Goal: Task Accomplishment & Management: Manage account settings

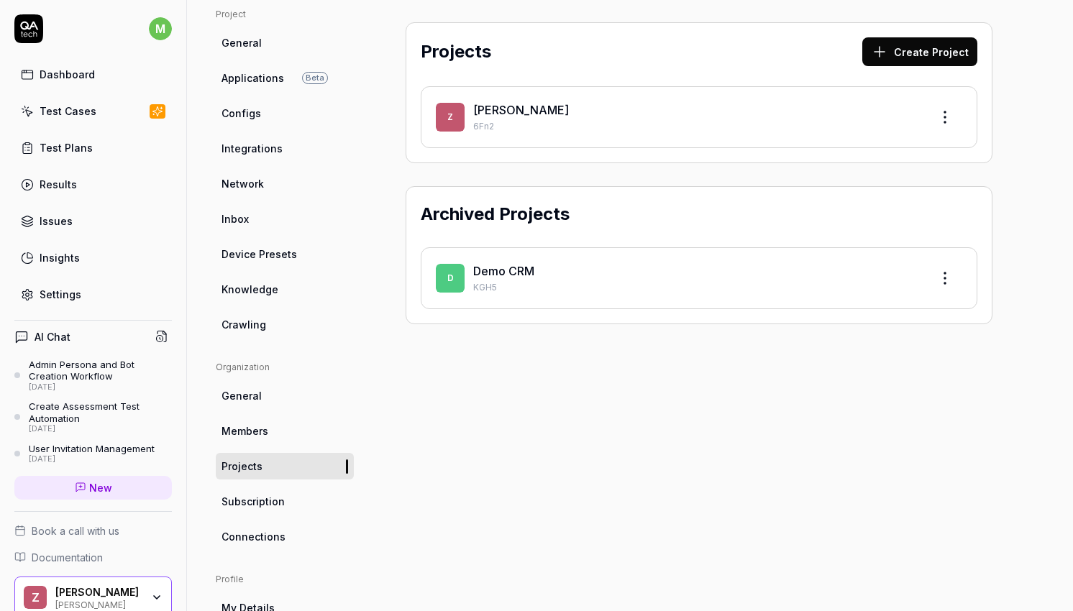
scroll to position [119, 0]
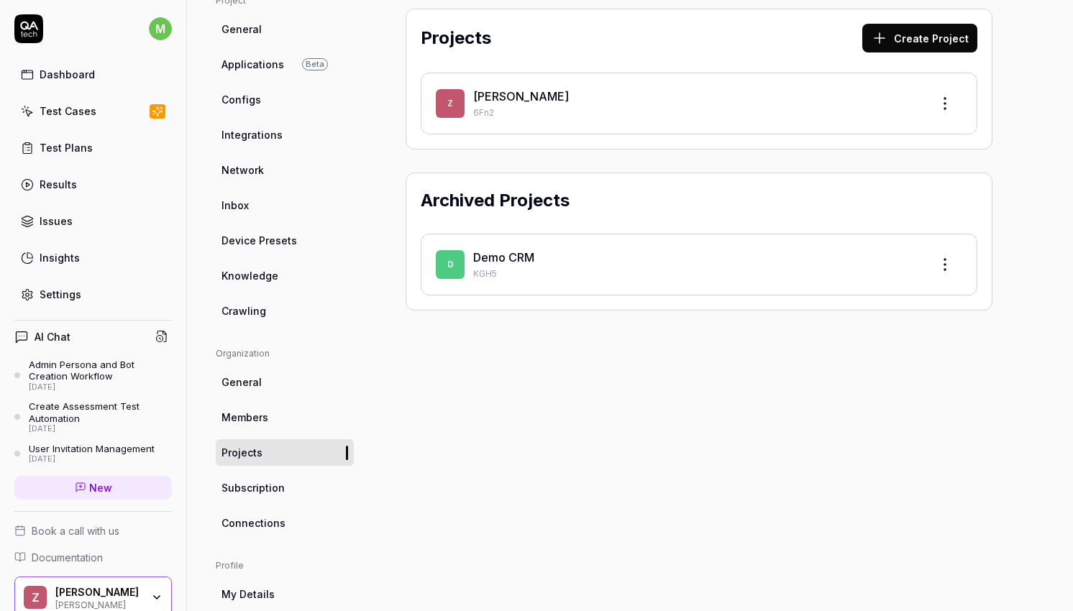
click at [96, 560] on span "Documentation" at bounding box center [67, 557] width 71 height 15
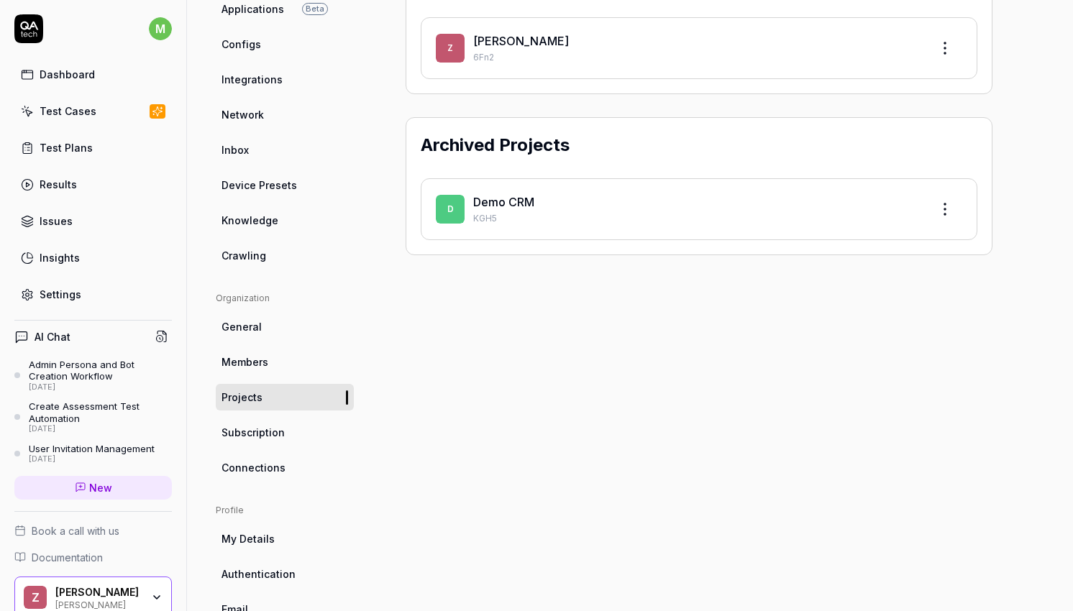
scroll to position [198, 0]
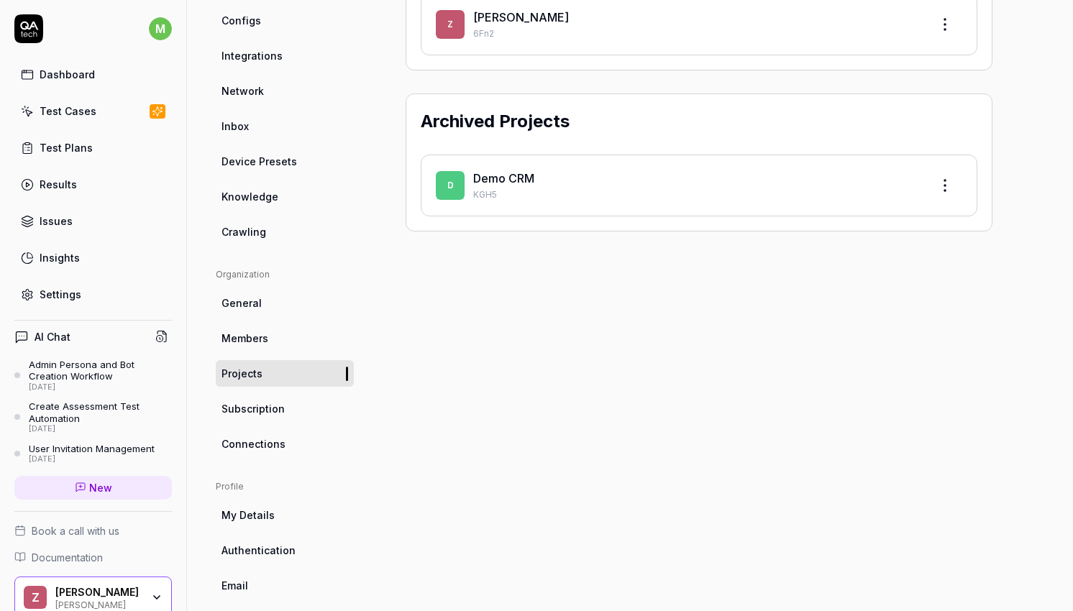
click at [98, 143] on link "Test Plans" at bounding box center [93, 148] width 158 height 28
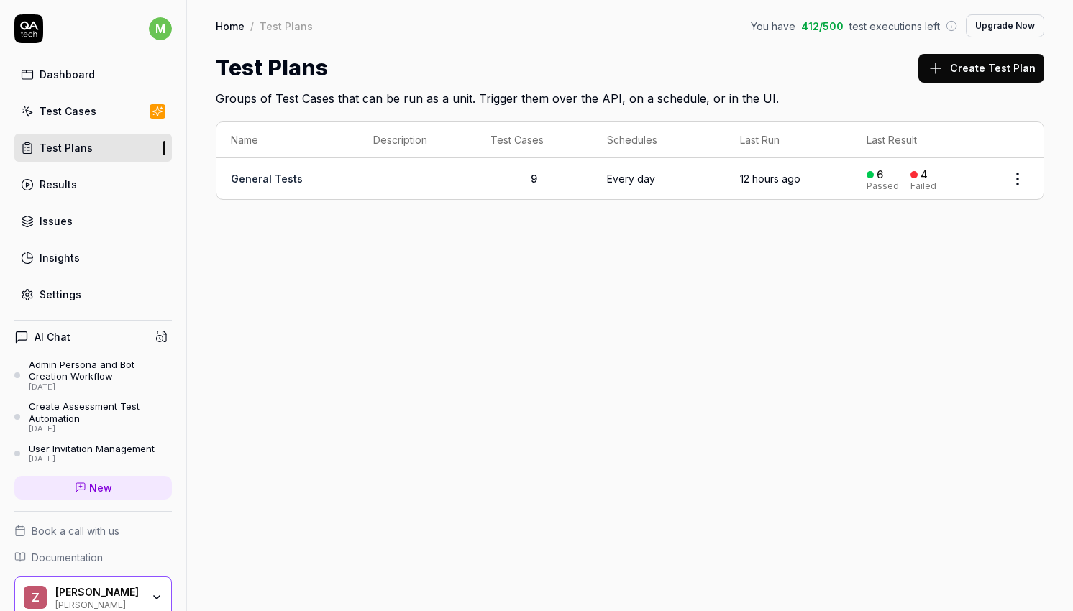
click at [92, 107] on div "Test Cases" at bounding box center [68, 111] width 57 height 15
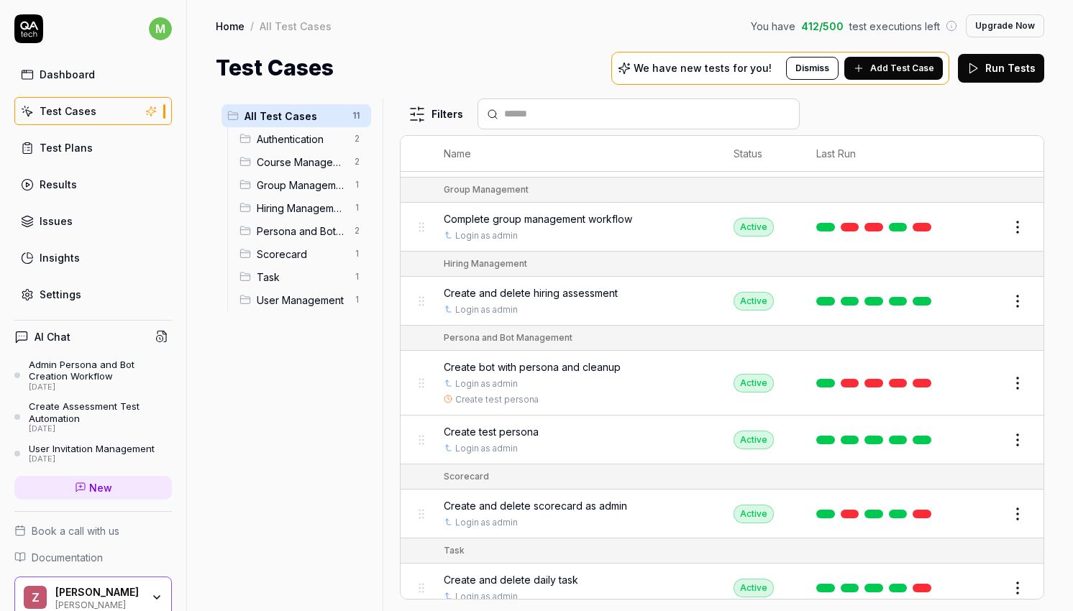
scroll to position [258, 0]
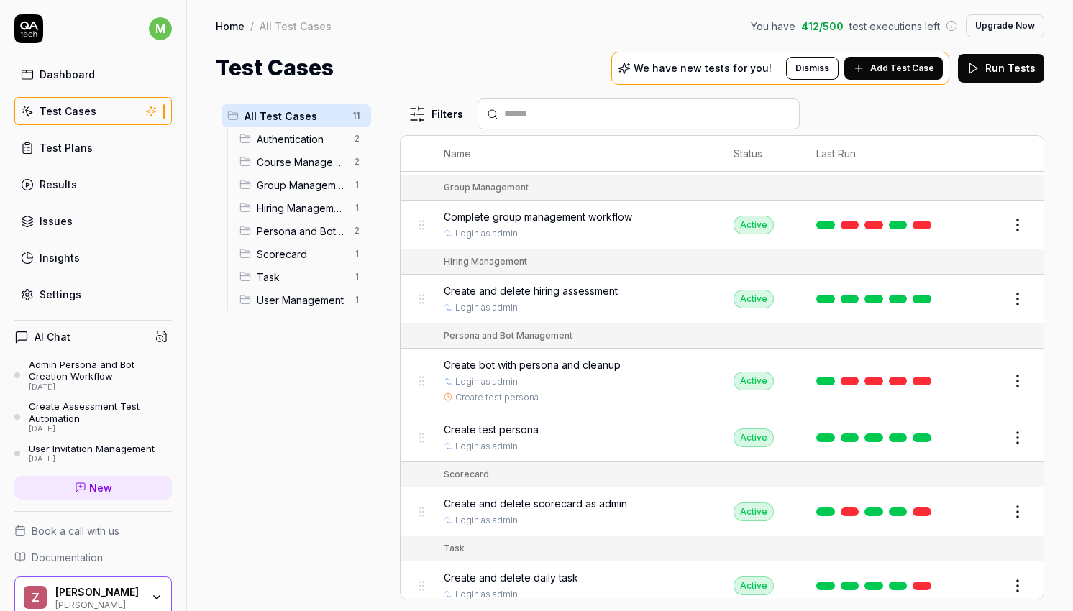
click at [619, 218] on span "Complete group management workflow" at bounding box center [538, 216] width 188 height 15
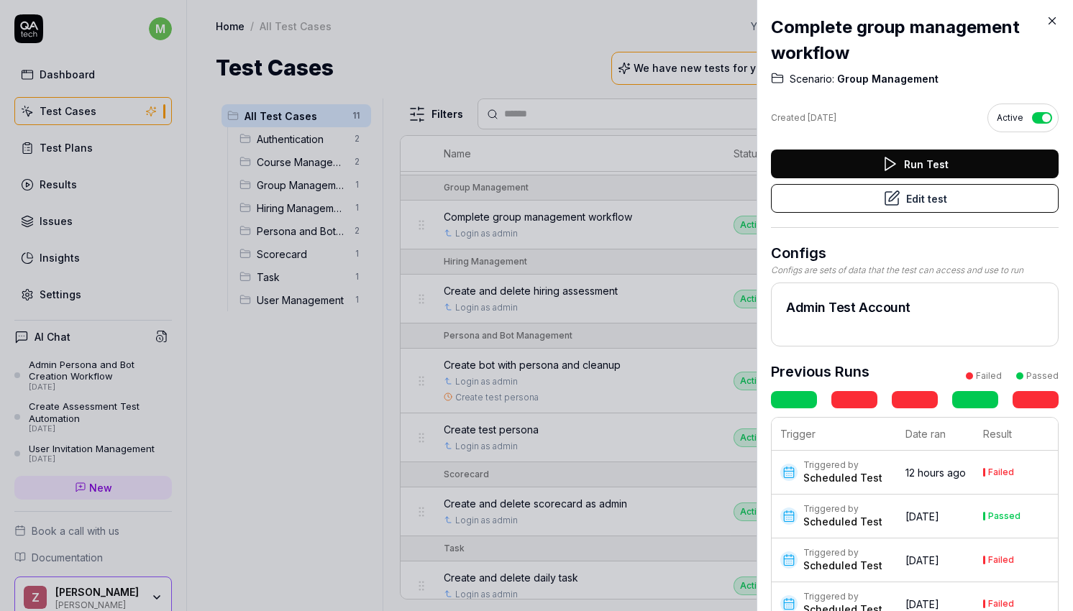
click at [940, 197] on button "Edit test" at bounding box center [915, 198] width 288 height 29
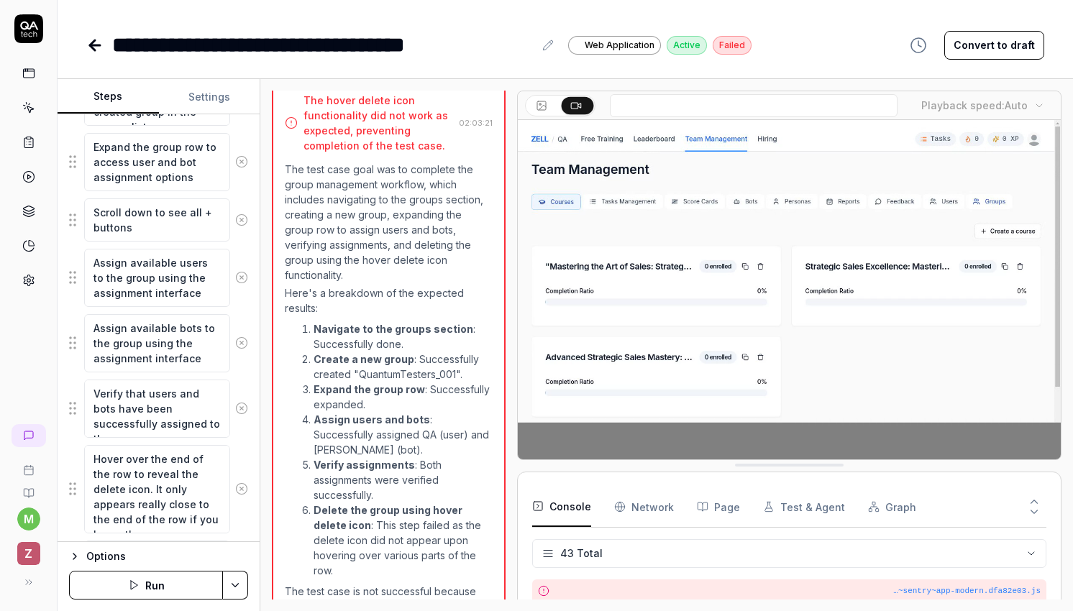
scroll to position [857, 0]
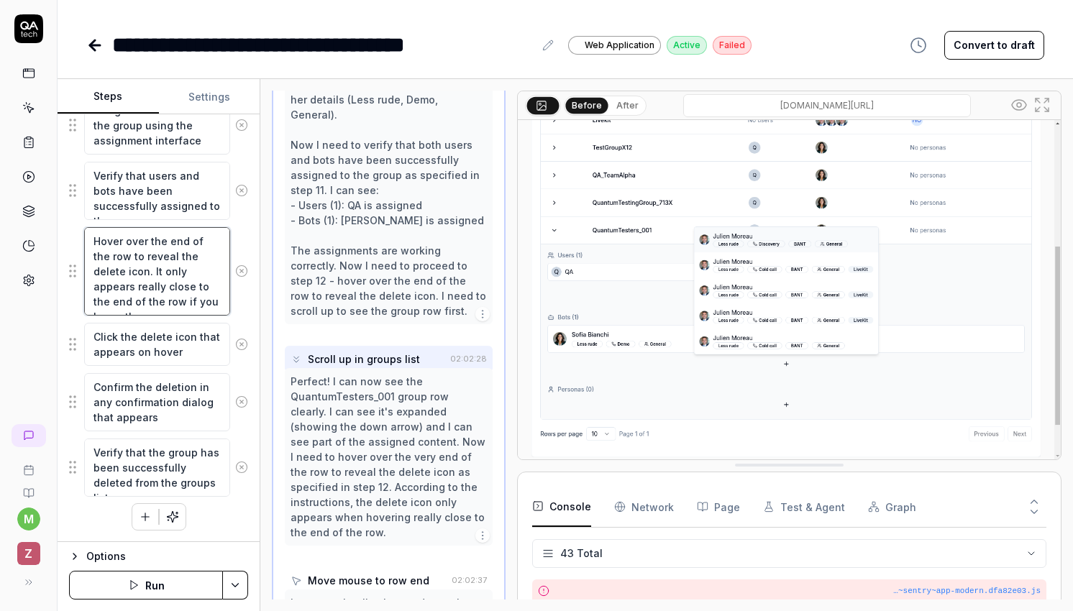
click at [208, 285] on textarea "Hover over the end of the row to reveal the delete icon. It only appears really…" at bounding box center [157, 271] width 146 height 88
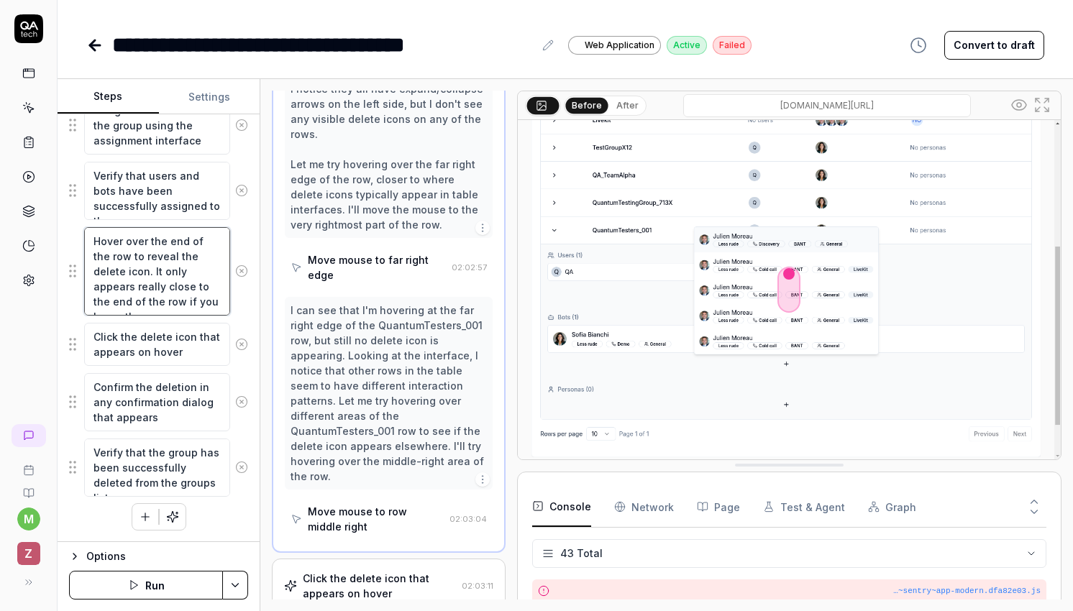
scroll to position [1743, 0]
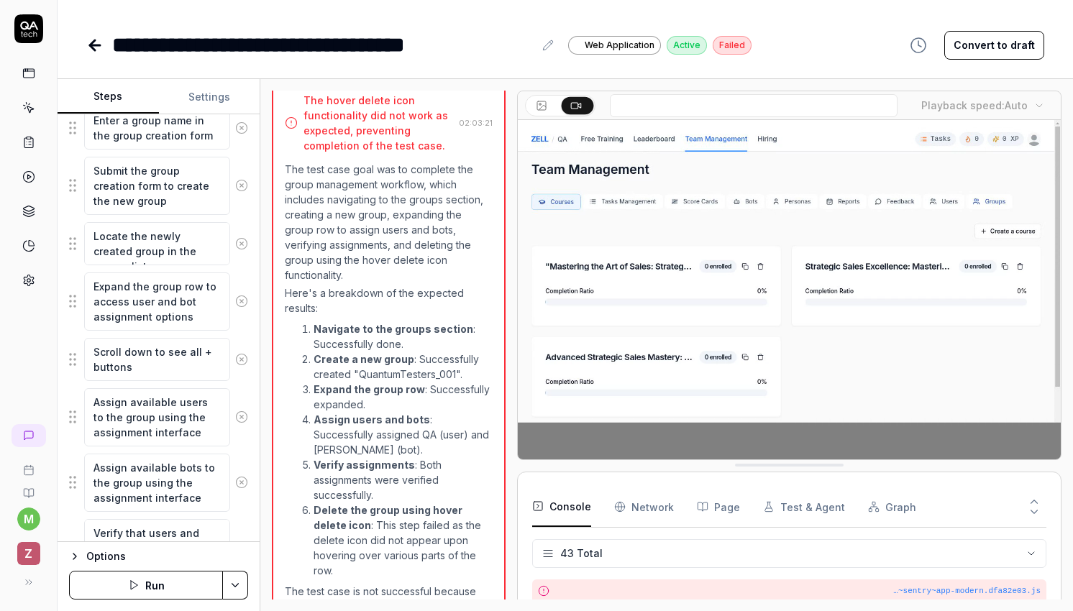
scroll to position [416, 0]
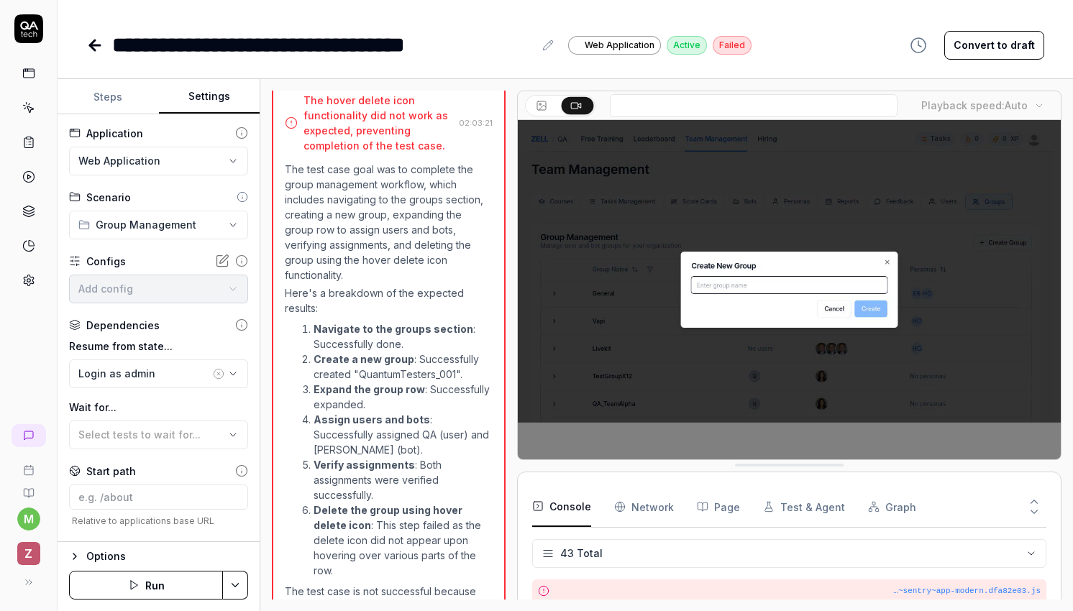
click at [211, 91] on button "Settings" at bounding box center [209, 97] width 101 height 35
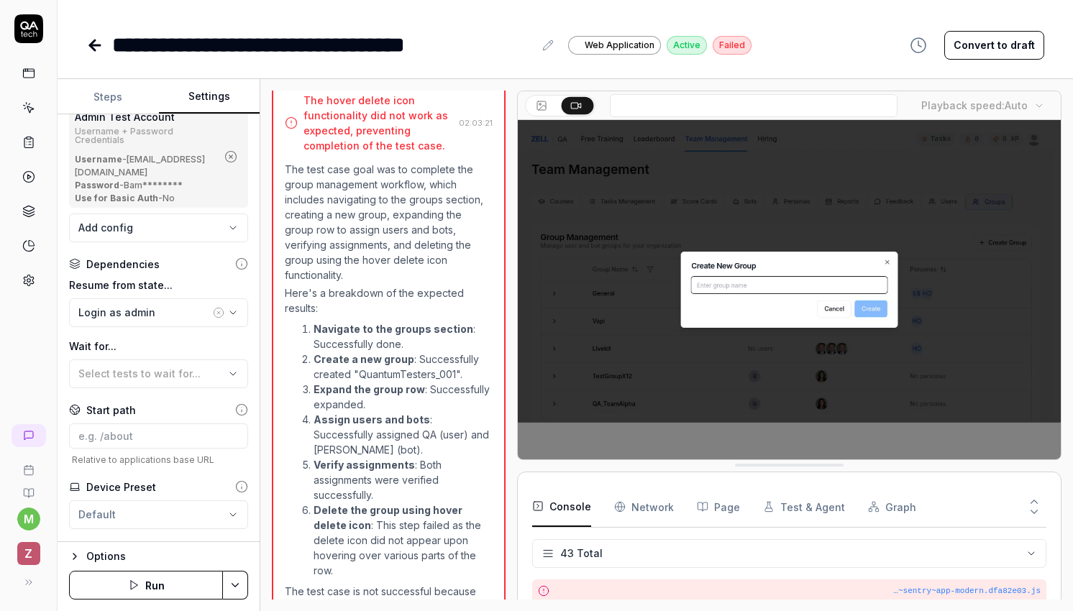
scroll to position [186, 0]
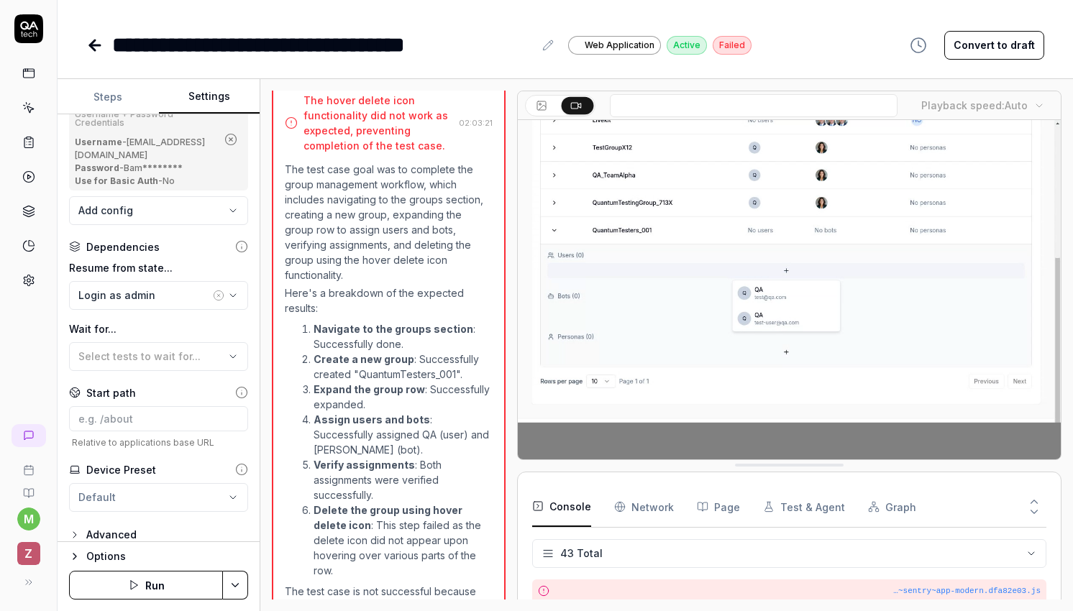
click at [158, 526] on div "Advanced" at bounding box center [158, 534] width 179 height 17
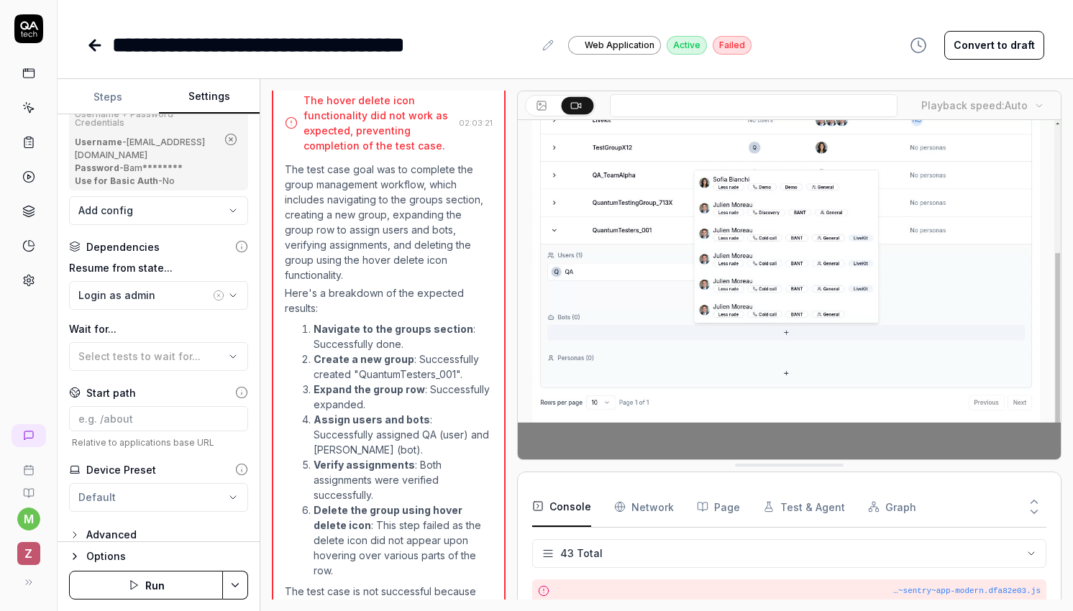
click at [109, 526] on div "Advanced" at bounding box center [111, 534] width 50 height 17
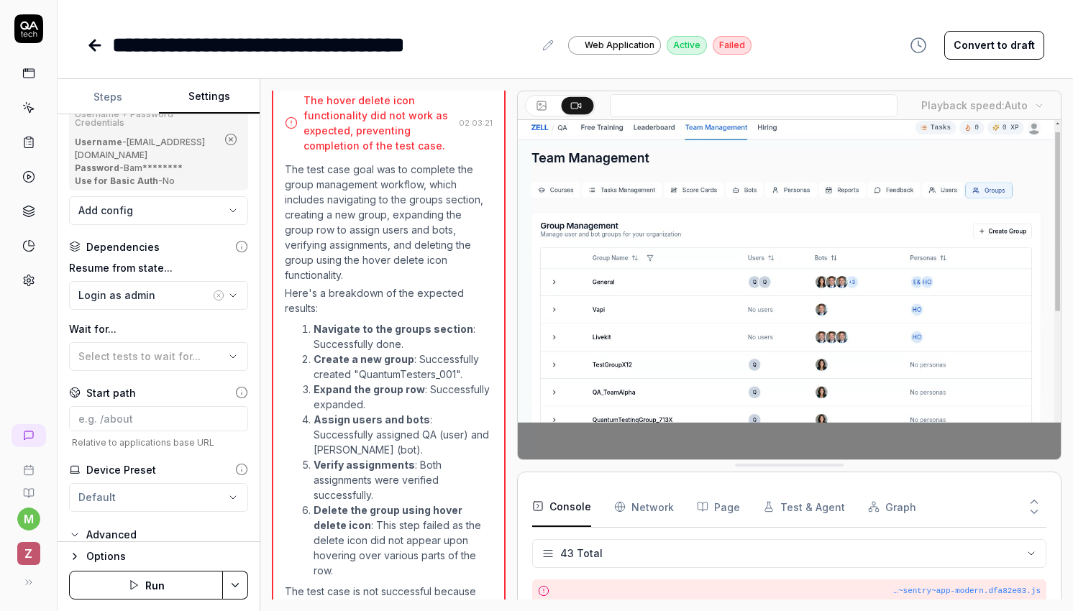
click at [81, 526] on button "Advanced" at bounding box center [103, 534] width 68 height 17
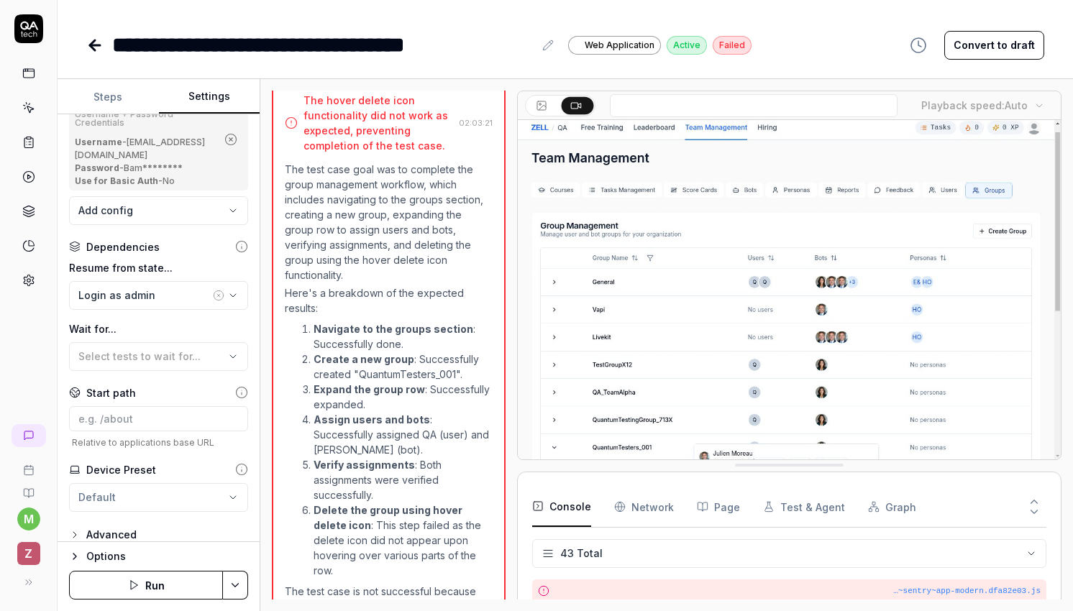
click at [78, 555] on icon "button" at bounding box center [75, 557] width 12 height 12
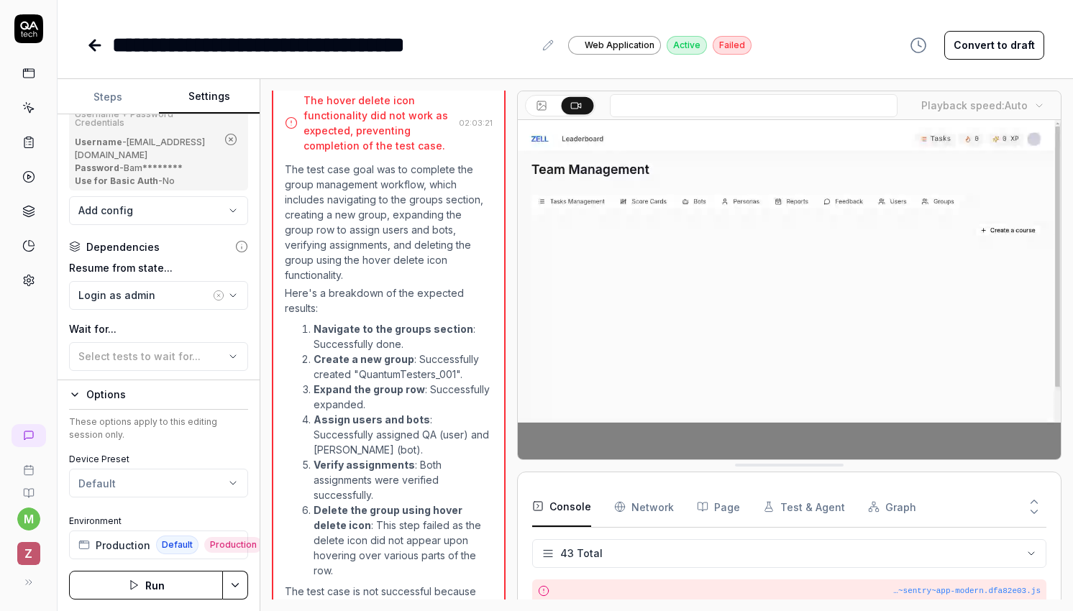
click at [73, 396] on icon "button" at bounding box center [75, 395] width 12 height 12
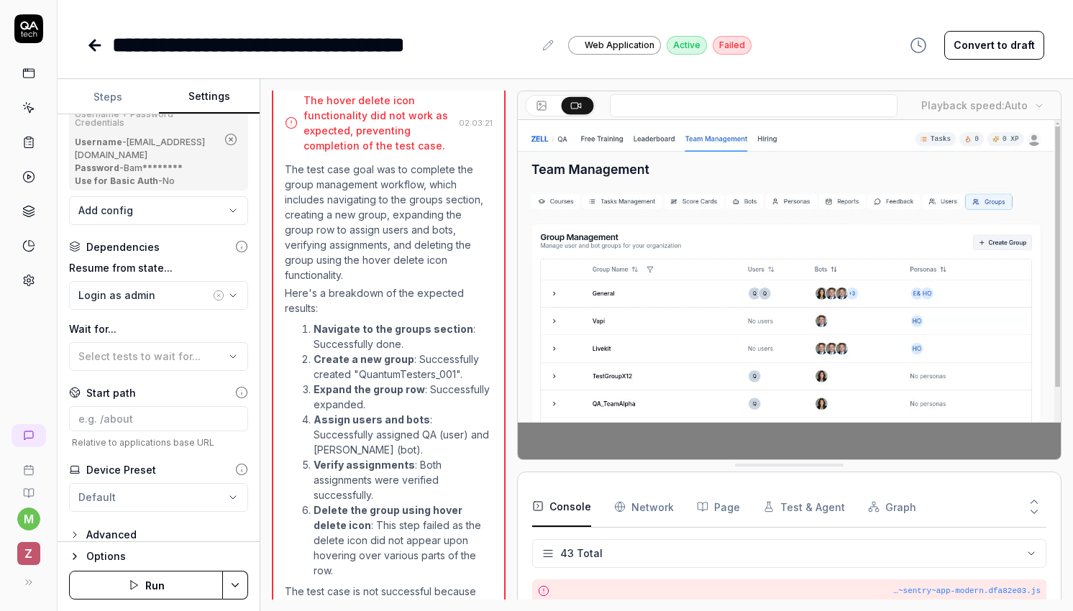
click at [90, 55] on link at bounding box center [96, 45] width 20 height 29
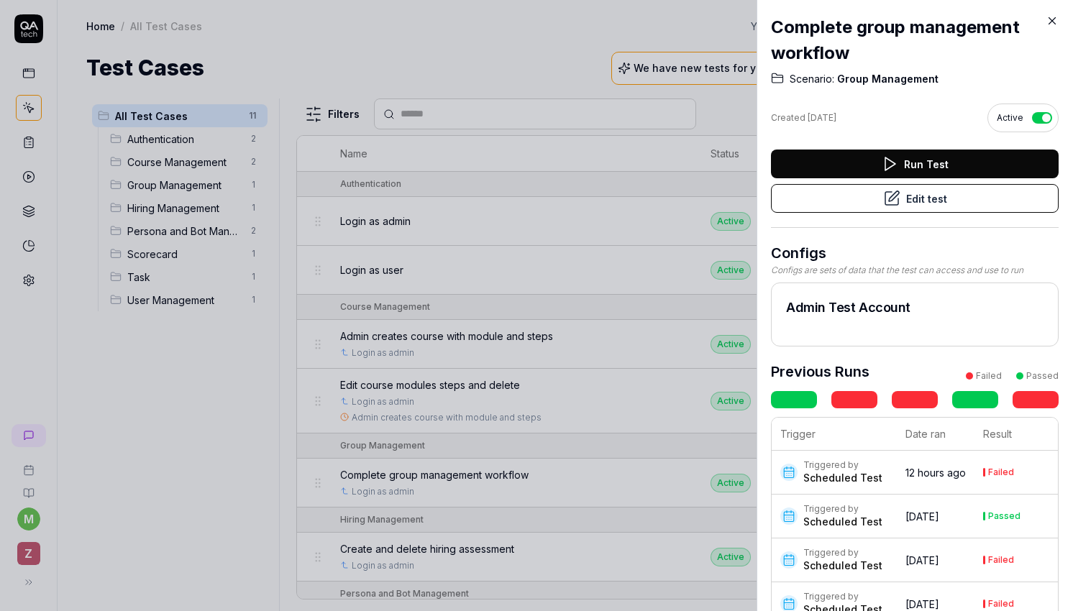
click at [502, 137] on div at bounding box center [536, 305] width 1073 height 611
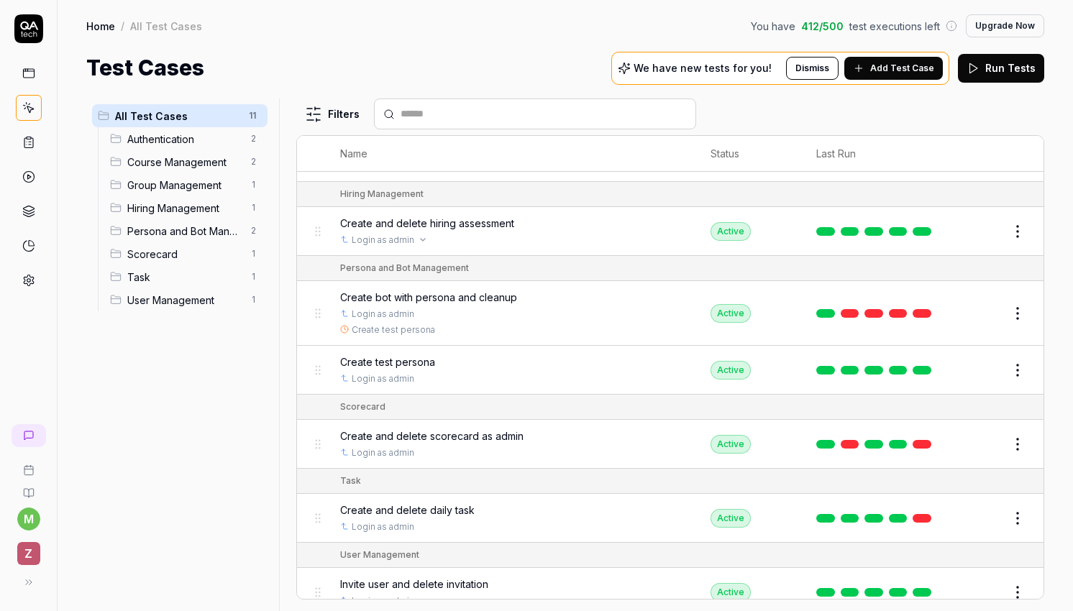
scroll to position [334, 0]
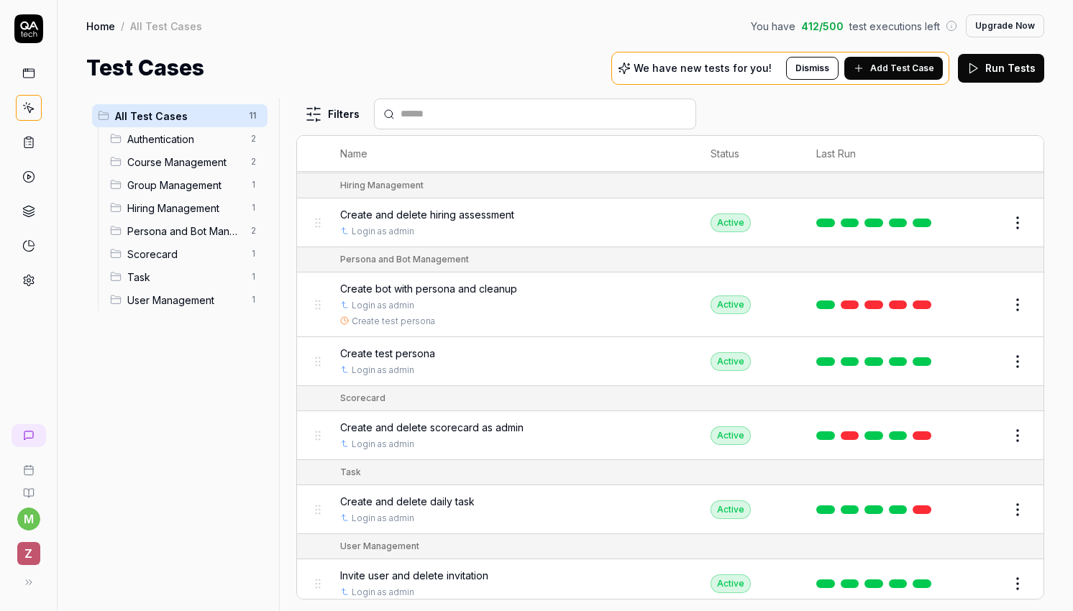
click at [988, 296] on button "Edit" at bounding box center [983, 304] width 35 height 23
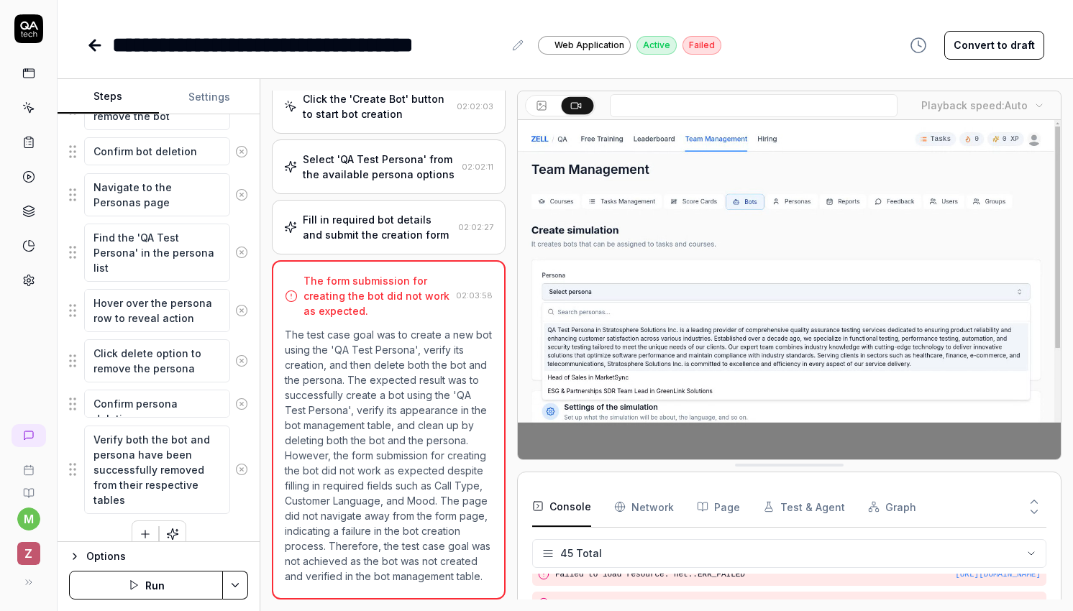
scroll to position [703, 0]
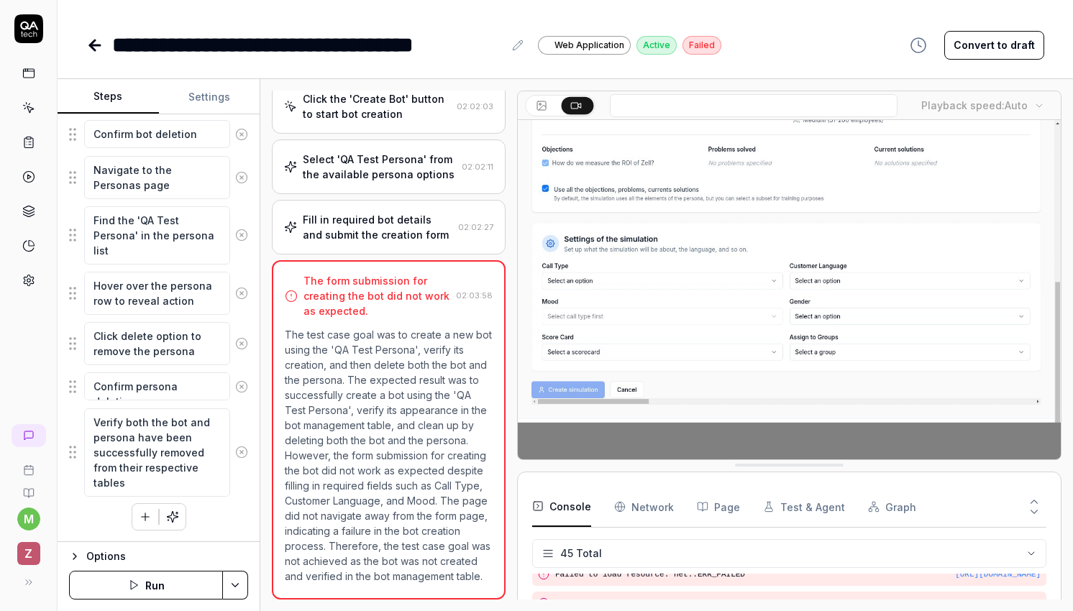
click at [80, 560] on button "Options" at bounding box center [158, 556] width 179 height 17
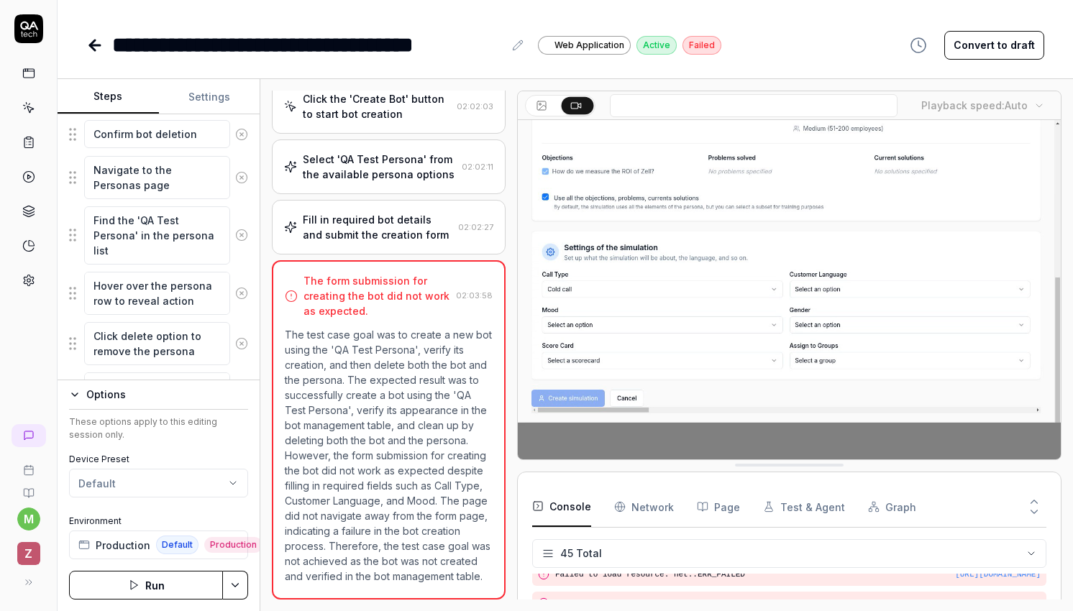
click at [74, 395] on icon "button" at bounding box center [75, 395] width 12 height 12
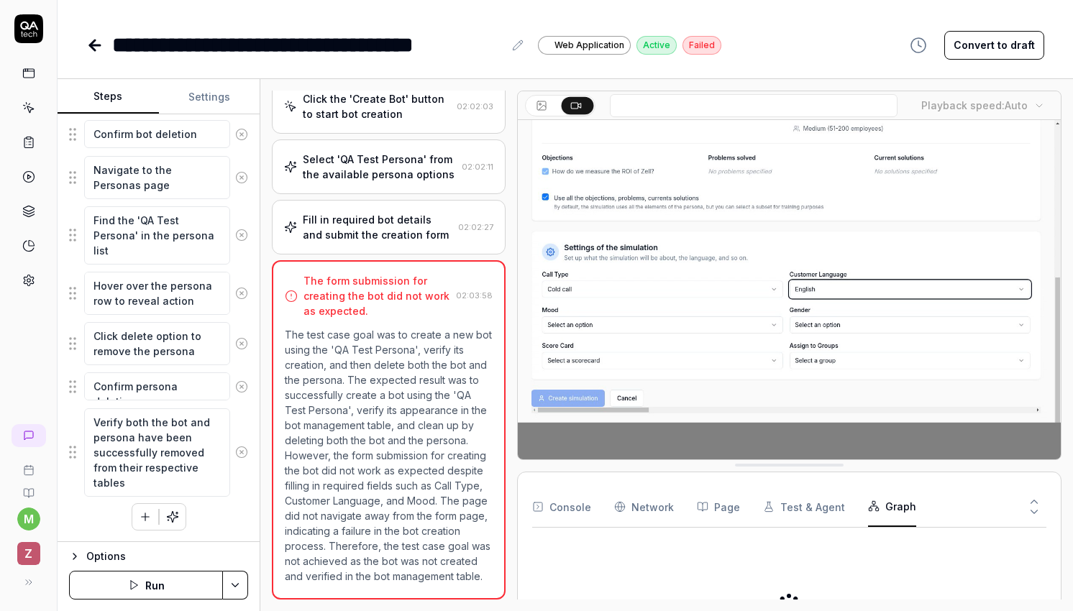
click at [885, 498] on button "Graph" at bounding box center [892, 507] width 48 height 40
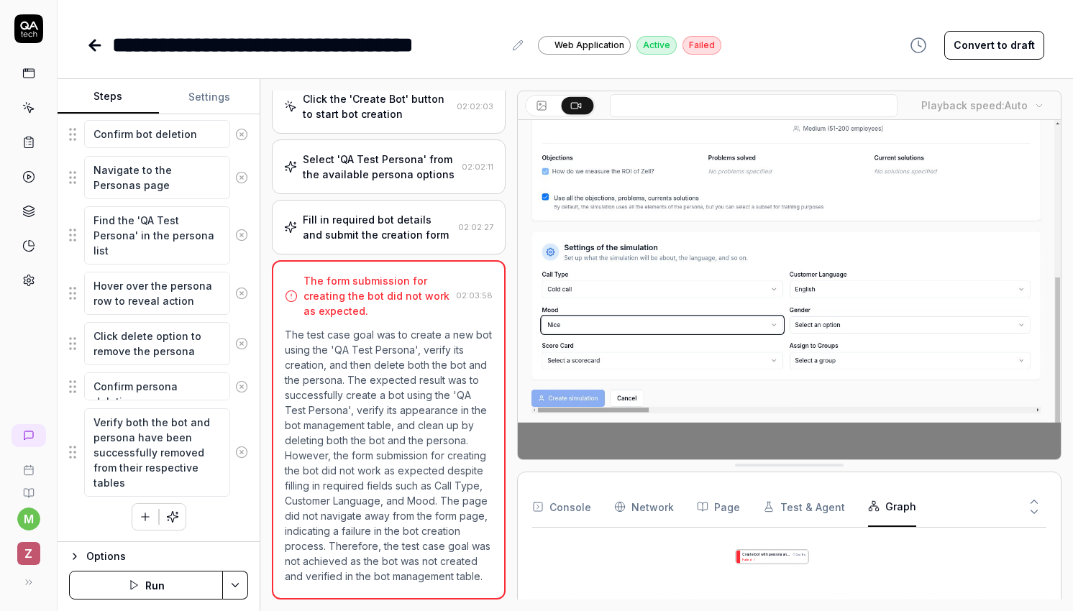
click at [794, 525] on button "Test & Agent" at bounding box center [804, 507] width 82 height 40
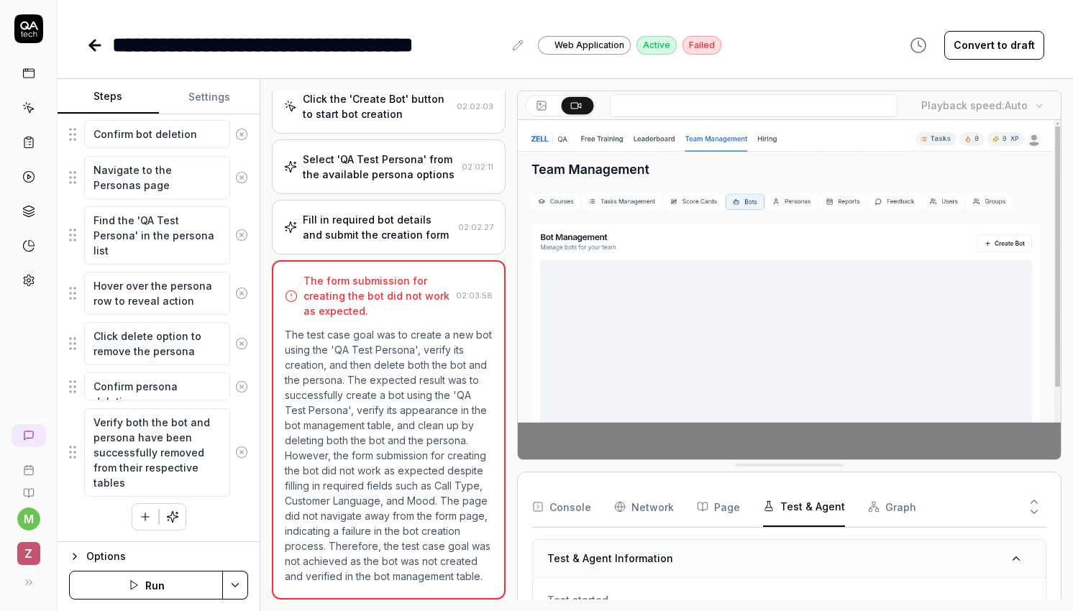
click at [701, 506] on icon "button" at bounding box center [703, 507] width 12 height 12
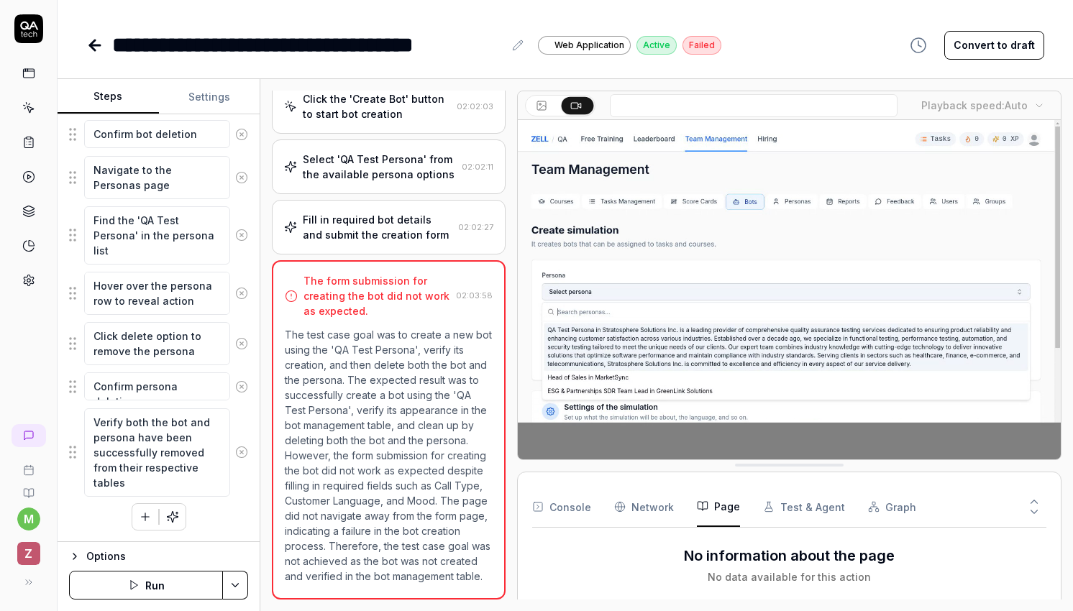
click at [33, 256] on link at bounding box center [29, 246] width 26 height 26
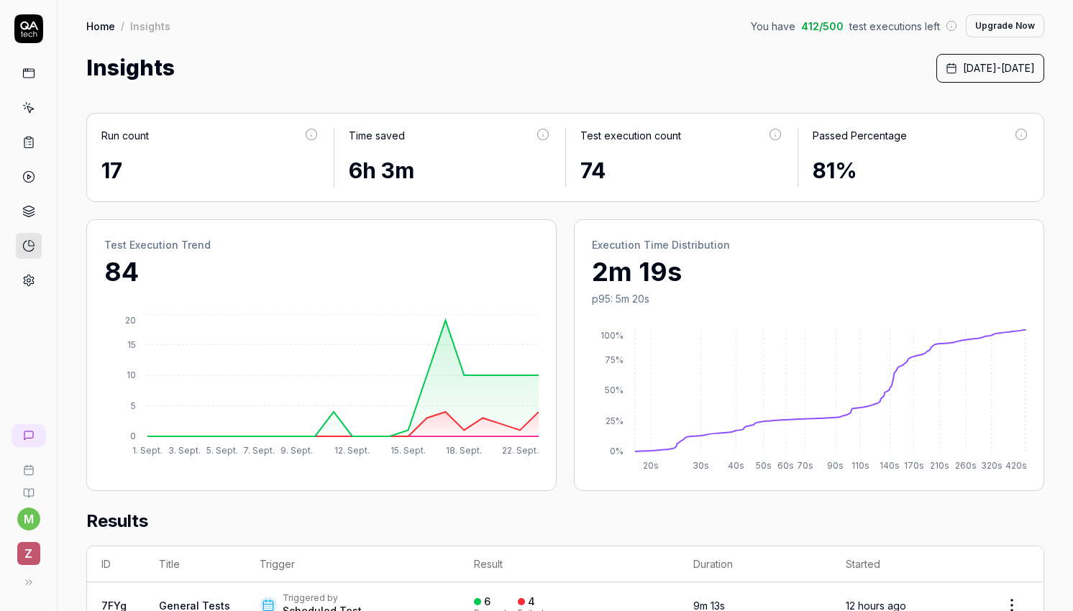
click at [25, 286] on icon at bounding box center [28, 280] width 13 height 13
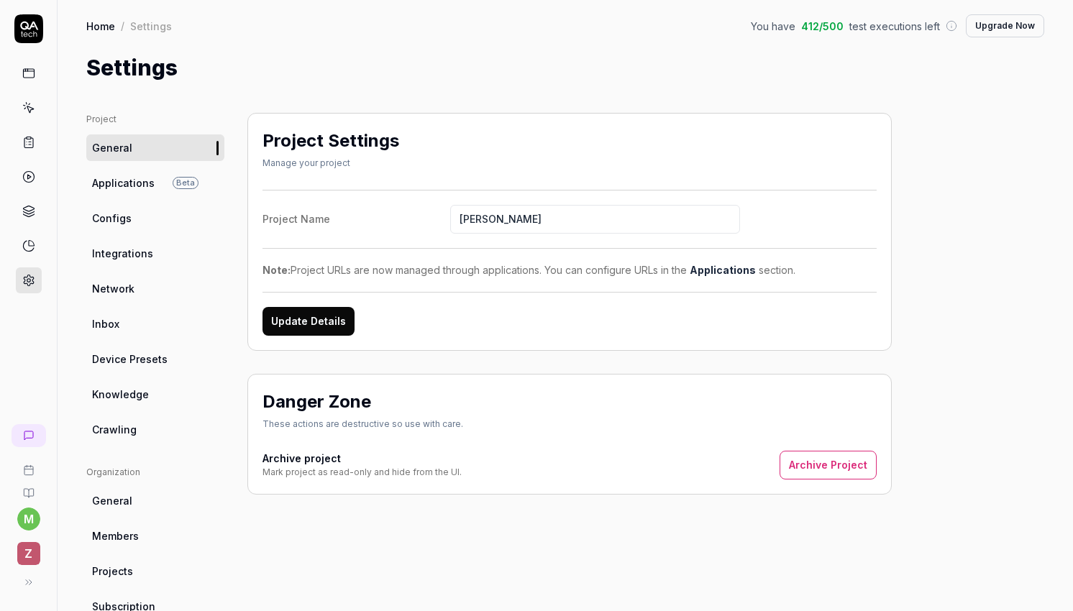
click at [127, 217] on span "Configs" at bounding box center [112, 218] width 40 height 15
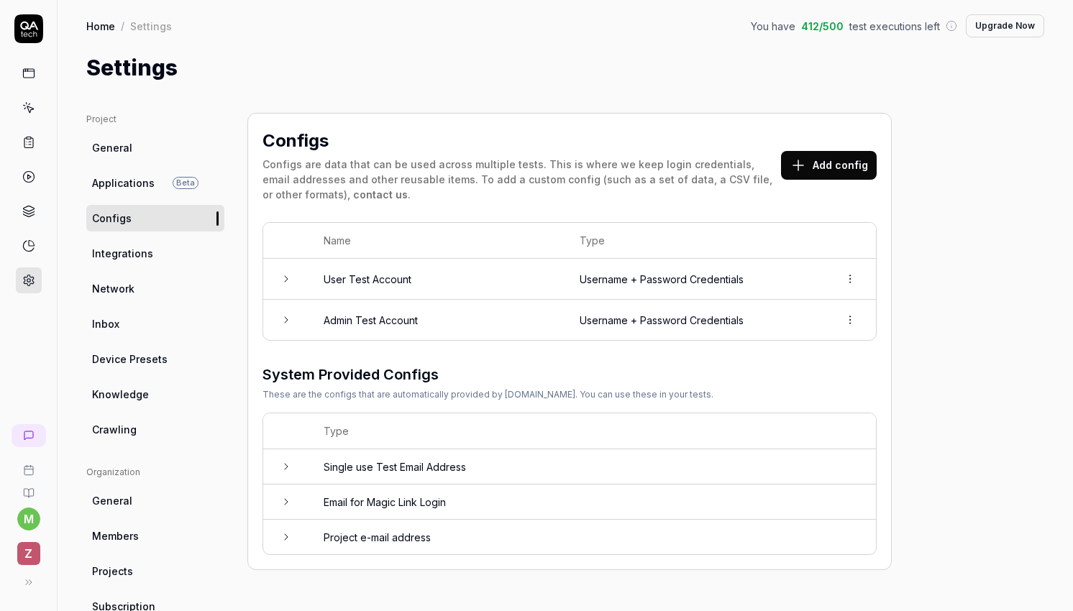
click at [139, 247] on span "Integrations" at bounding box center [122, 253] width 61 height 15
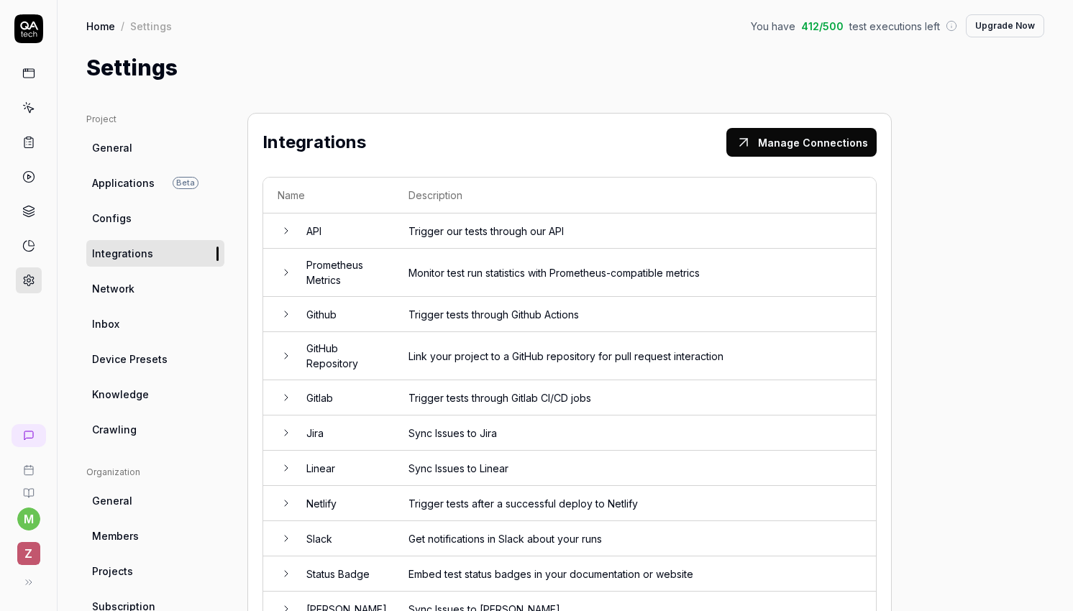
click at [137, 281] on link "Network" at bounding box center [155, 288] width 138 height 27
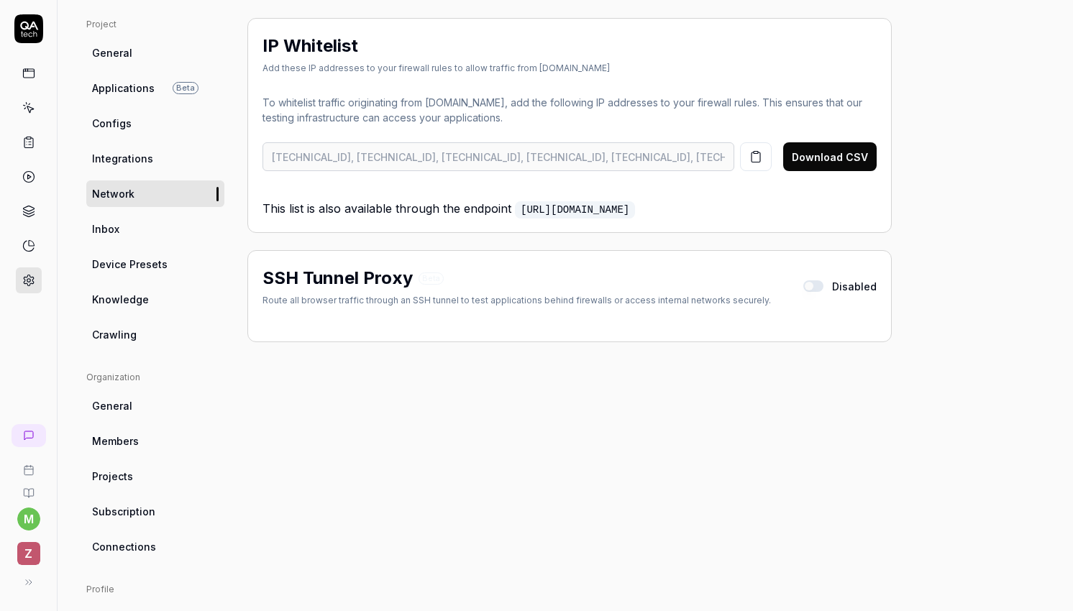
scroll to position [119, 0]
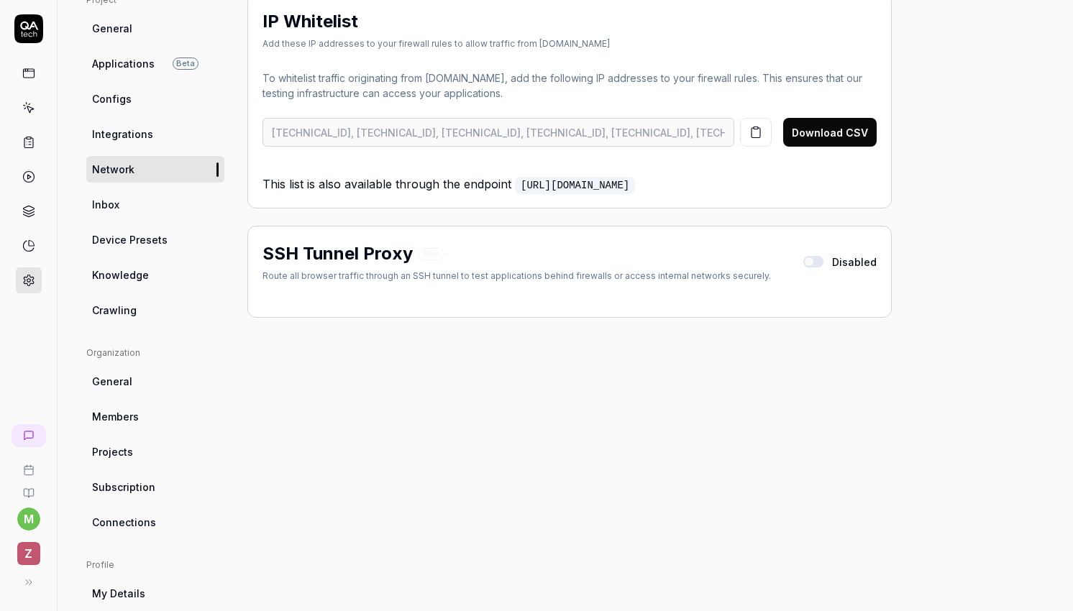
click at [159, 291] on ul "Project General Applications Beta Configs Integrations Network Inbox Device Pre…" at bounding box center [155, 159] width 138 height 330
click at [159, 285] on link "Knowledge" at bounding box center [155, 275] width 138 height 27
click at [156, 304] on link "Crawling" at bounding box center [155, 310] width 138 height 27
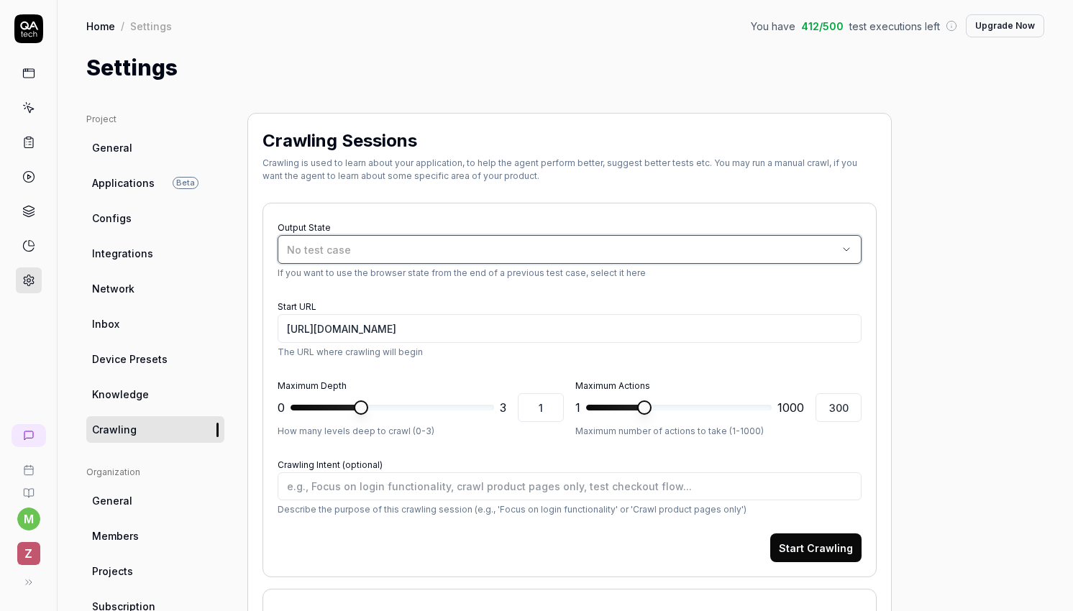
click at [439, 245] on div "No test case" at bounding box center [562, 249] width 551 height 15
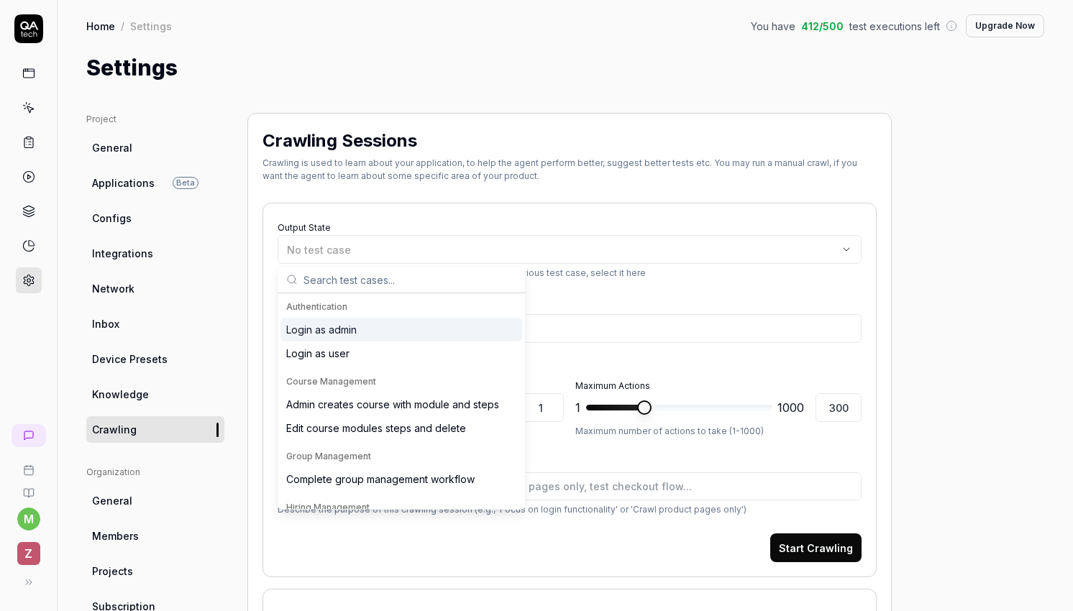
click at [335, 176] on div "Crawling is used to learn about your application, to help the agent perform bet…" at bounding box center [570, 170] width 614 height 26
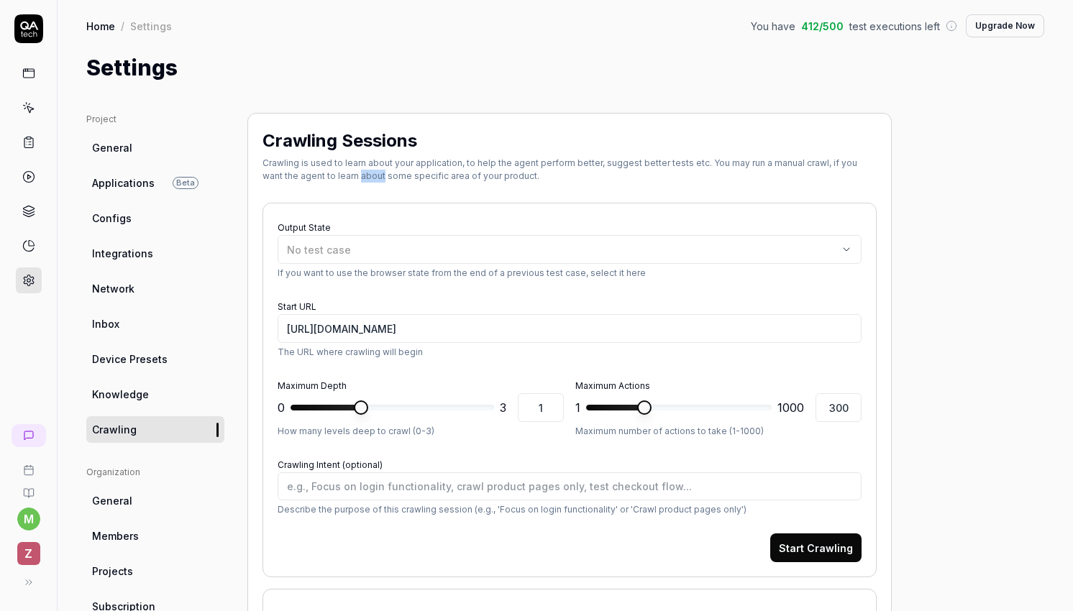
click at [335, 176] on div "Crawling is used to learn about your application, to help the agent perform bet…" at bounding box center [570, 170] width 614 height 26
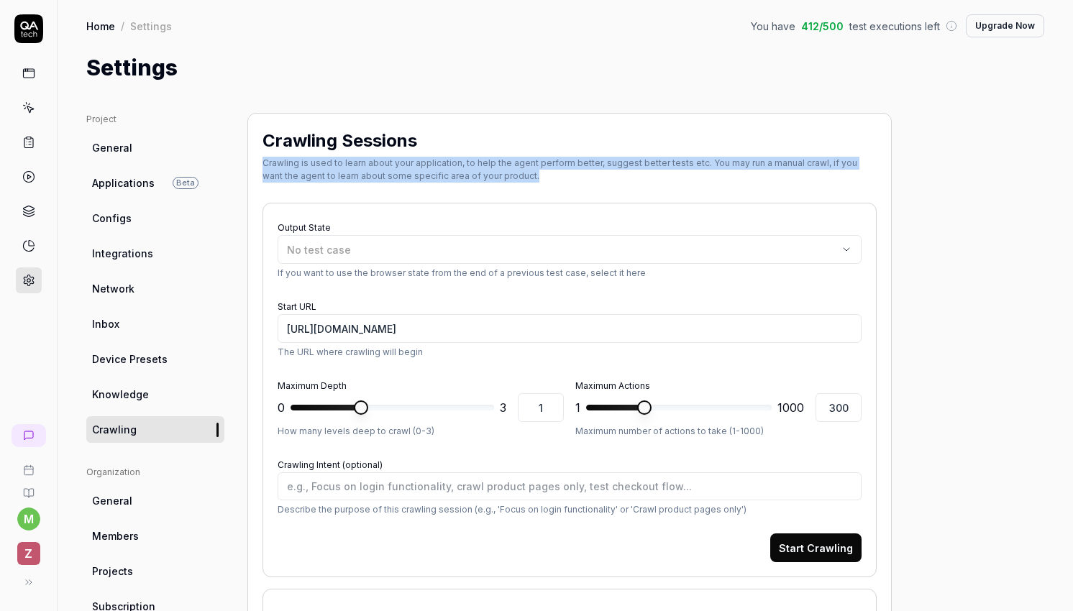
click at [335, 176] on div "Crawling is used to learn about your application, to help the agent perform bet…" at bounding box center [570, 170] width 614 height 26
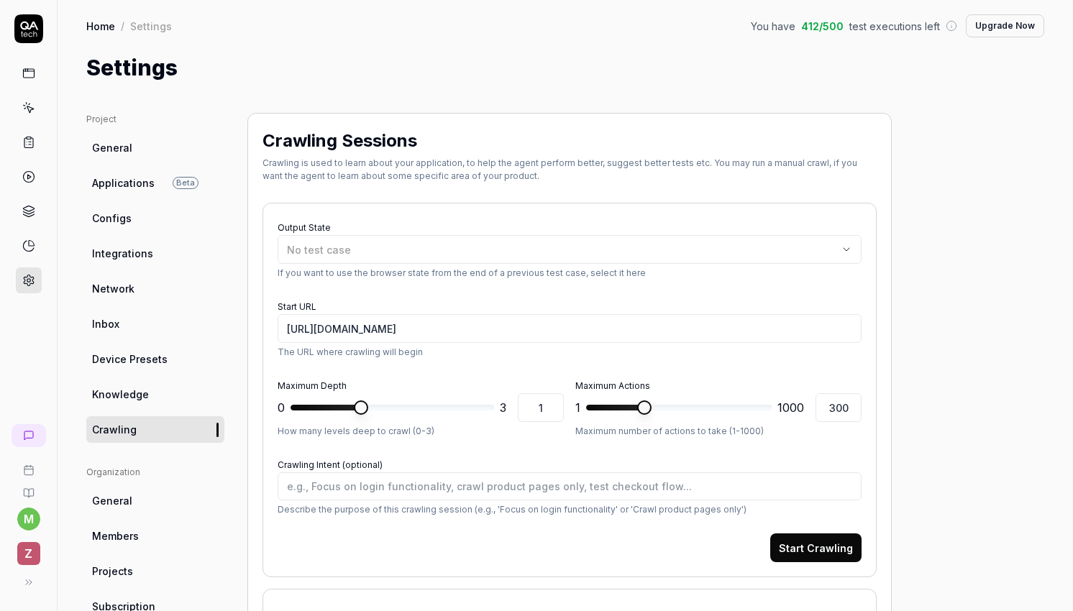
click at [402, 171] on div "Crawling is used to learn about your application, to help the agent perform bet…" at bounding box center [570, 170] width 614 height 26
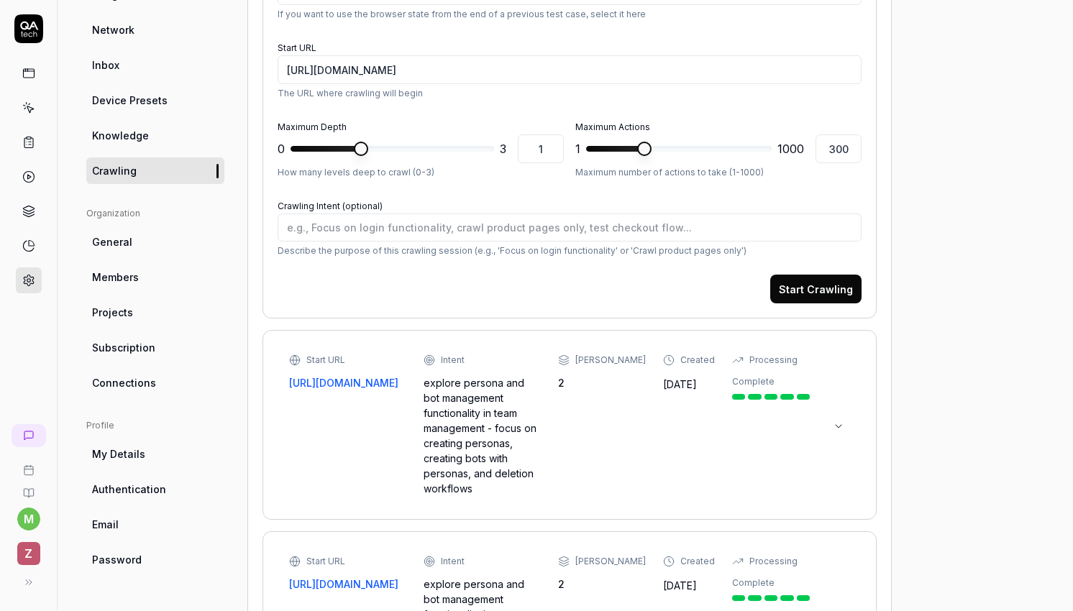
scroll to position [233, 0]
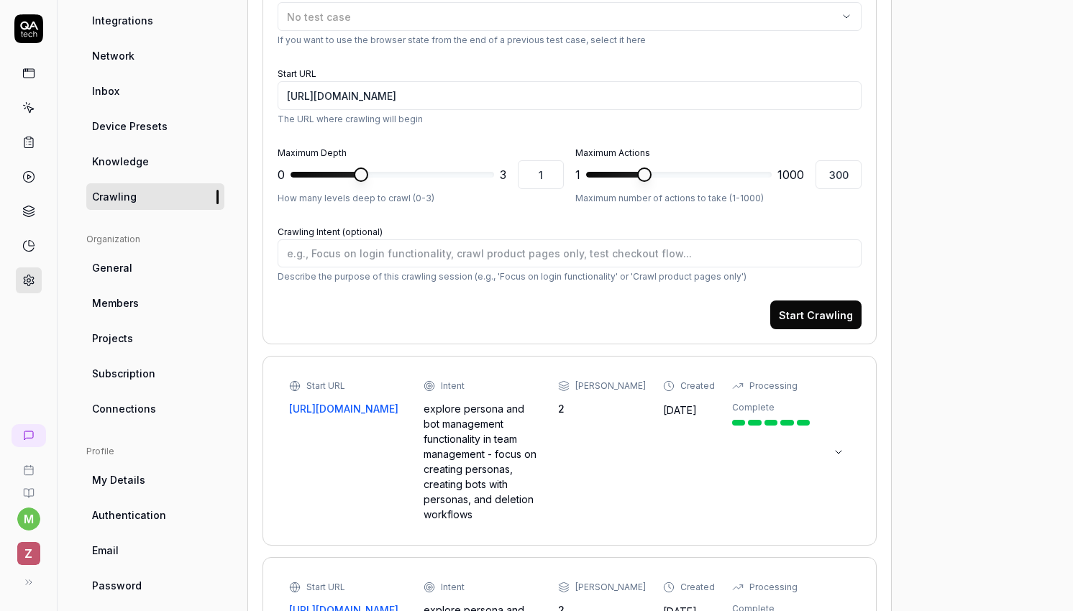
click at [152, 270] on link "General" at bounding box center [155, 268] width 138 height 27
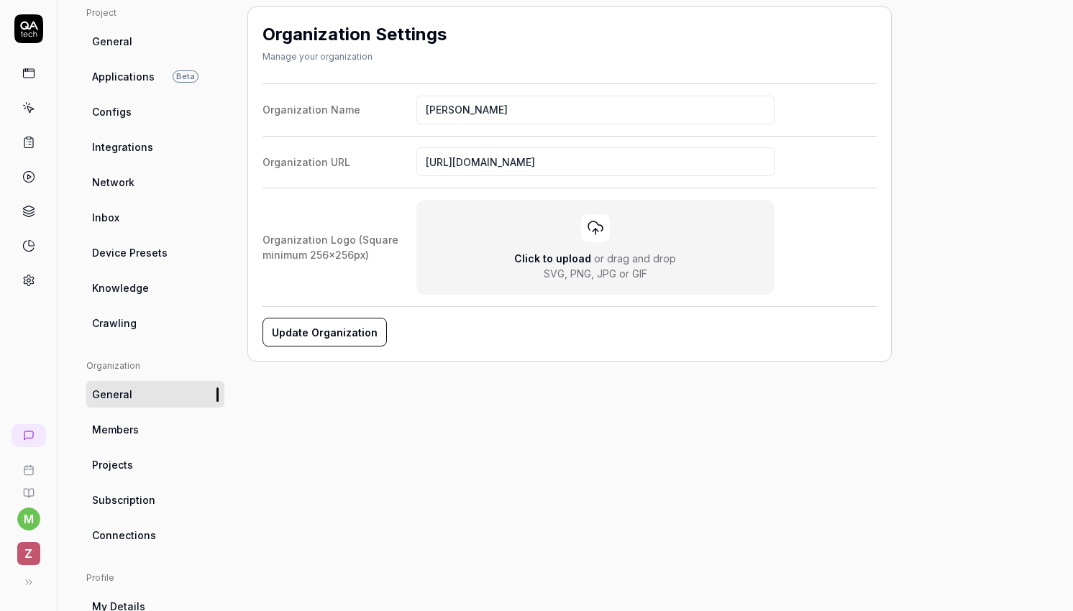
scroll to position [132, 0]
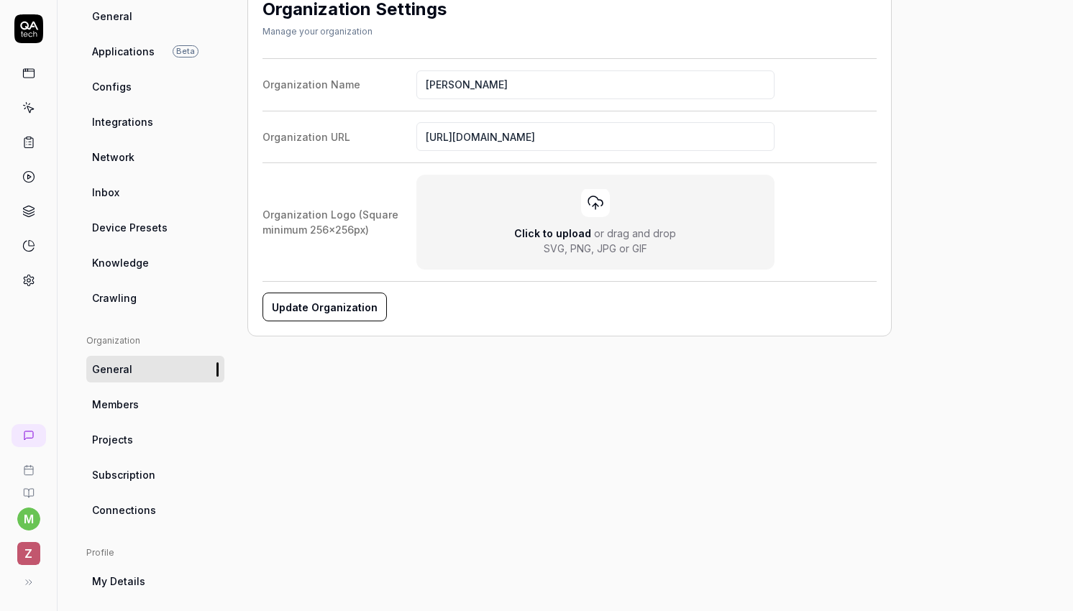
click at [32, 81] on link at bounding box center [29, 73] width 26 height 26
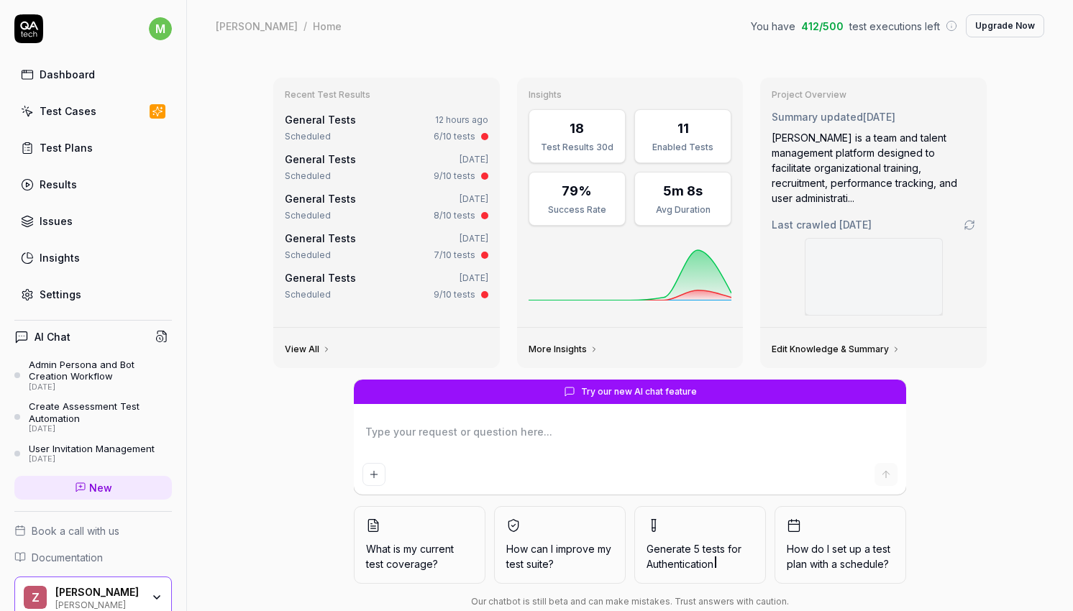
scroll to position [32, 0]
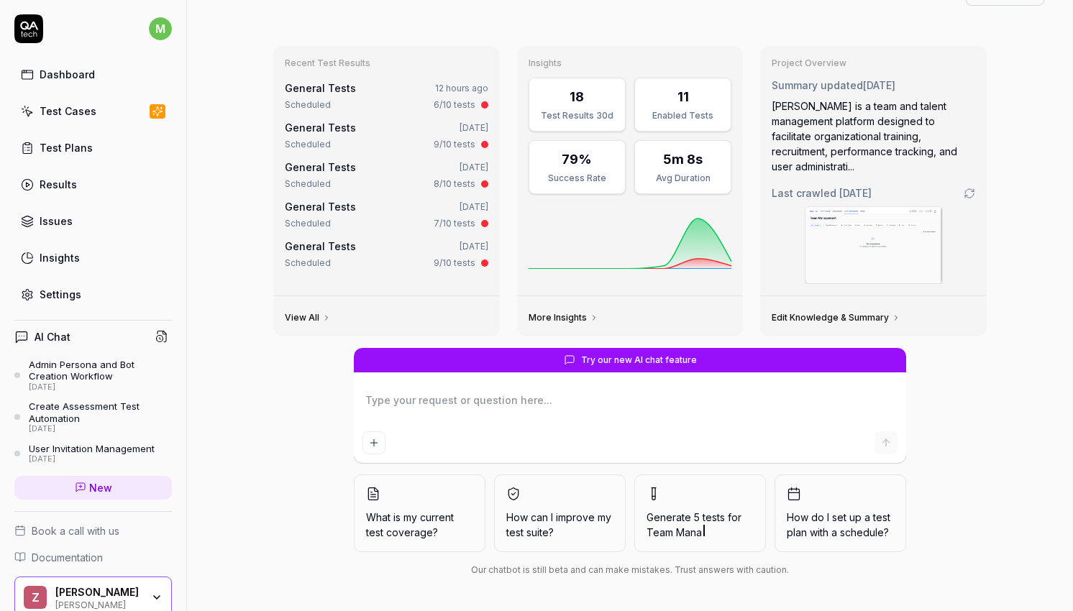
click at [125, 160] on link "Test Plans" at bounding box center [93, 148] width 158 height 28
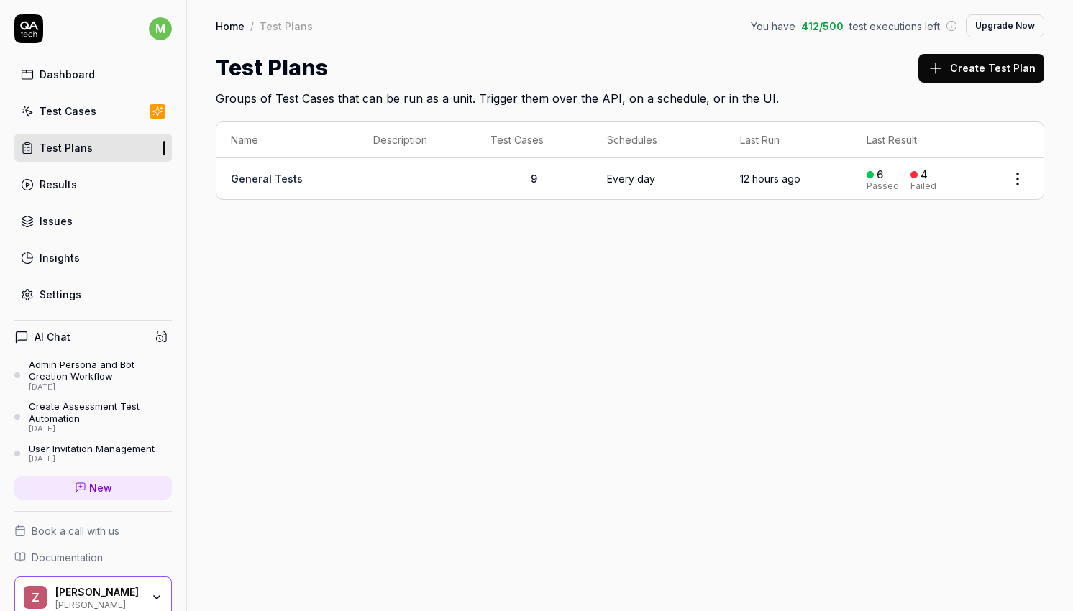
click at [250, 178] on link "General Tests" at bounding box center [267, 179] width 72 height 12
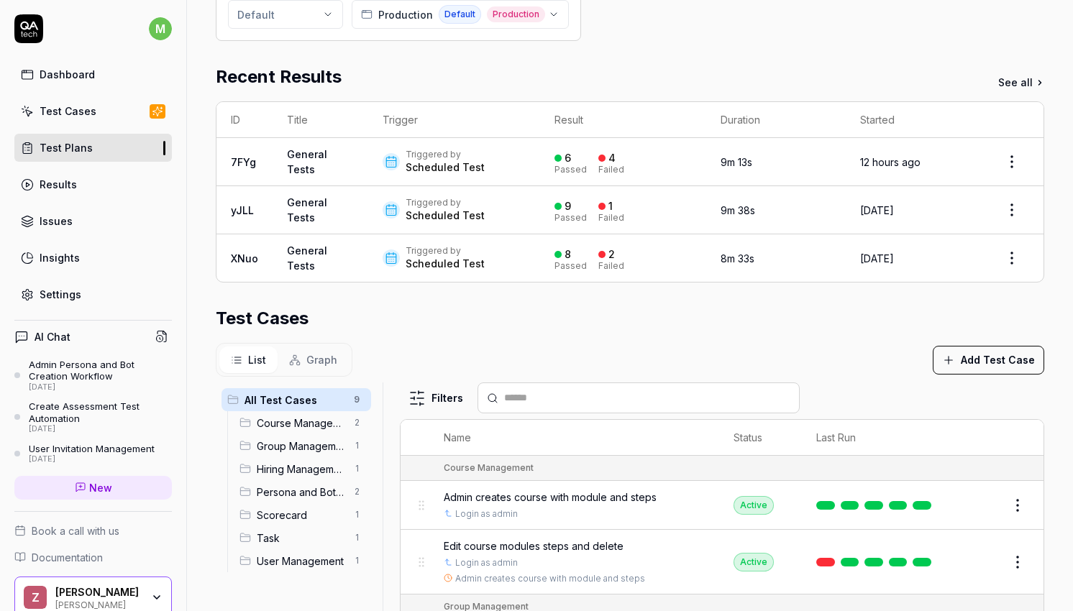
click at [90, 296] on link "Settings" at bounding box center [93, 295] width 158 height 28
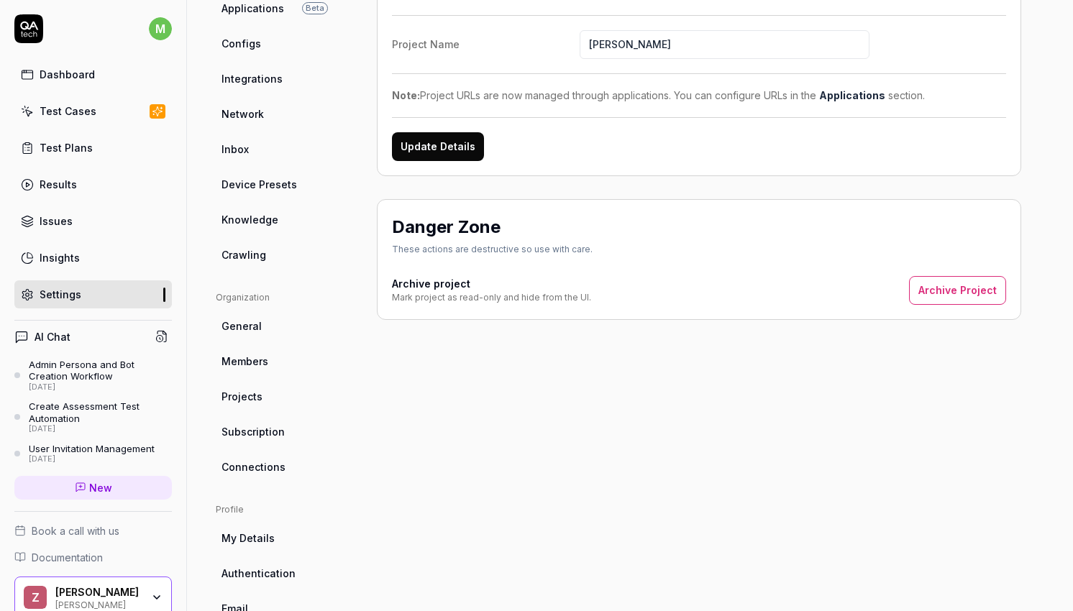
scroll to position [250, 0]
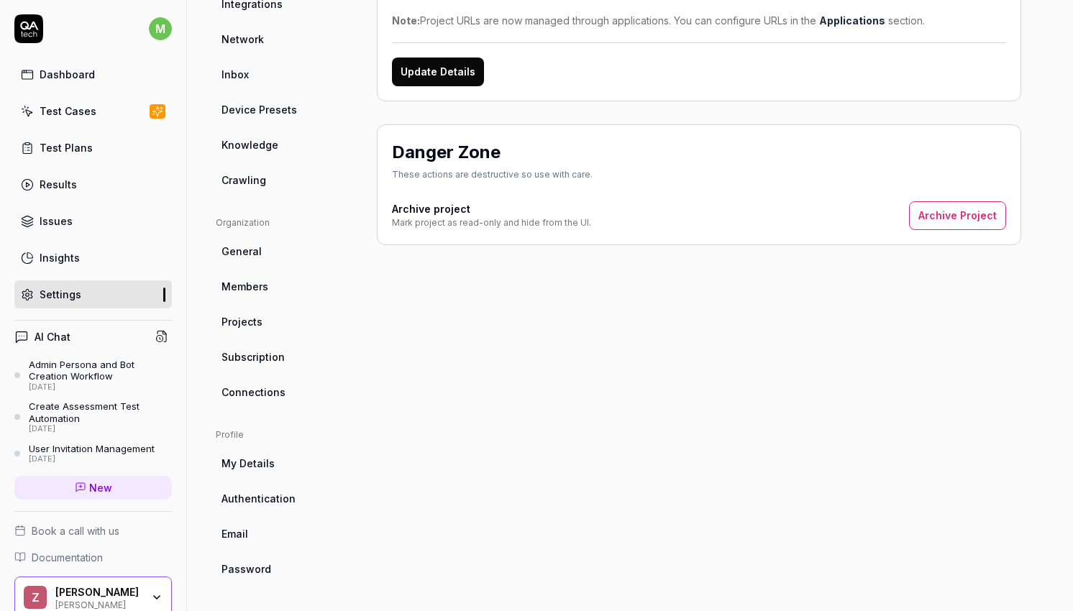
click at [66, 91] on div "Dashboard Test Cases Test Plans Results Issues Insights Settings" at bounding box center [93, 184] width 158 height 248
click at [64, 86] on link "Dashboard" at bounding box center [93, 74] width 158 height 28
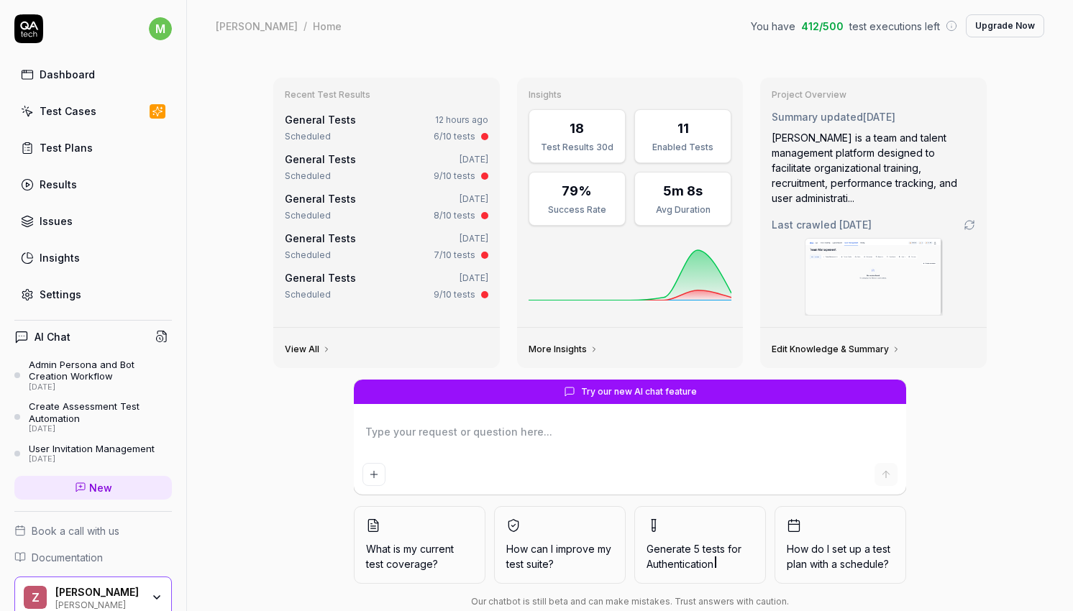
scroll to position [63, 0]
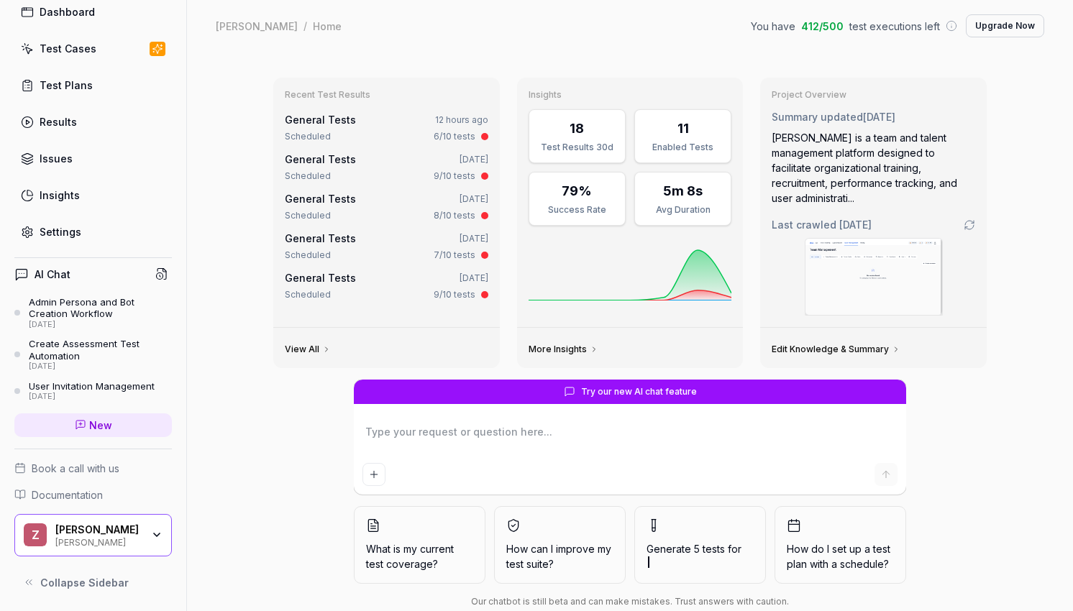
click at [83, 493] on span "Documentation" at bounding box center [67, 495] width 71 height 15
click at [315, 117] on span "Custom" at bounding box center [304, 120] width 38 height 12
type textarea "*"
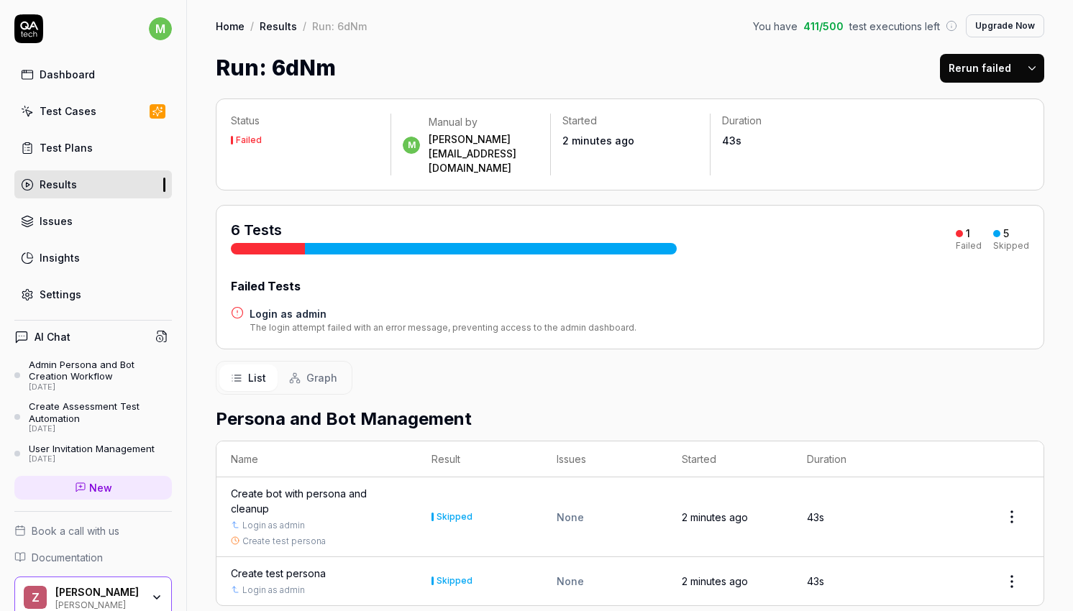
click at [111, 145] on link "Test Plans" at bounding box center [93, 148] width 158 height 28
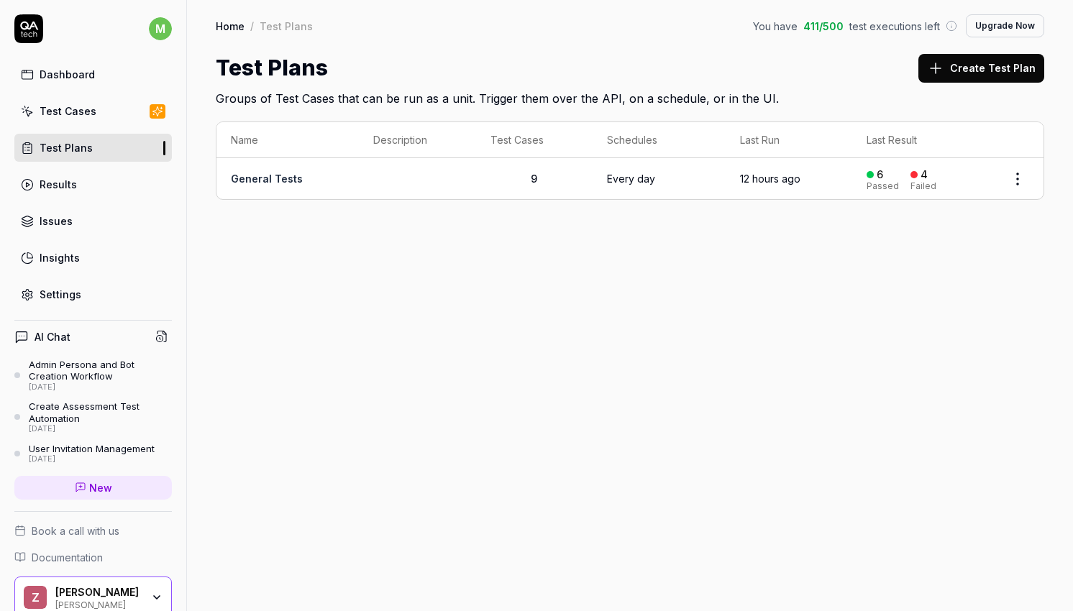
click at [1013, 175] on html "m Dashboard Test Cases Test Plans Results Issues Insights Settings AI Chat Admi…" at bounding box center [536, 305] width 1073 height 611
click at [781, 337] on html "m Dashboard Test Cases Test Plans Results Issues Insights Settings AI Chat Admi…" at bounding box center [536, 305] width 1073 height 611
click at [1016, 169] on html "m Dashboard Test Cases Test Plans Results Issues Insights Settings AI Chat Admi…" at bounding box center [536, 305] width 1073 height 611
click at [918, 326] on div "Edit" at bounding box center [958, 335] width 137 height 32
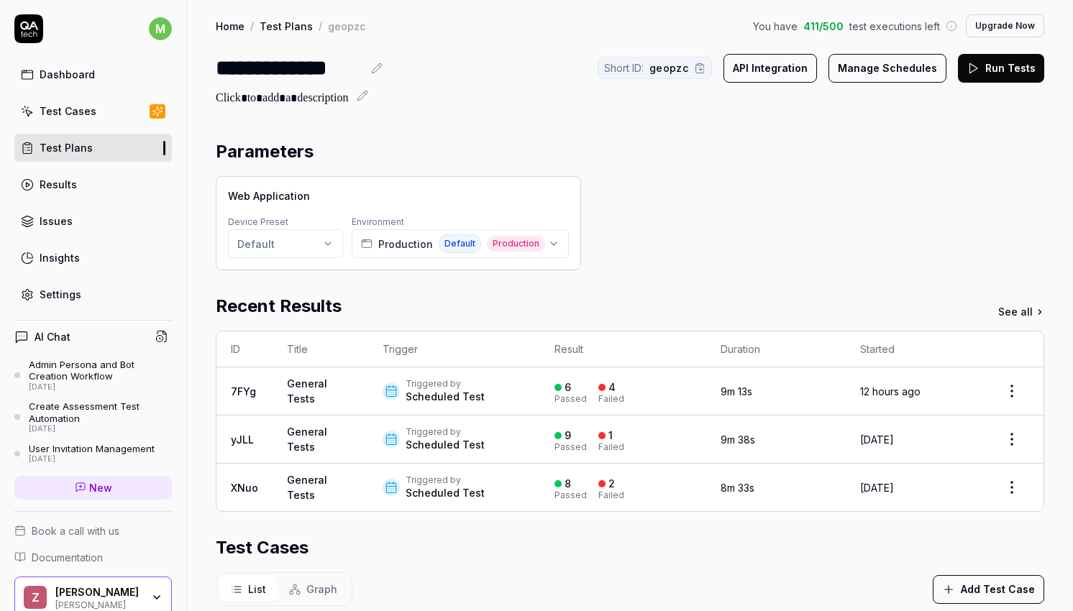
click at [129, 150] on link "Test Plans" at bounding box center [93, 148] width 158 height 28
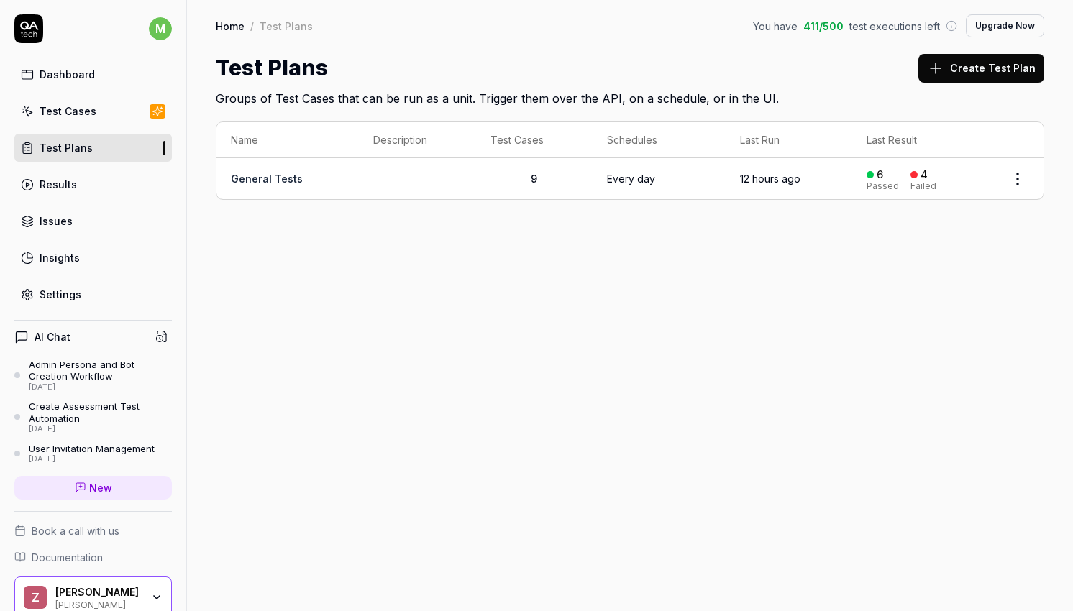
click at [991, 76] on button "Create Test Plan" at bounding box center [981, 68] width 126 height 29
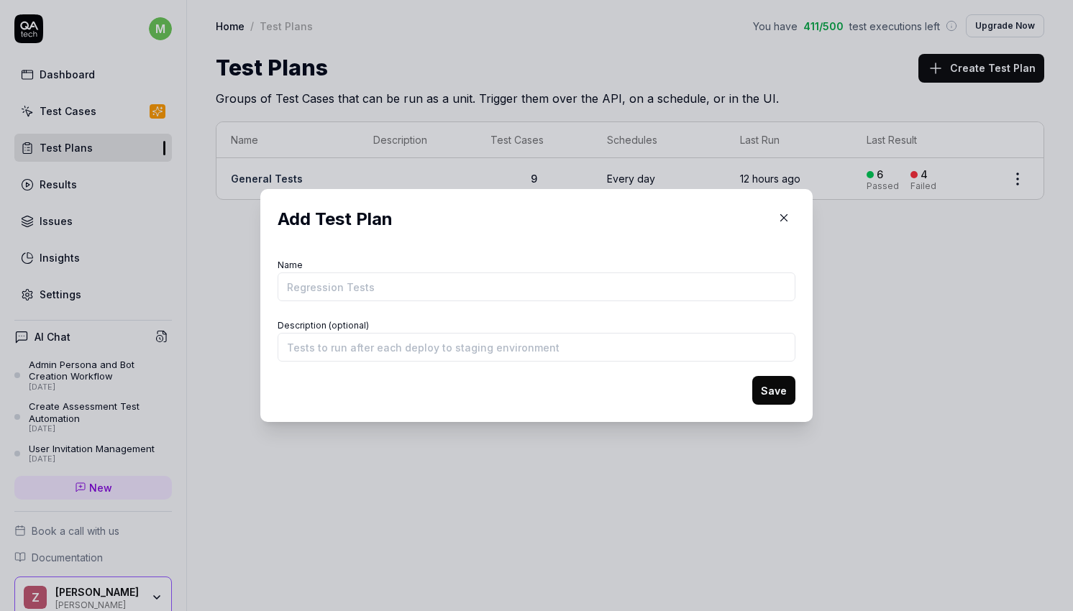
click at [534, 265] on div "Name" at bounding box center [537, 278] width 518 height 46
click at [485, 283] on input "Name" at bounding box center [537, 287] width 518 height 29
type input "Staging"
click at [784, 392] on button "Save" at bounding box center [773, 390] width 43 height 29
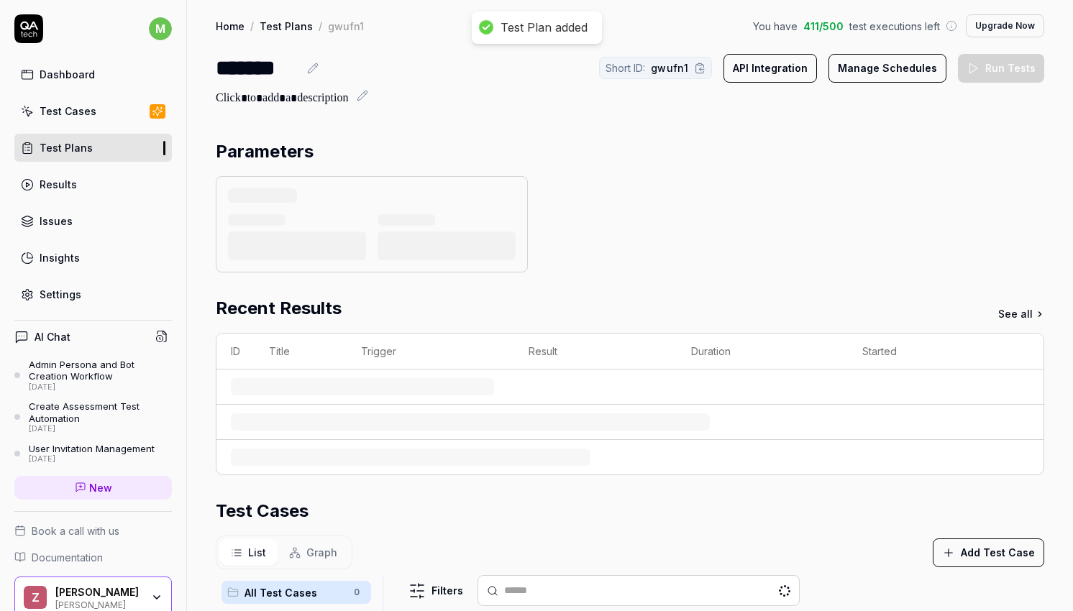
click at [247, 296] on h2 "Recent Results" at bounding box center [279, 309] width 126 height 26
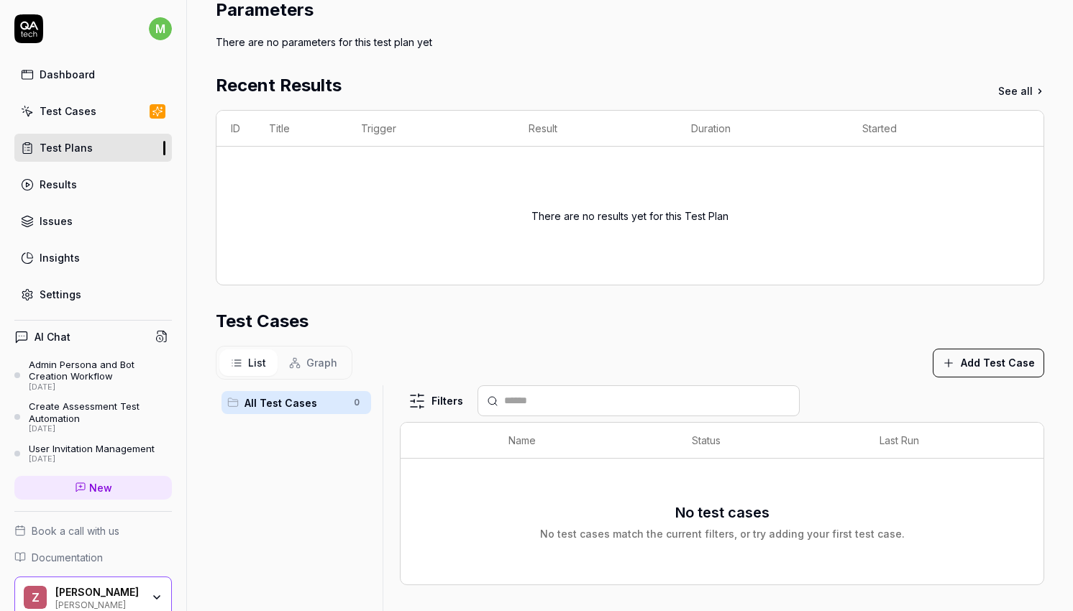
scroll to position [156, 0]
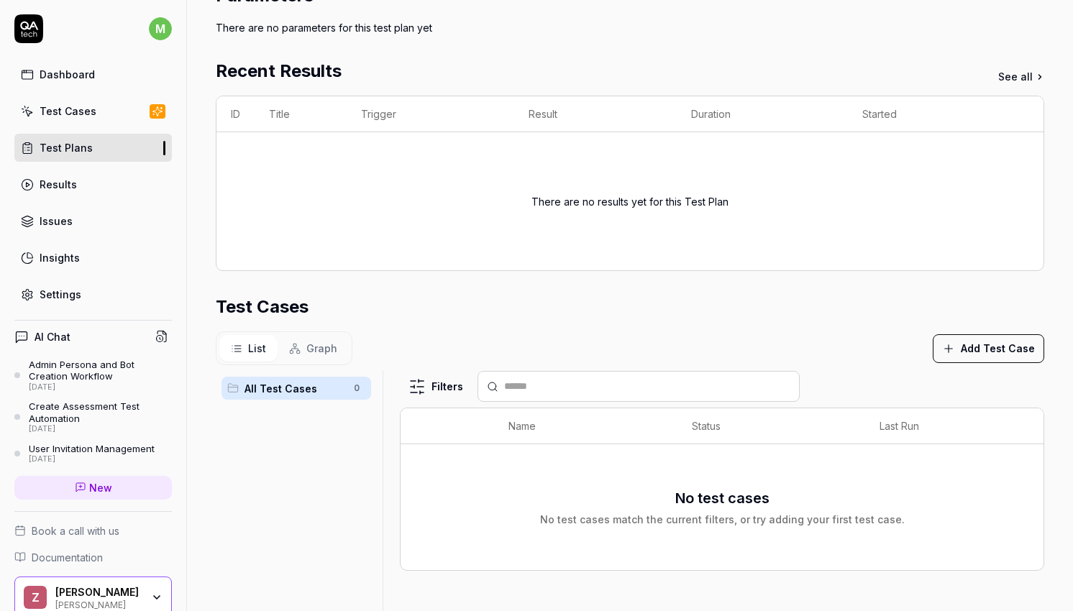
click at [987, 350] on button "Add Test Case" at bounding box center [988, 348] width 111 height 29
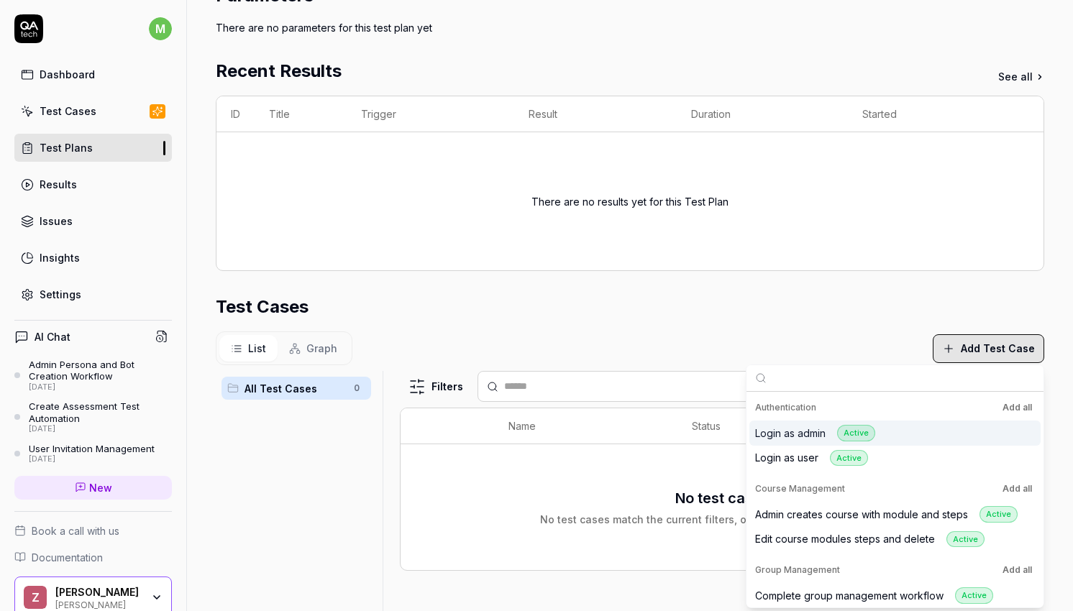
click at [852, 433] on div "Active" at bounding box center [856, 433] width 38 height 17
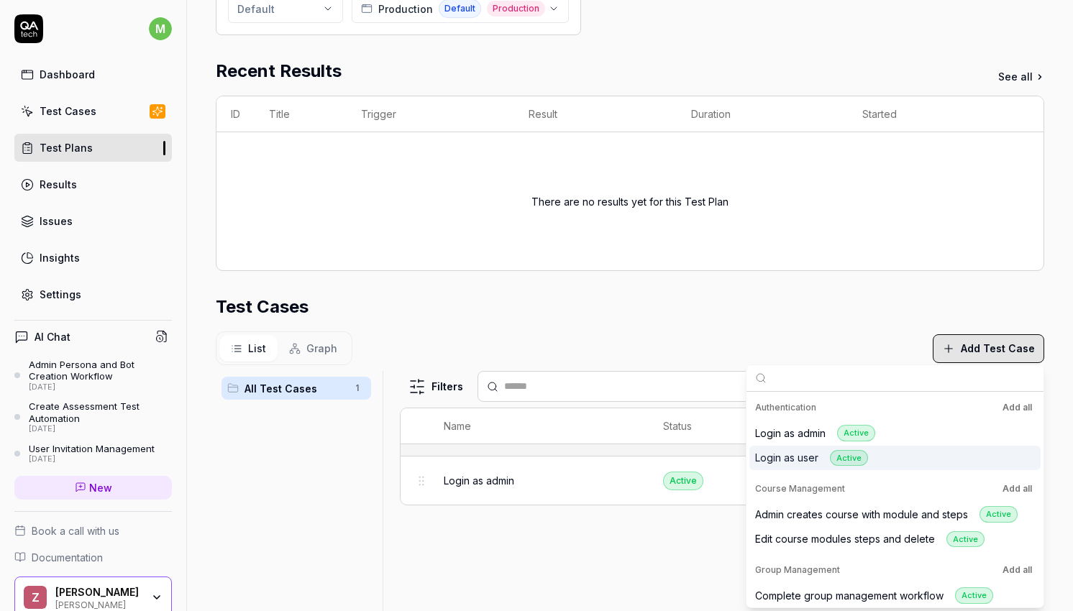
click at [854, 456] on div "Active" at bounding box center [849, 458] width 38 height 17
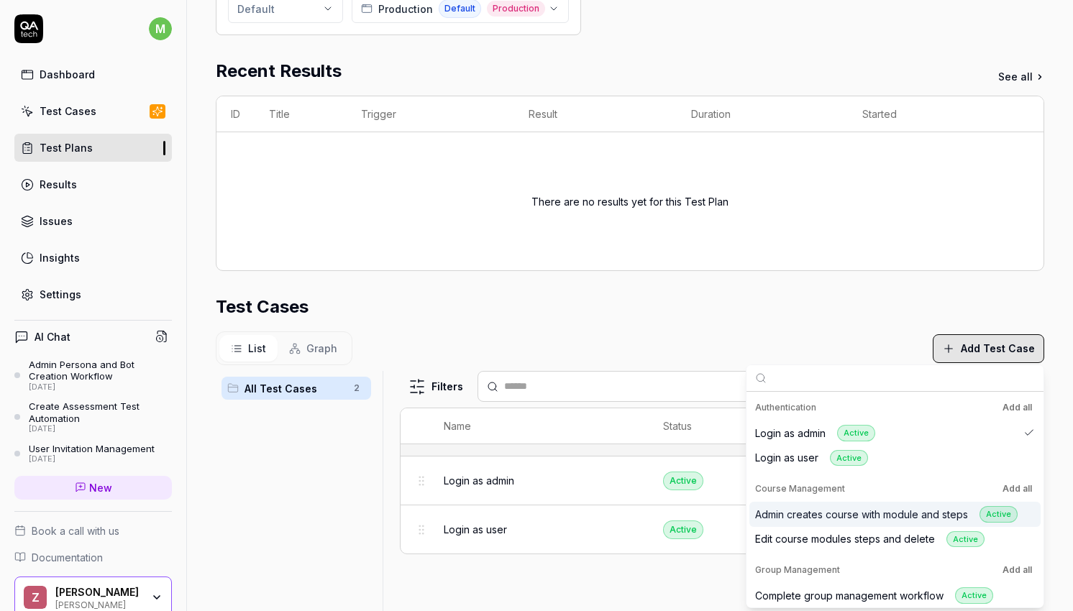
click at [850, 514] on div "Admin creates course with module and steps Active" at bounding box center [886, 514] width 263 height 17
click at [849, 537] on div "Edit course modules steps and delete Active" at bounding box center [869, 540] width 229 height 17
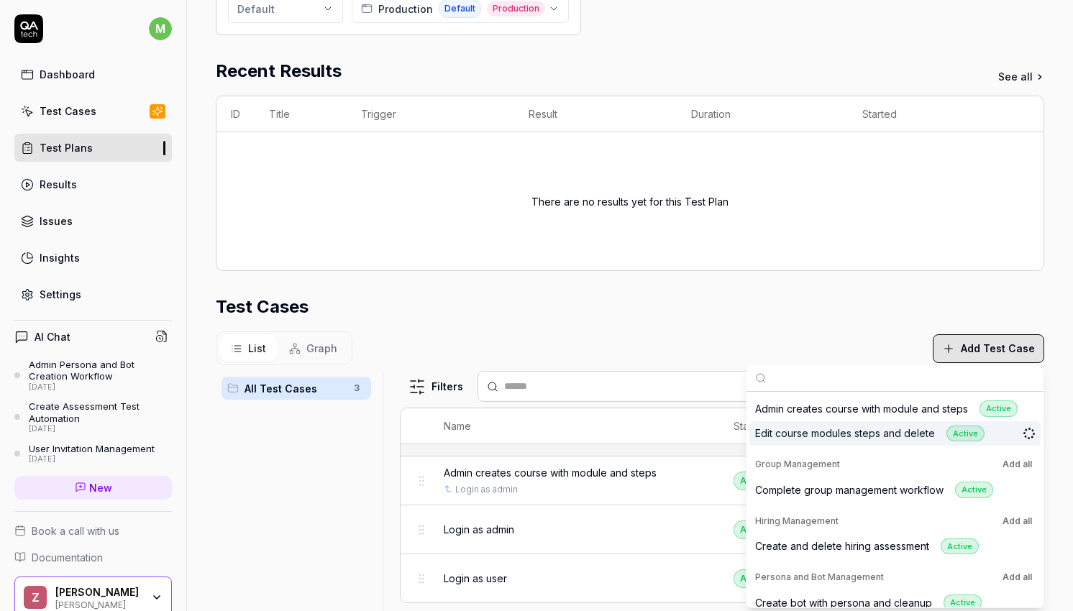
scroll to position [118, 0]
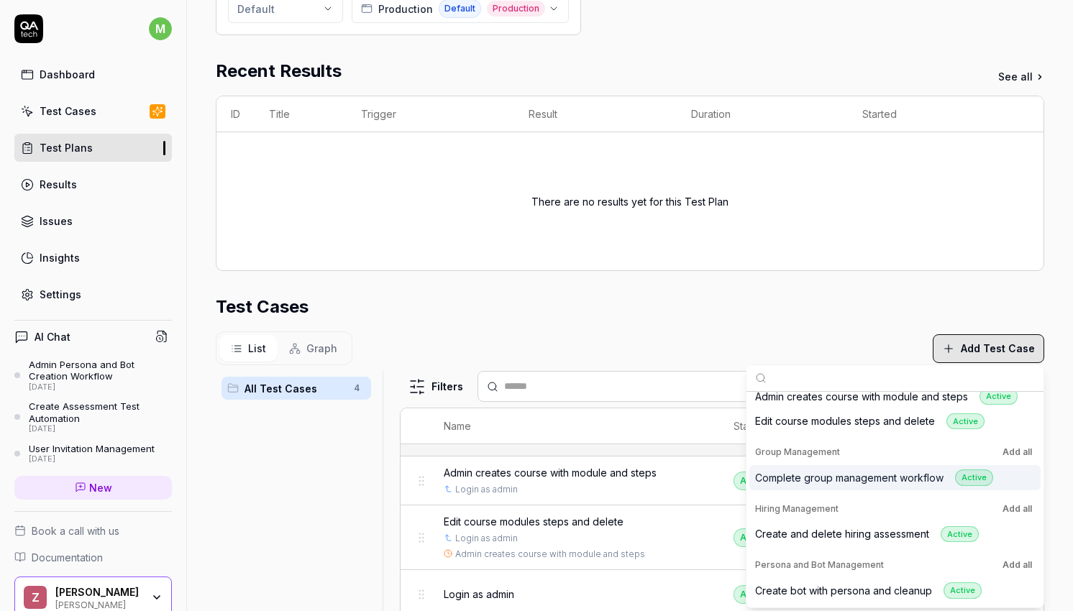
click at [854, 478] on div "Complete group management workflow Active" at bounding box center [874, 478] width 238 height 17
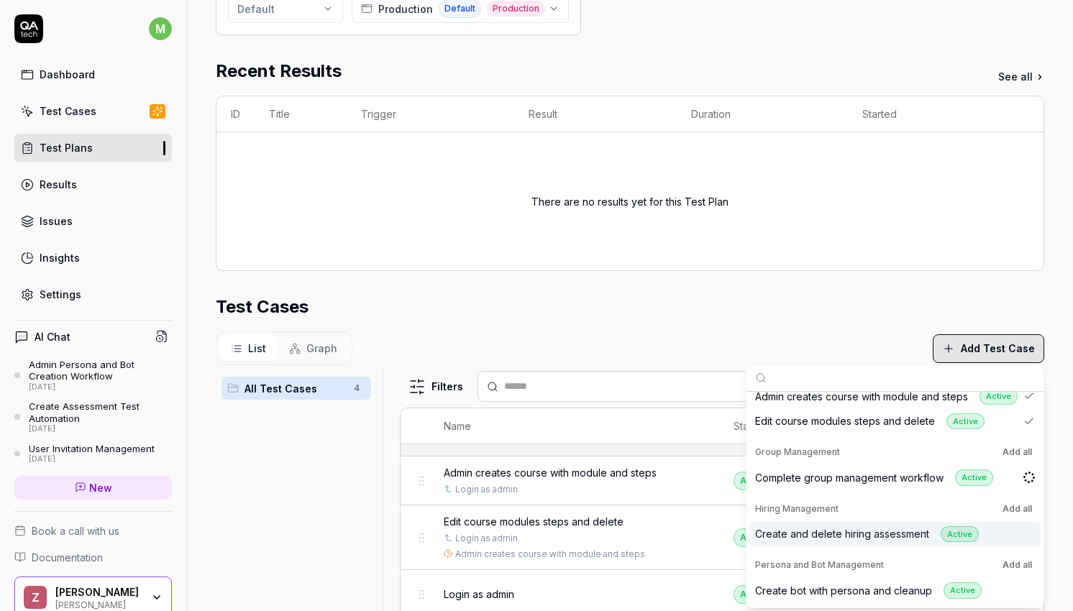
click at [849, 535] on div "Create and delete hiring assessment Active" at bounding box center [867, 534] width 224 height 17
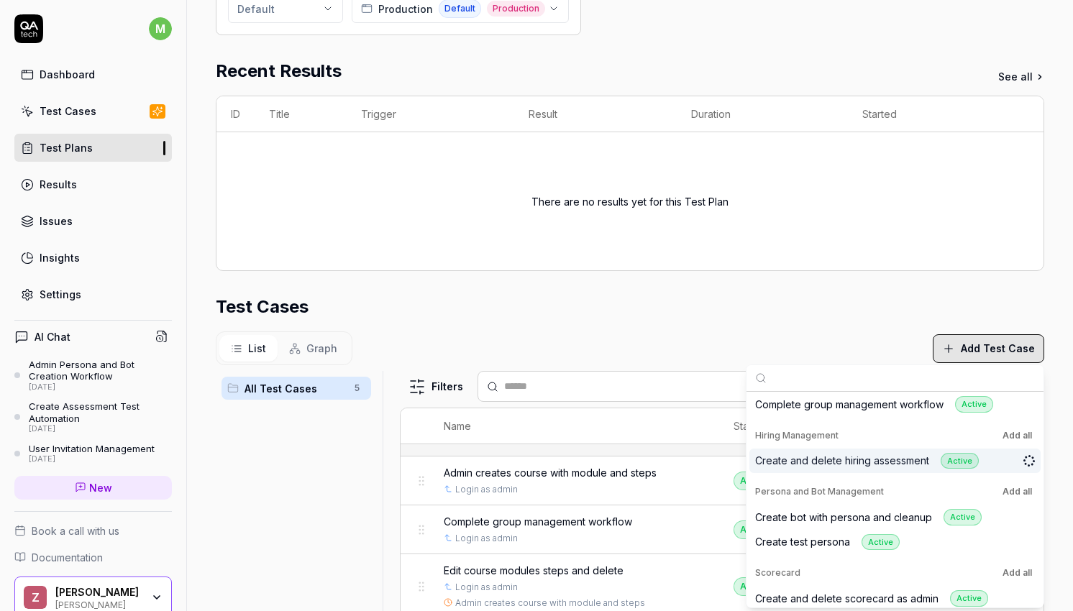
scroll to position [211, 0]
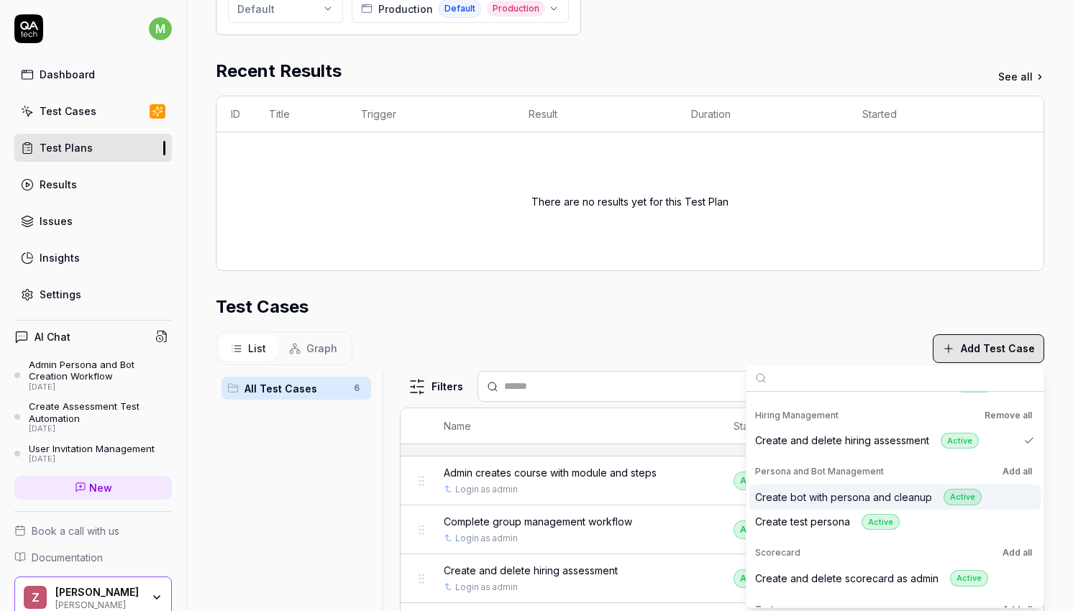
click at [853, 488] on div "Create bot with persona and cleanup Active" at bounding box center [894, 497] width 291 height 25
click at [849, 527] on div "Create test persona Active" at bounding box center [827, 522] width 145 height 17
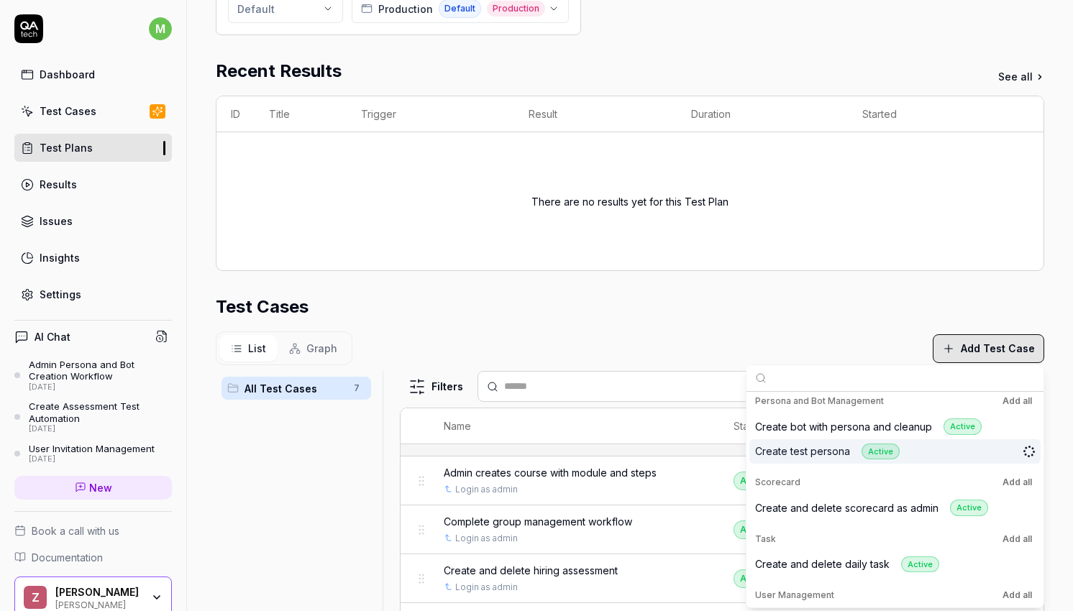
scroll to position [295, 0]
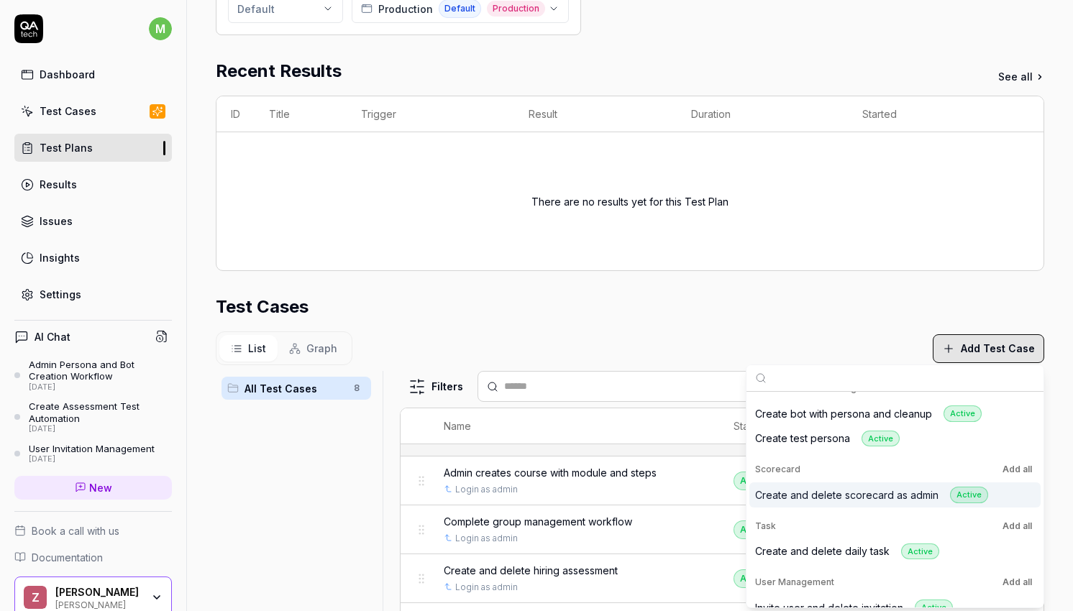
click at [849, 501] on div "Create and delete scorecard as admin Active" at bounding box center [871, 495] width 233 height 17
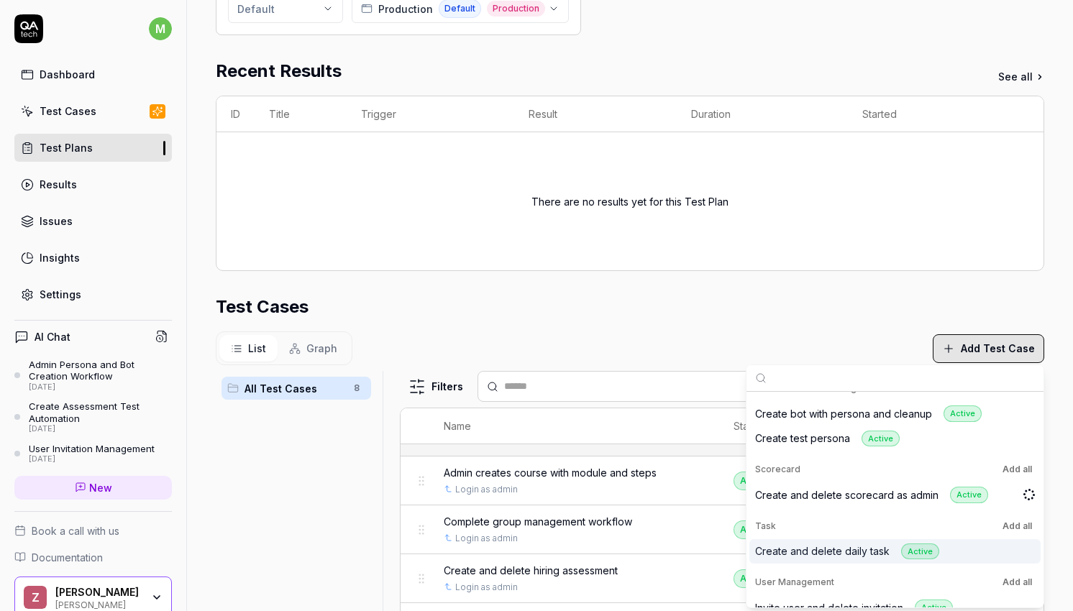
click at [847, 544] on div "Create and delete daily task Active" at bounding box center [847, 552] width 184 height 17
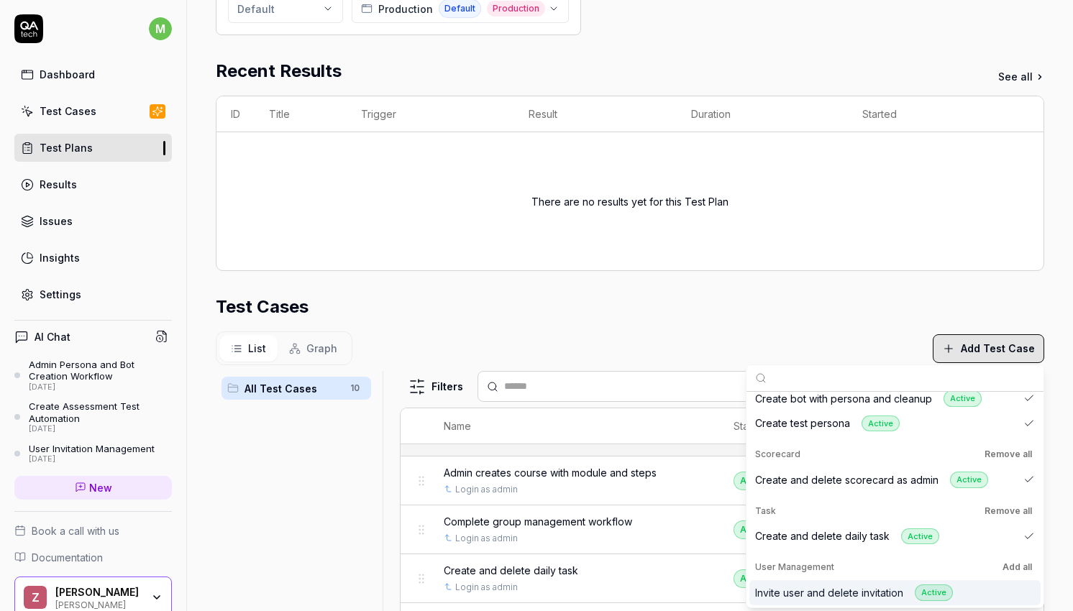
click at [846, 600] on div "Invite user and delete invitation Active" at bounding box center [854, 593] width 198 height 17
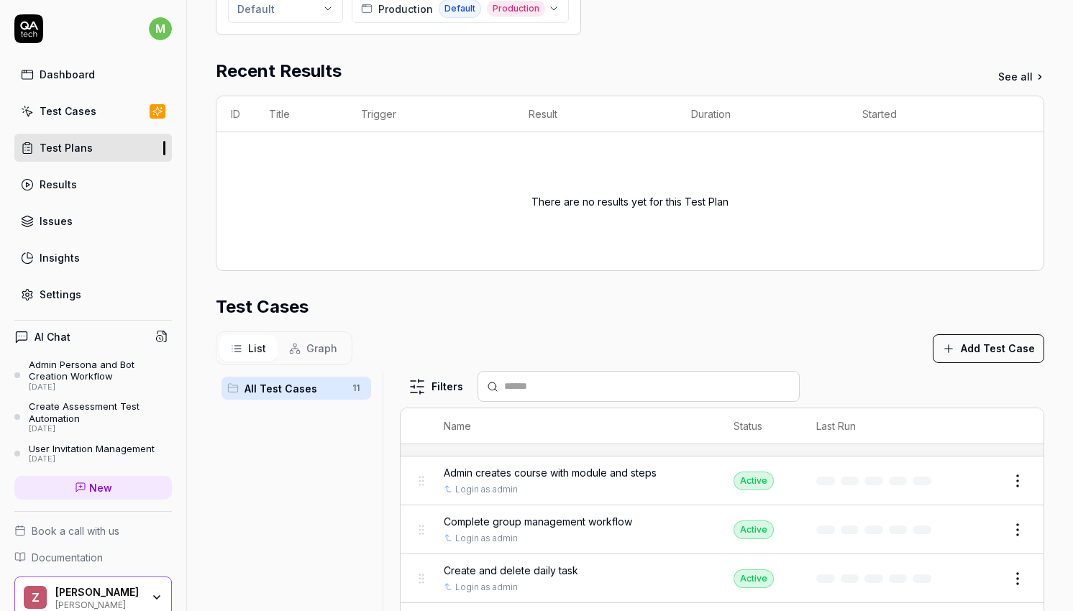
click at [685, 308] on div "Test Cases" at bounding box center [630, 307] width 829 height 26
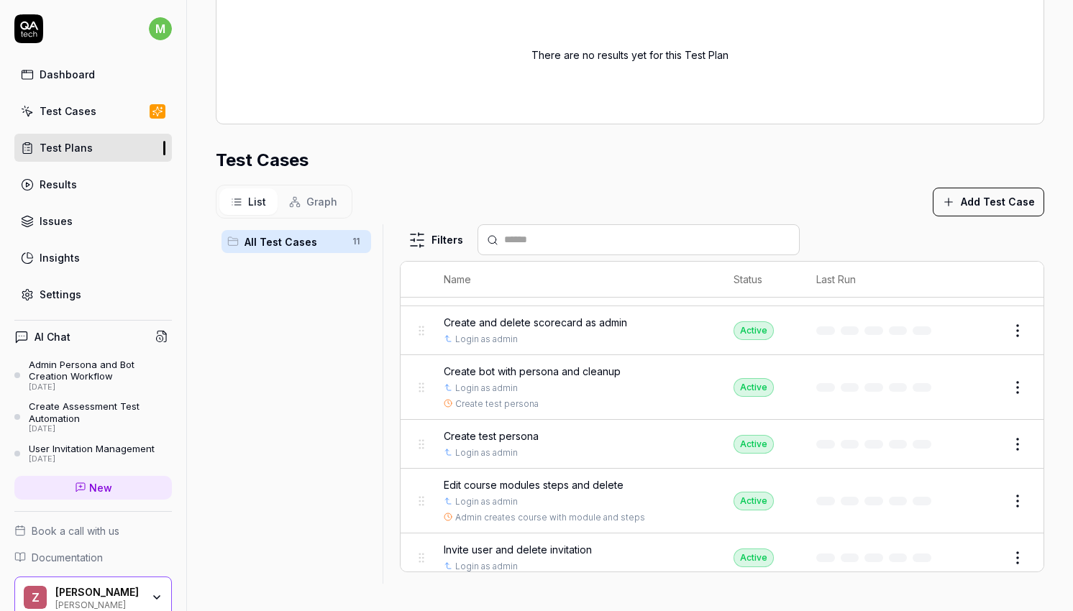
scroll to position [191, 0]
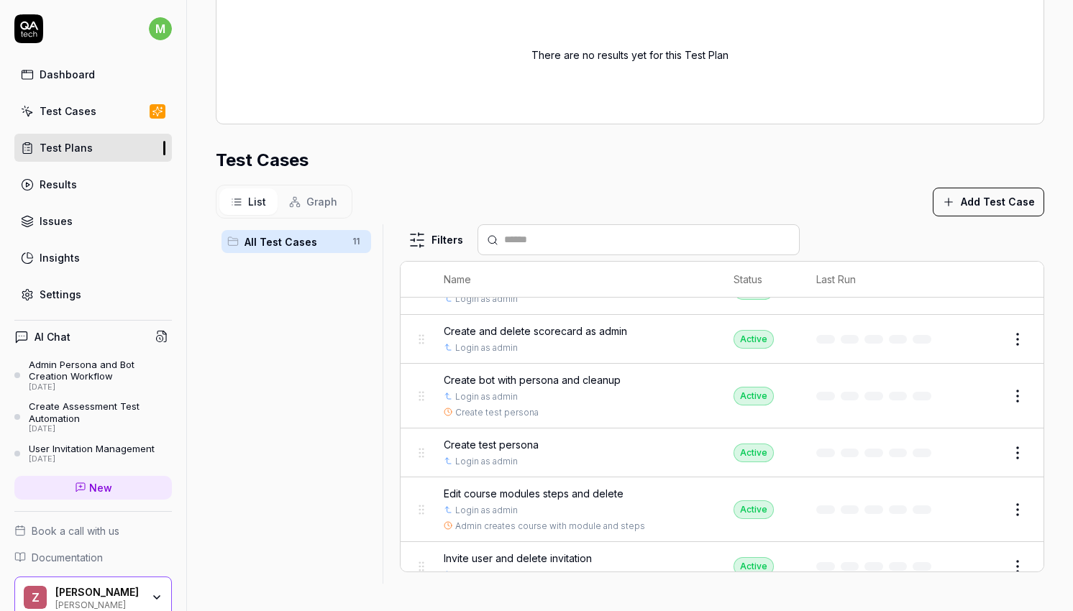
click at [995, 391] on button "Edit" at bounding box center [983, 396] width 35 height 23
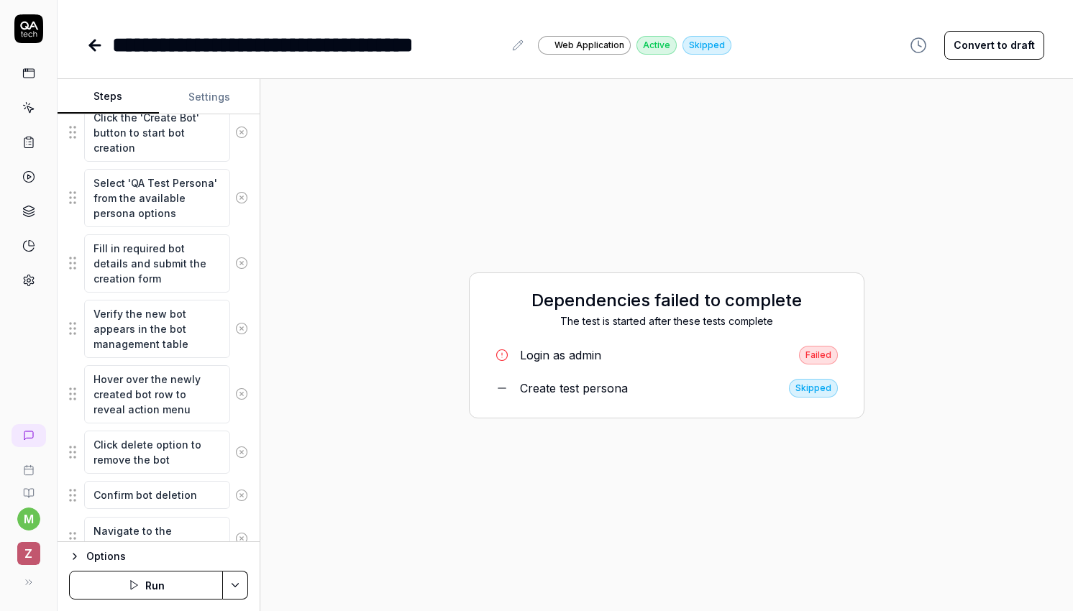
scroll to position [332, 0]
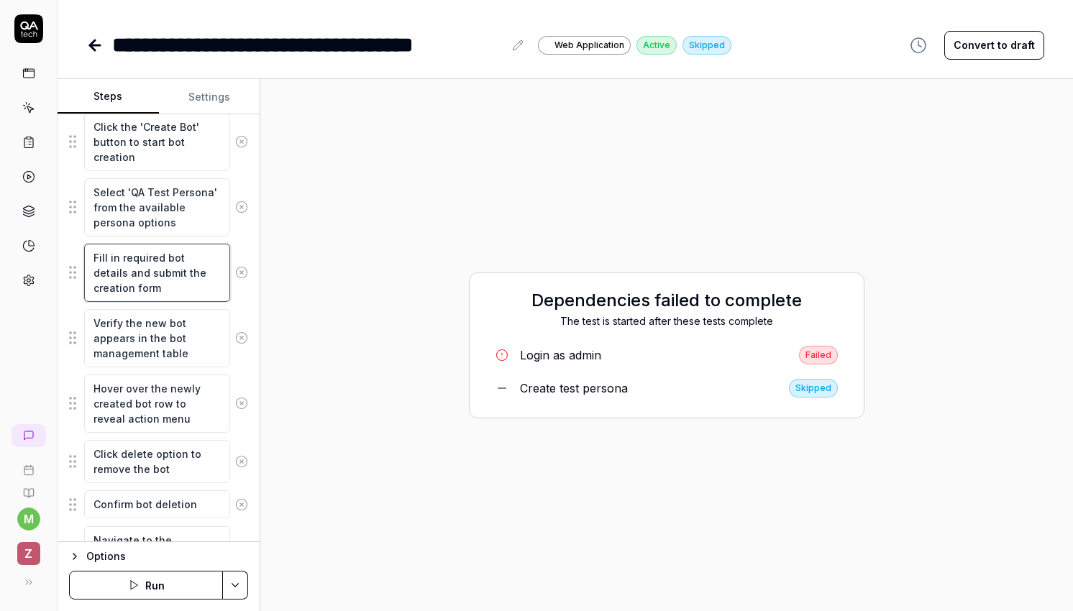
click at [162, 282] on textarea "Fill in required bot details and submit the creation form" at bounding box center [157, 273] width 146 height 58
drag, startPoint x: 162, startPoint y: 282, endPoint x: 112, endPoint y: 255, distance: 56.3
click at [112, 255] on textarea "Fill in required bot details and submit the creation form" at bounding box center [157, 273] width 146 height 58
type textarea "*"
type textarea "Fill i"
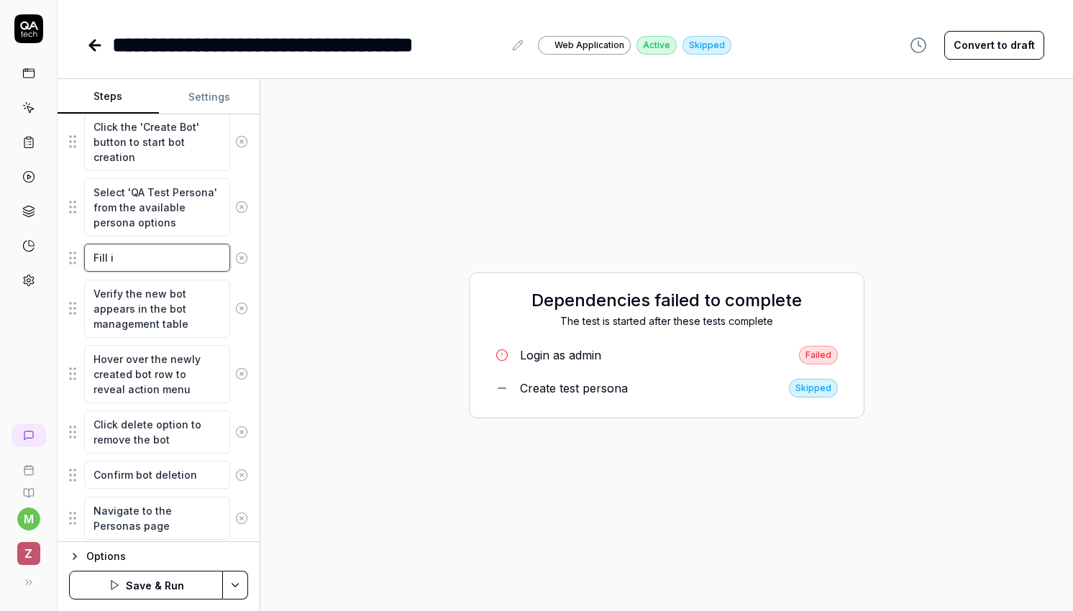
type textarea "*"
type textarea "Fill"
type textarea "*"
type textarea "Fill i"
type textarea "*"
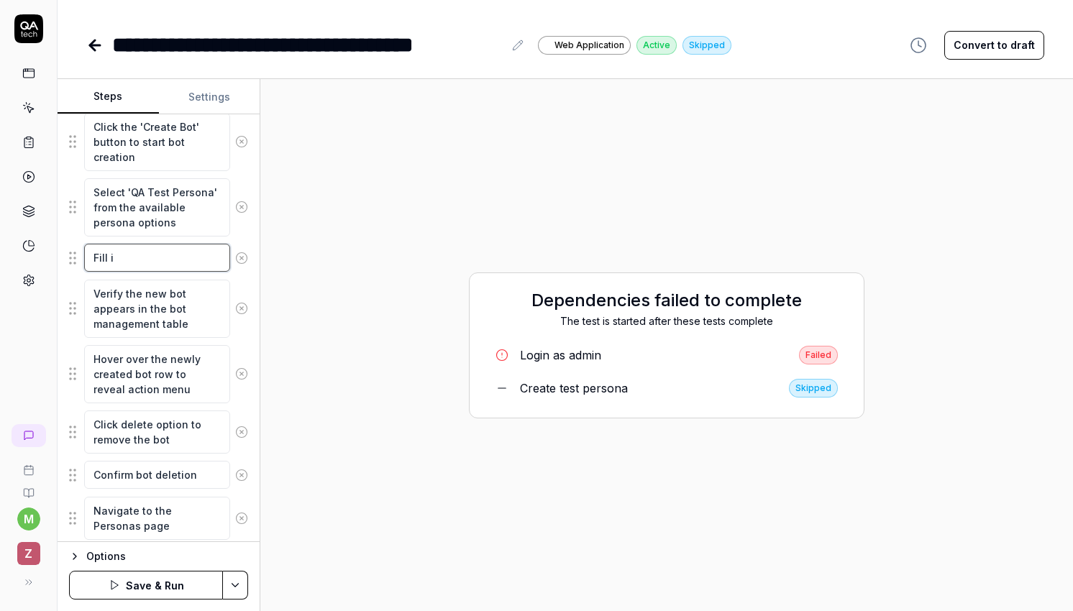
type textarea "Fill in"
type textarea "*"
type textarea "Fill in"
type textarea "*"
type textarea "Fill in al"
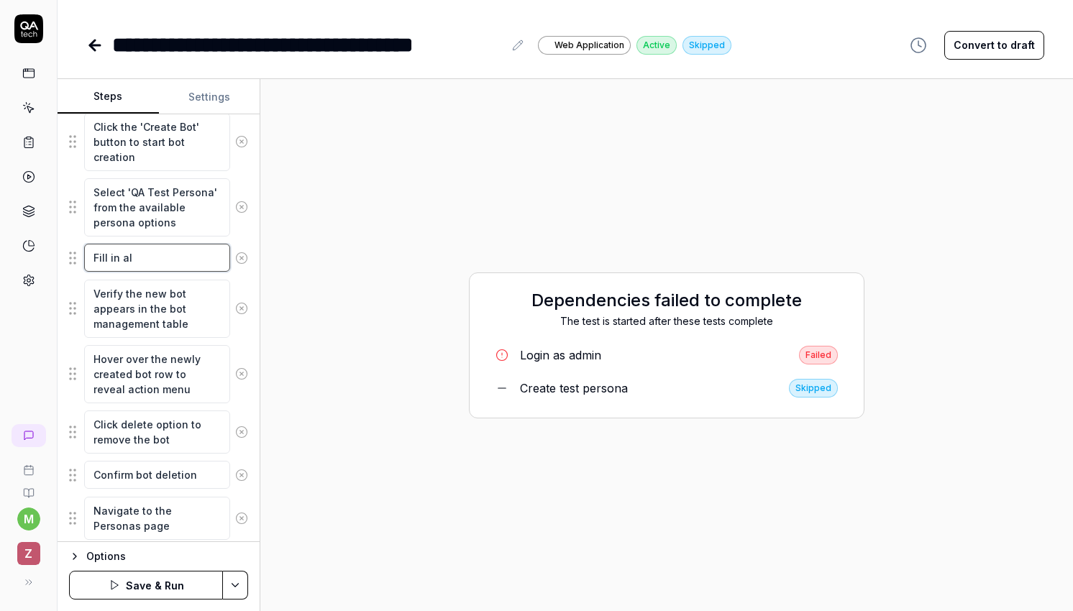
type textarea "*"
type textarea "Fill in all"
type textarea "*"
type textarea "Fill in all"
type textarea "*"
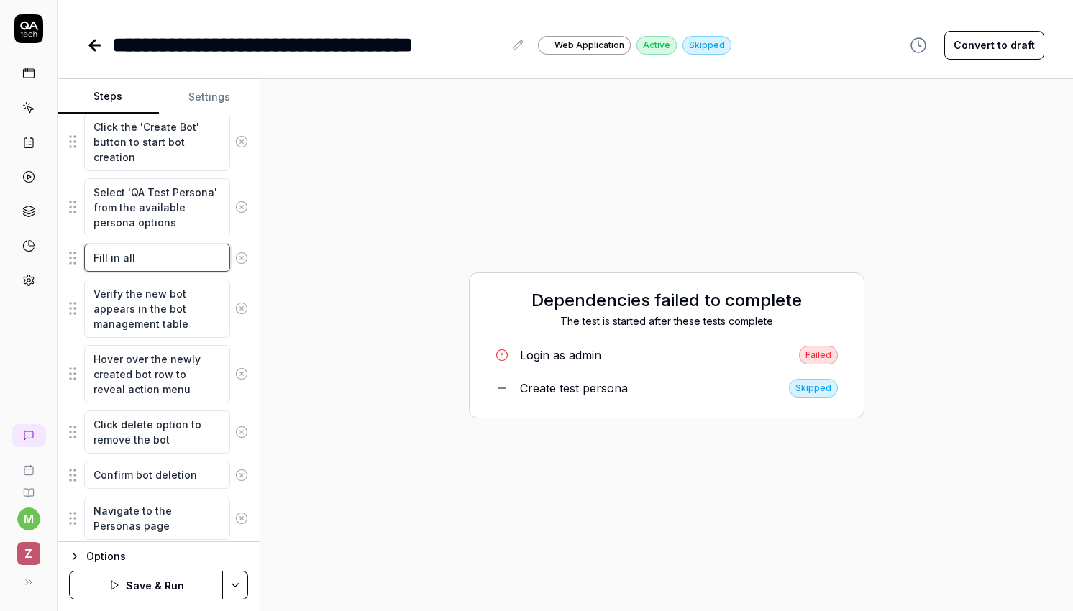
type textarea "Fill in all"
type textarea "*"
type textarea "Fill in al"
type textarea "*"
type textarea "Fill in a"
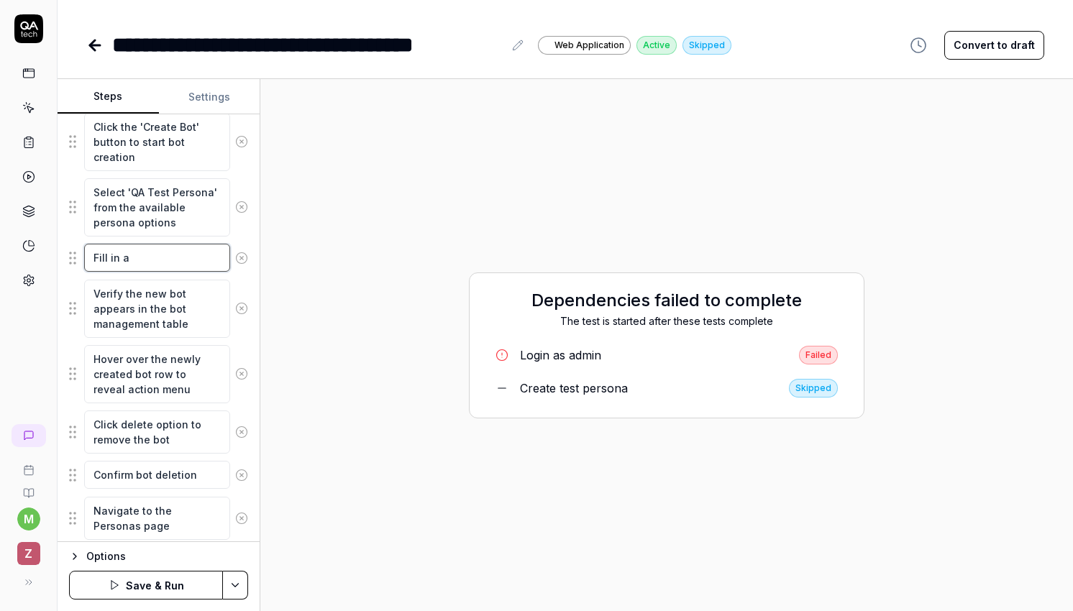
type textarea "*"
type textarea "Fill in"
type textarea "*"
type textarea "Fill in"
type textarea "*"
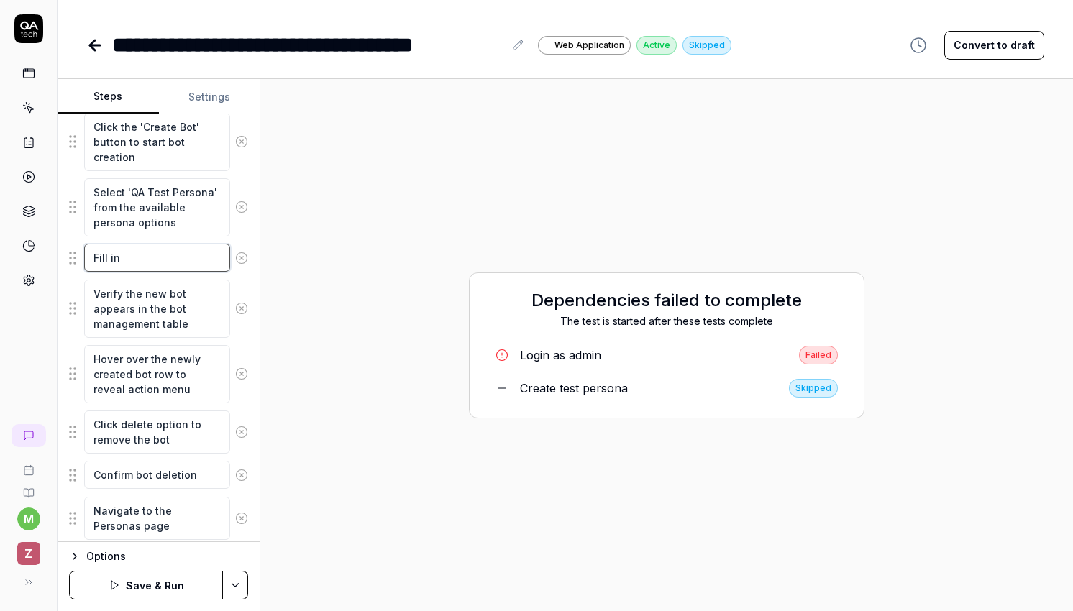
type textarea "Fill i"
type textarea "*"
type textarea "Fill"
type textarea "*"
type textarea "Fill"
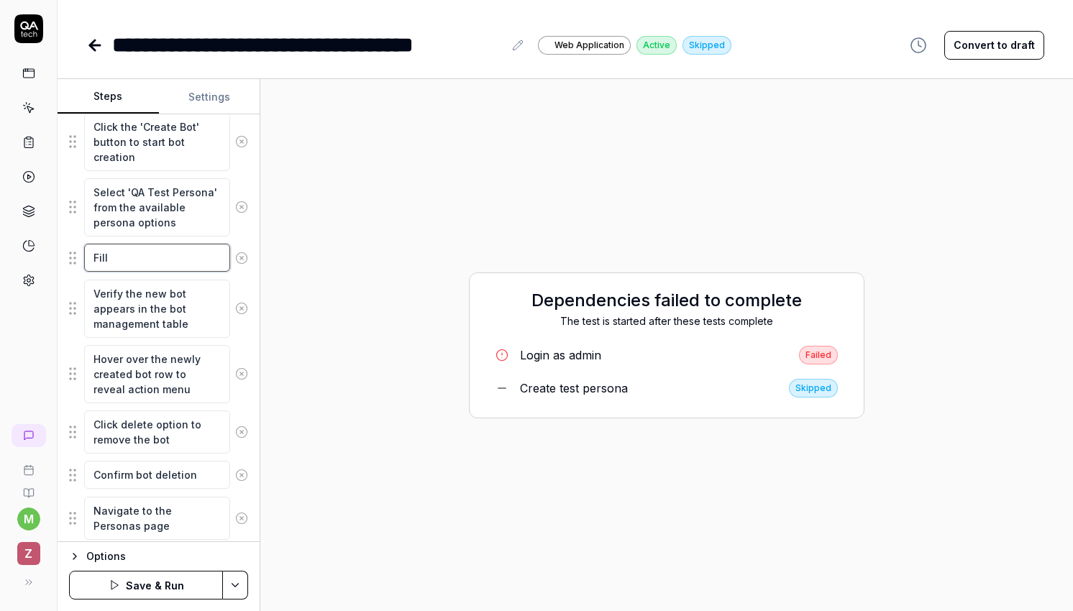
type textarea "*"
type textarea "Fill"
type textarea "*"
type textarea "Fill i"
type textarea "*"
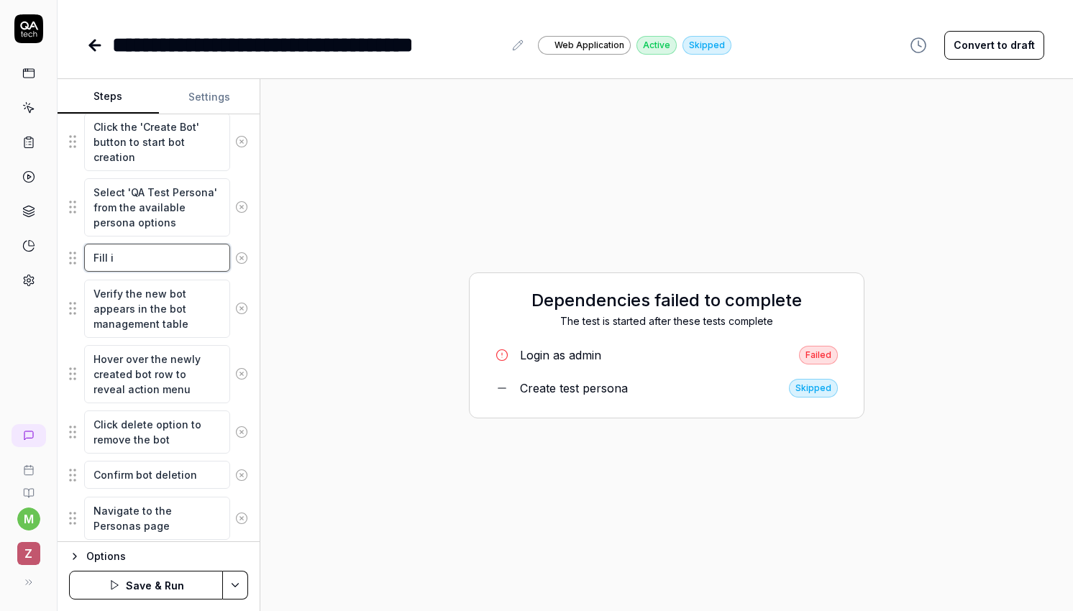
type textarea "Fill in"
type textarea "*"
type textarea "Fill in"
type textarea "*"
type textarea "Fill in C"
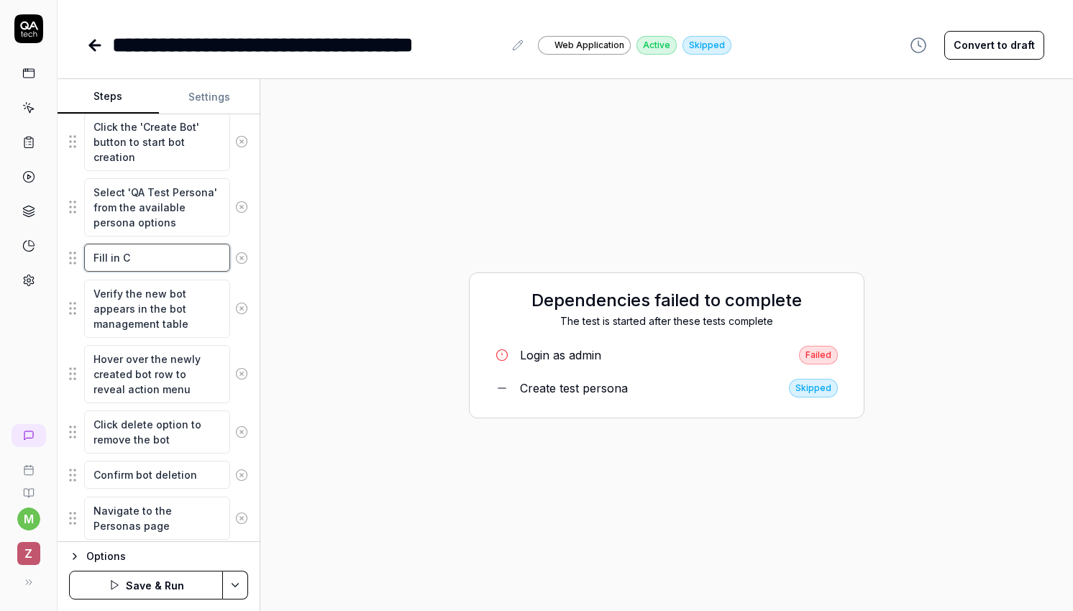
type textarea "*"
type textarea "Fill in Ca"
type textarea "*"
type textarea "Fill in Cal"
type textarea "*"
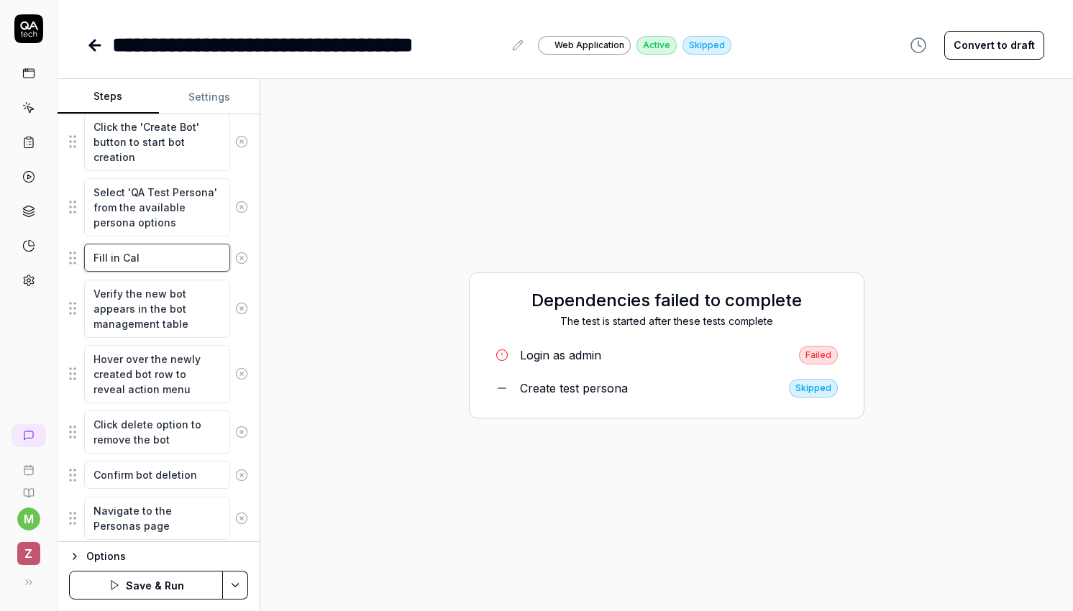
type textarea "Fill in Call"
type textarea "*"
type textarea "Fill in Call"
type textarea "*"
type textarea "Fill in Call T"
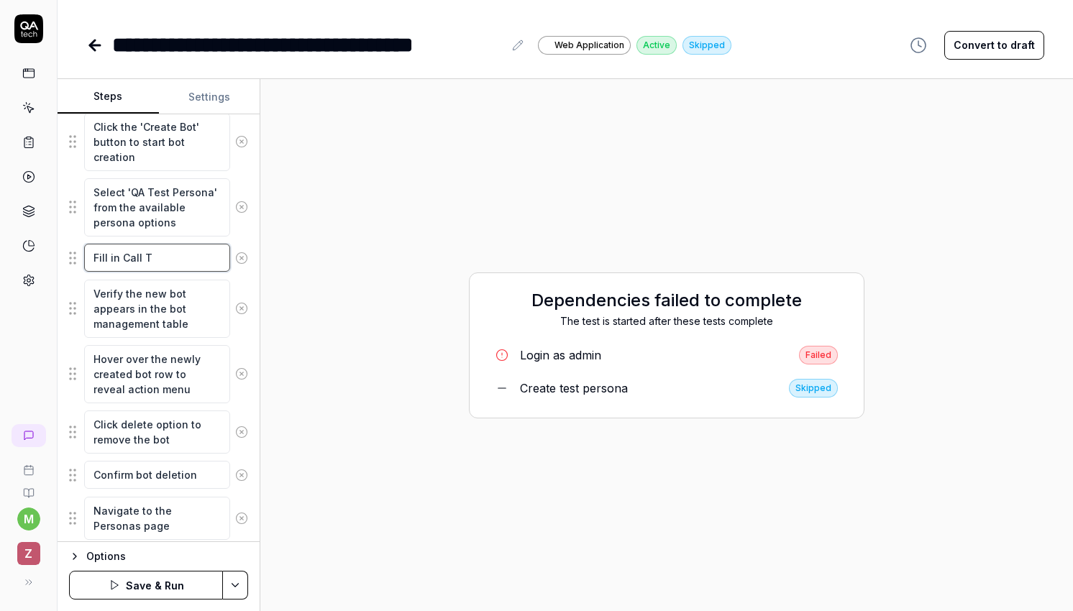
type textarea "*"
type textarea "Fill in Call Ty"
type textarea "*"
type textarea "Fill in Call Tye"
type textarea "*"
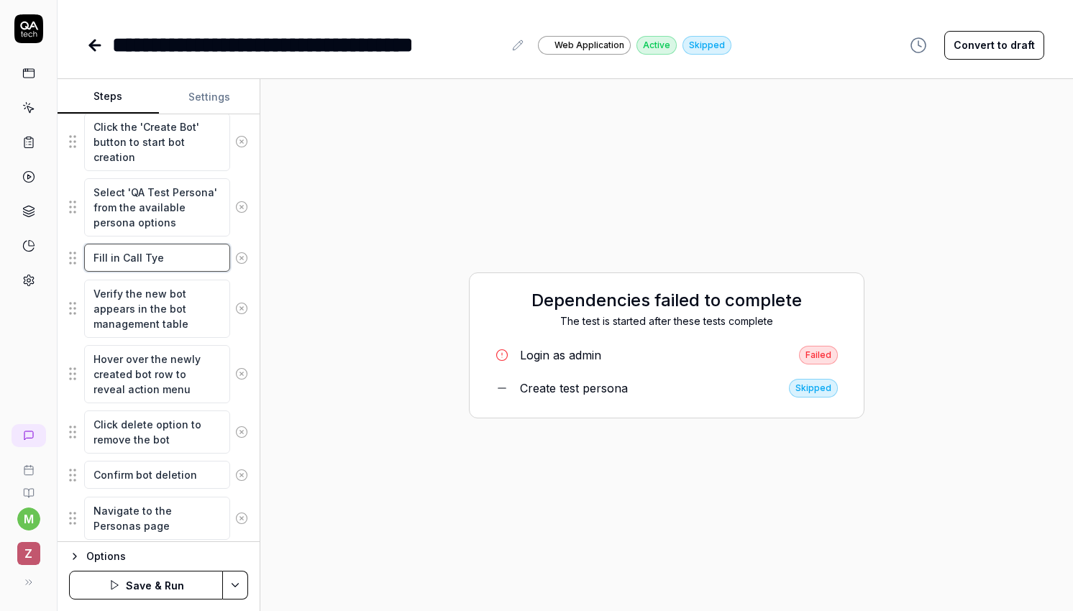
type textarea "Fill in Call Ty"
type textarea "*"
type textarea "Fill in Call Typ"
type textarea "*"
type textarea "Fill in Call Type"
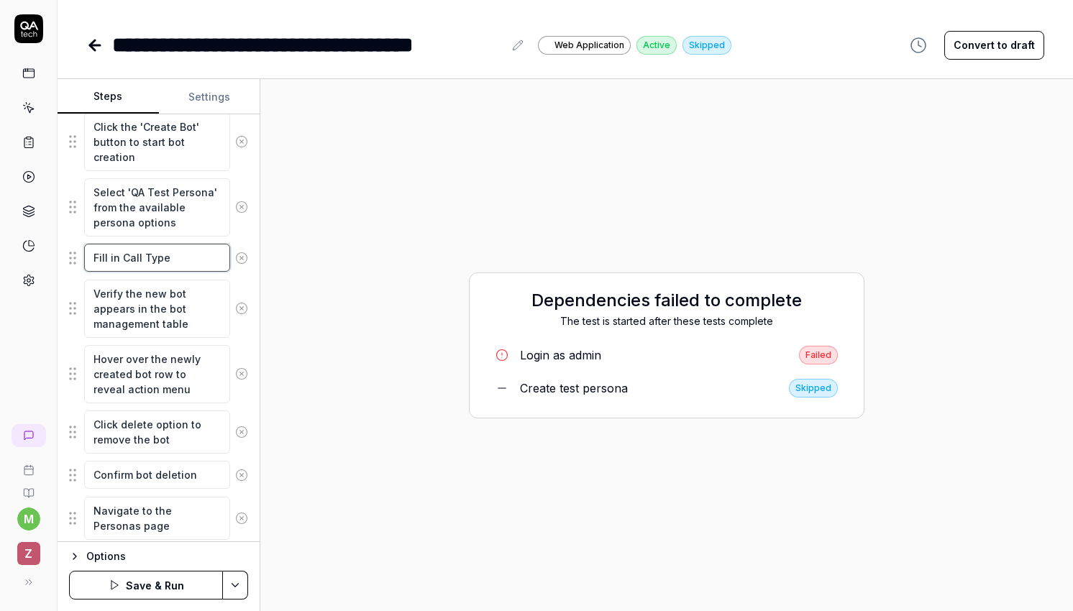
type textarea "*"
type textarea "Fill in Call Type,"
type textarea "*"
type textarea "Fill in Call Type,"
type textarea "*"
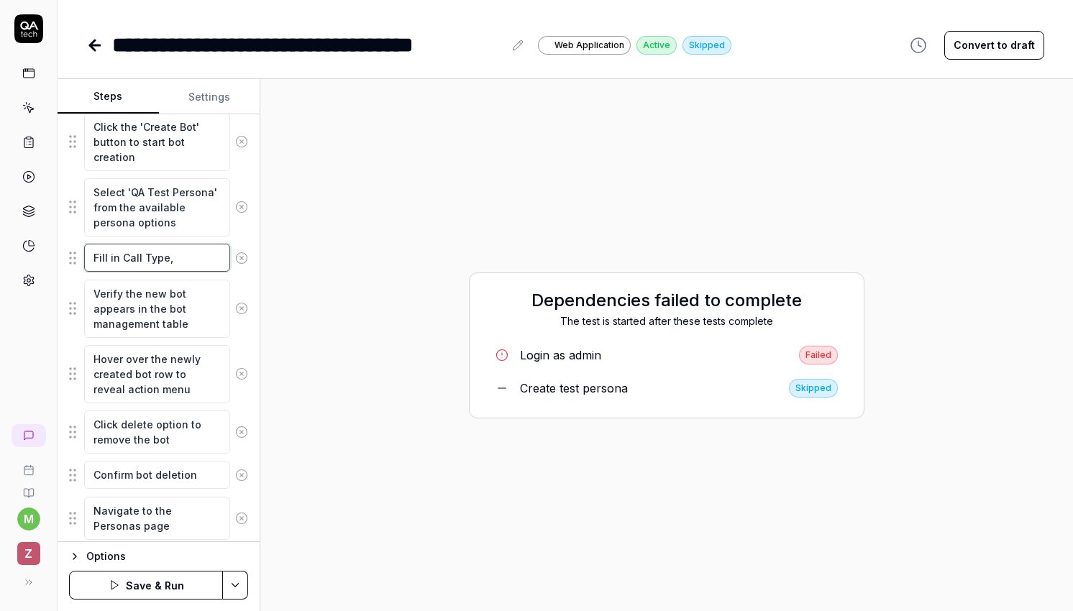
type textarea "Fill in Call Type,"
type textarea "*"
type textarea "Fill in Call Type"
type textarea "*"
type textarea "Fill in Call Typ"
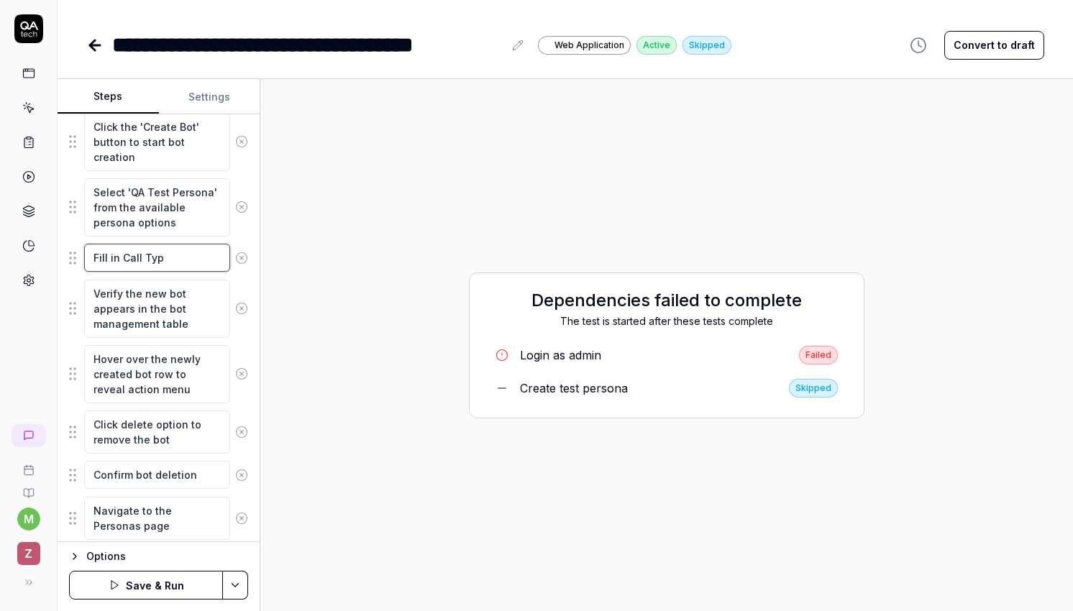
type textarea "*"
type textarea "Fill in Call Ty"
type textarea "*"
type textarea "Fill in Call T"
type textarea "*"
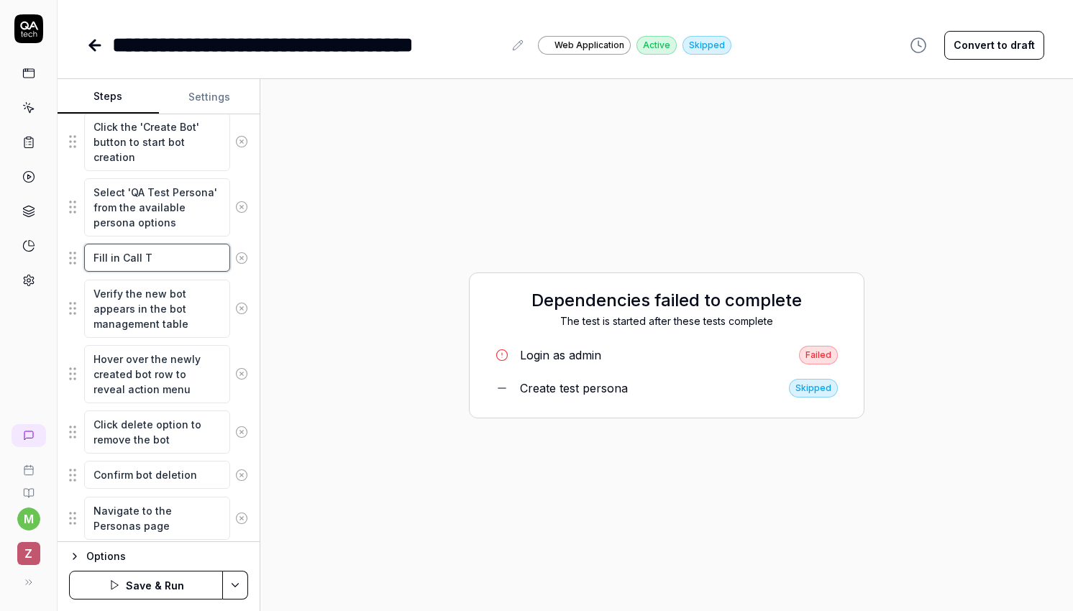
type textarea "Fill in Call"
type textarea "*"
type textarea "Fill in Call"
type textarea "*"
type textarea "Fill in Cal"
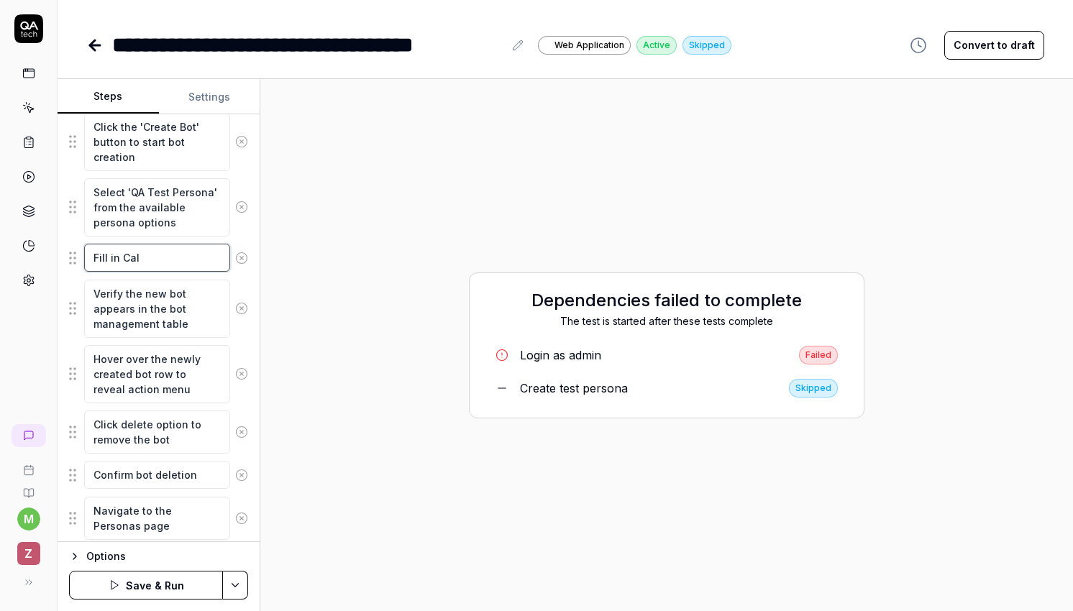
type textarea "*"
type textarea "Fill in Ca"
type textarea "*"
type textarea "Fill in C"
type textarea "*"
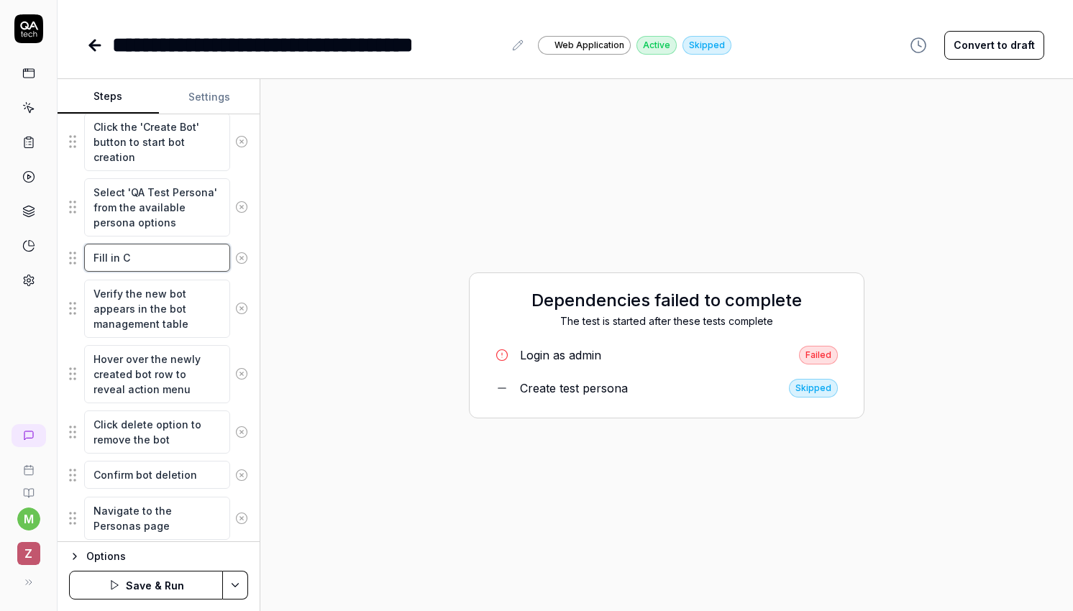
type textarea "Fill in"
type textarea "*"
type textarea "Fill in"
type textarea "*"
type textarea "Fill i"
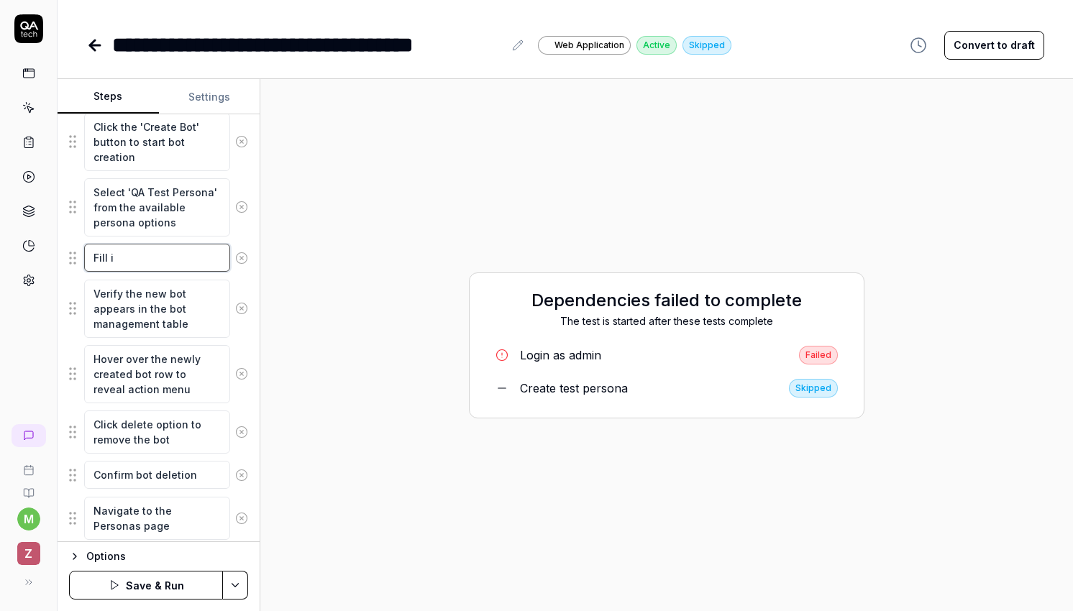
type textarea "*"
type textarea "Fill"
type textarea "*"
type textarea "Fill"
type textarea "*"
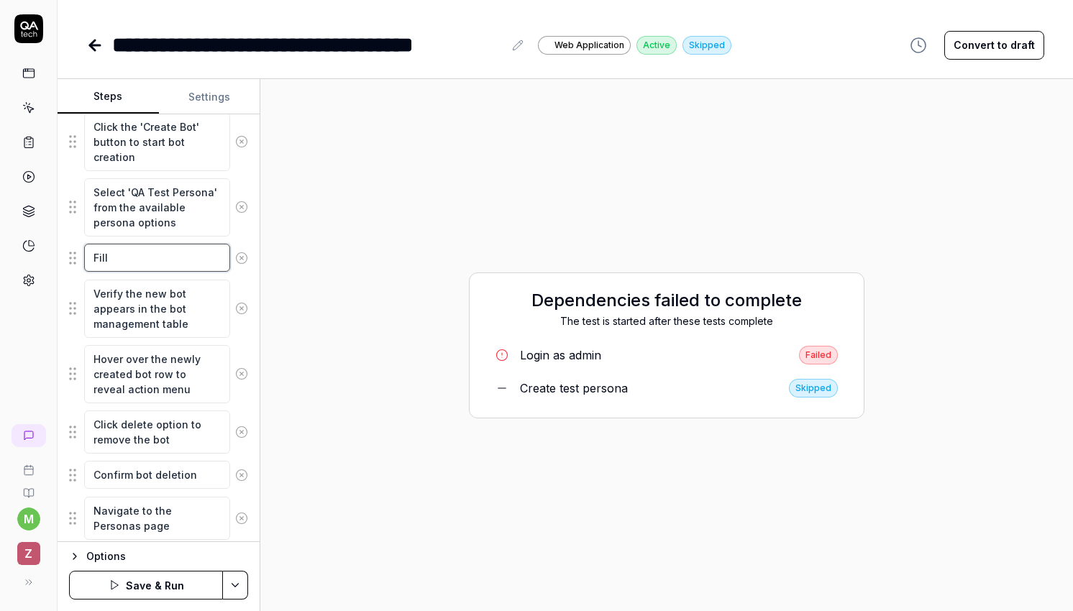
type textarea "Fil"
type textarea "*"
type textarea "F"
type textarea "*"
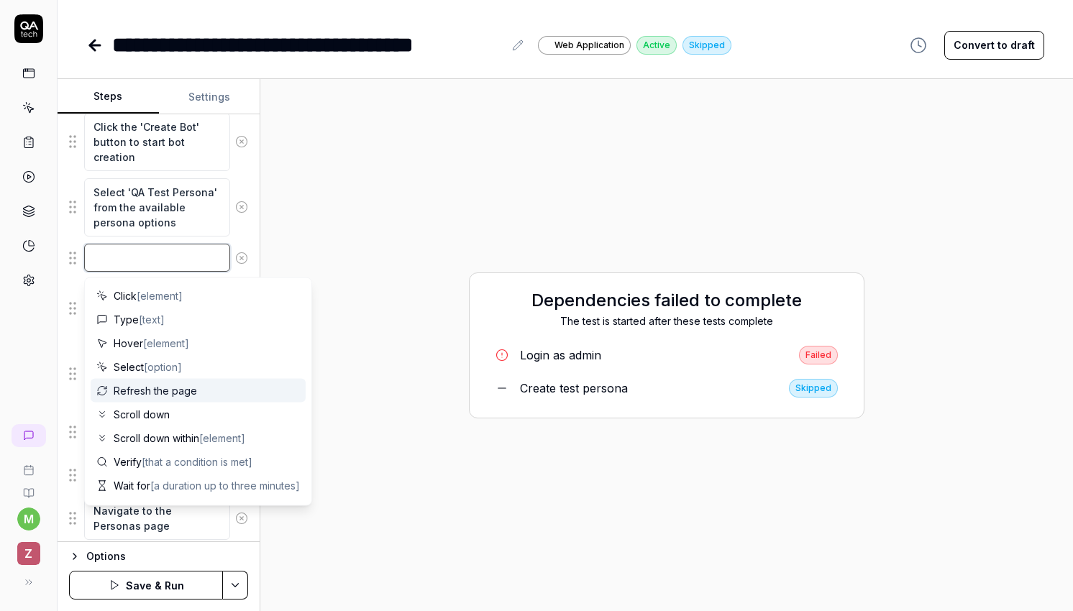
type textarea "*"
type textarea "S"
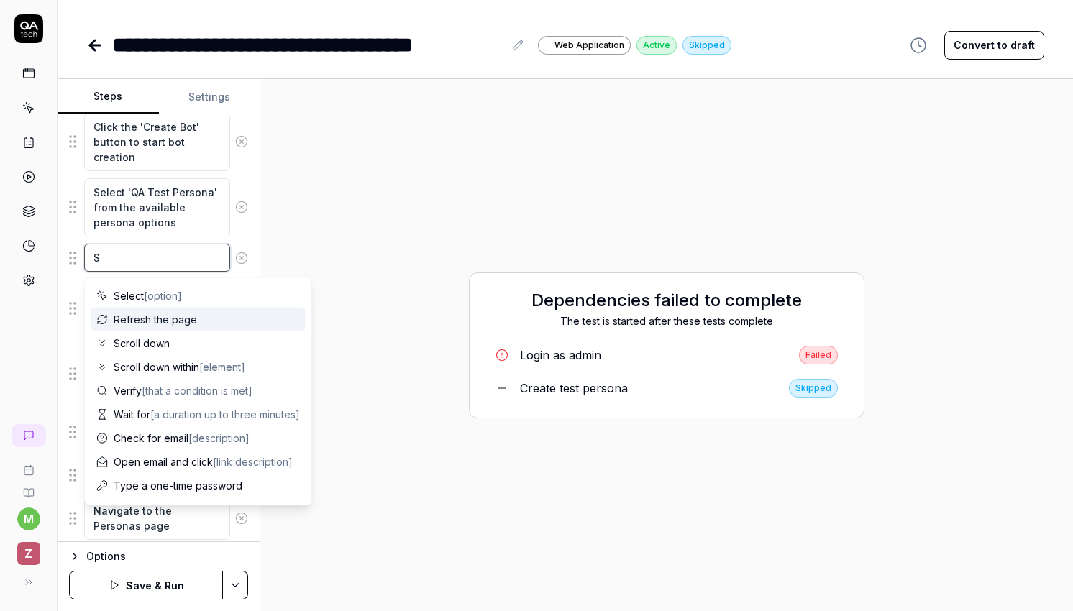
type textarea "*"
type textarea "Se"
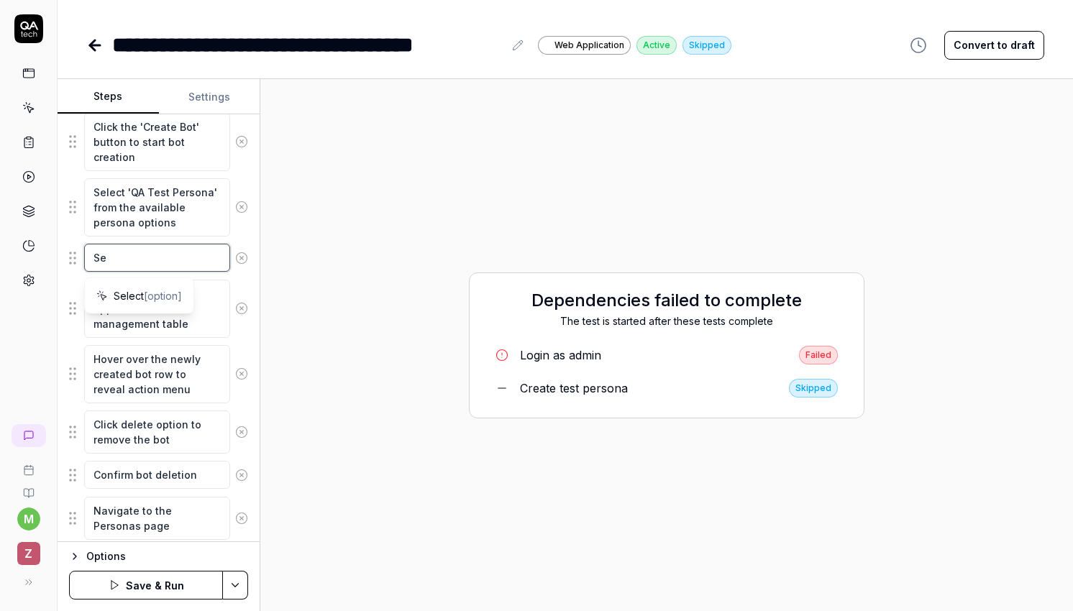
type textarea "*"
type textarea "Sele"
type textarea "*"
type textarea "Selec"
type textarea "*"
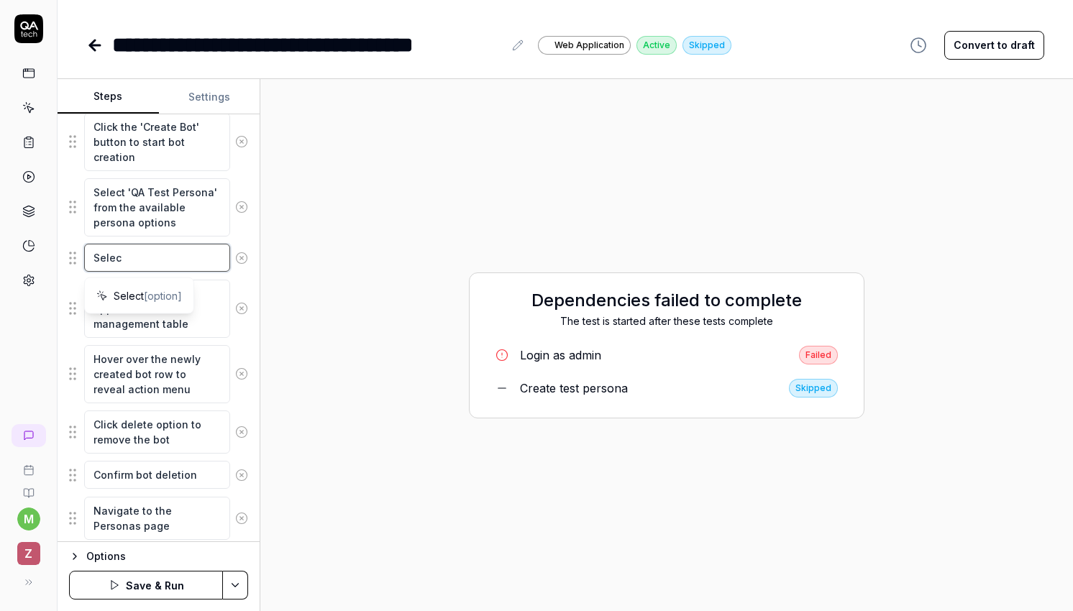
type textarea "Select"
type textarea "*"
type textarea "Select"
type textarea "*"
type textarea "Select a"
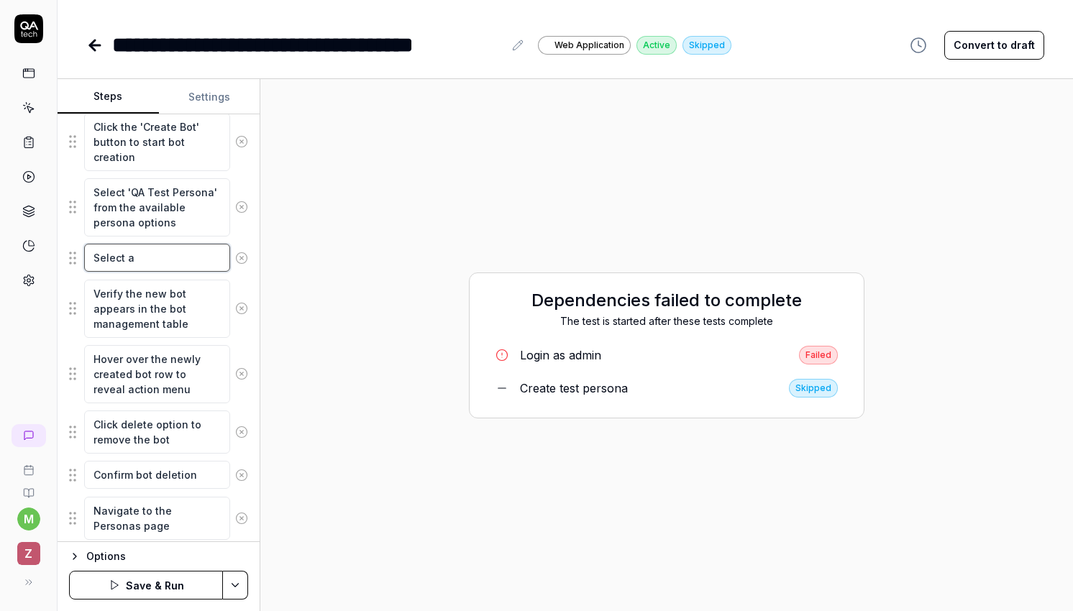
type textarea "*"
type textarea "Select al"
type textarea "*"
type textarea "Select all"
type textarea "*"
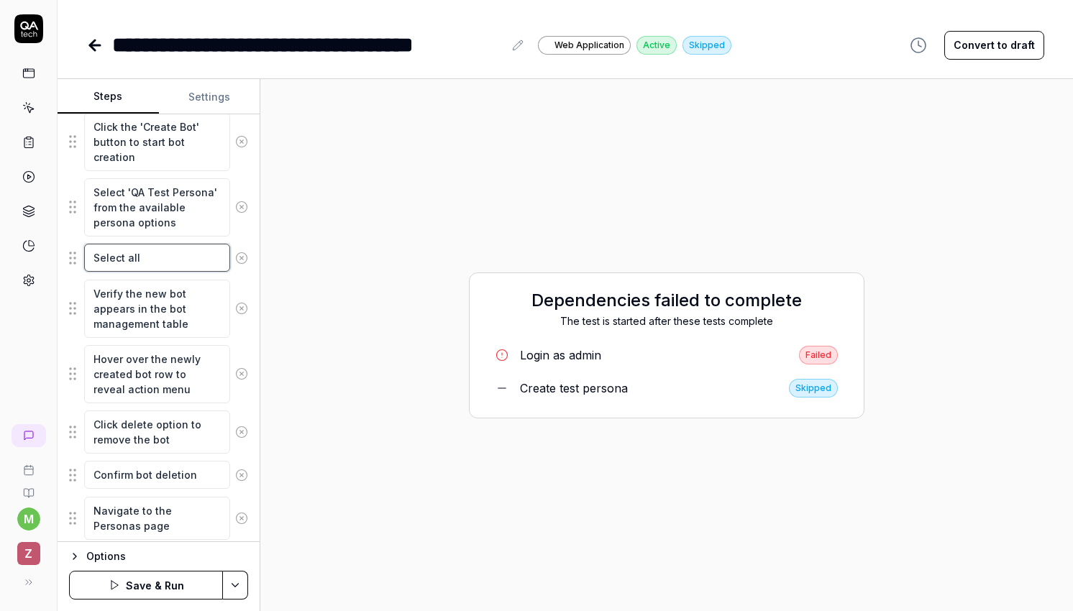
type textarea "Select all"
type textarea "*"
type textarea "Select all d"
type textarea "*"
type textarea "Select all dr"
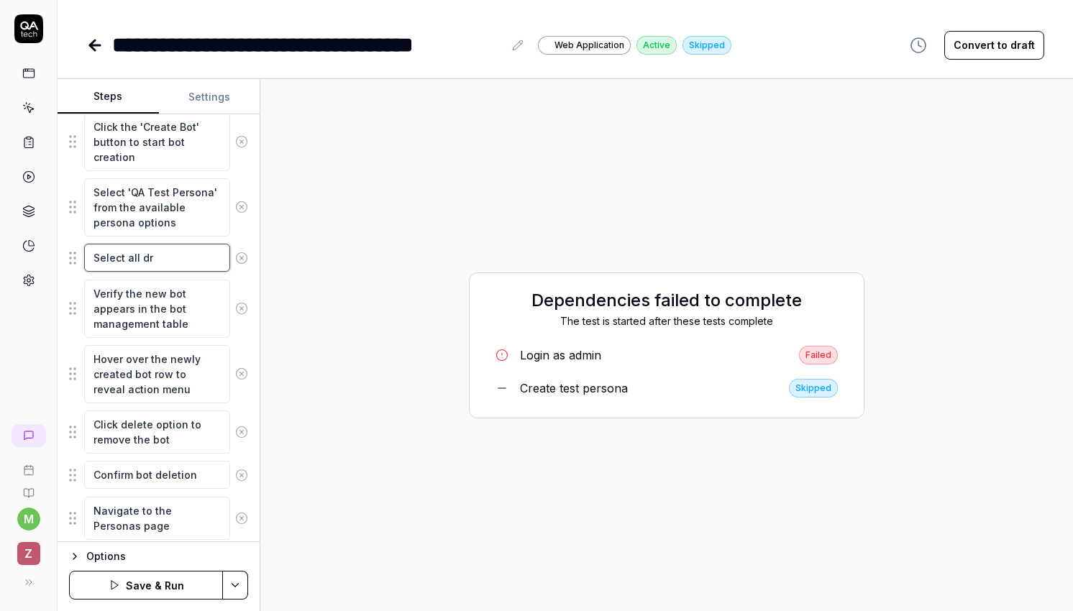
type textarea "*"
type textarea "Select all dro"
type textarea "*"
type textarea "Select all drop"
type textarea "*"
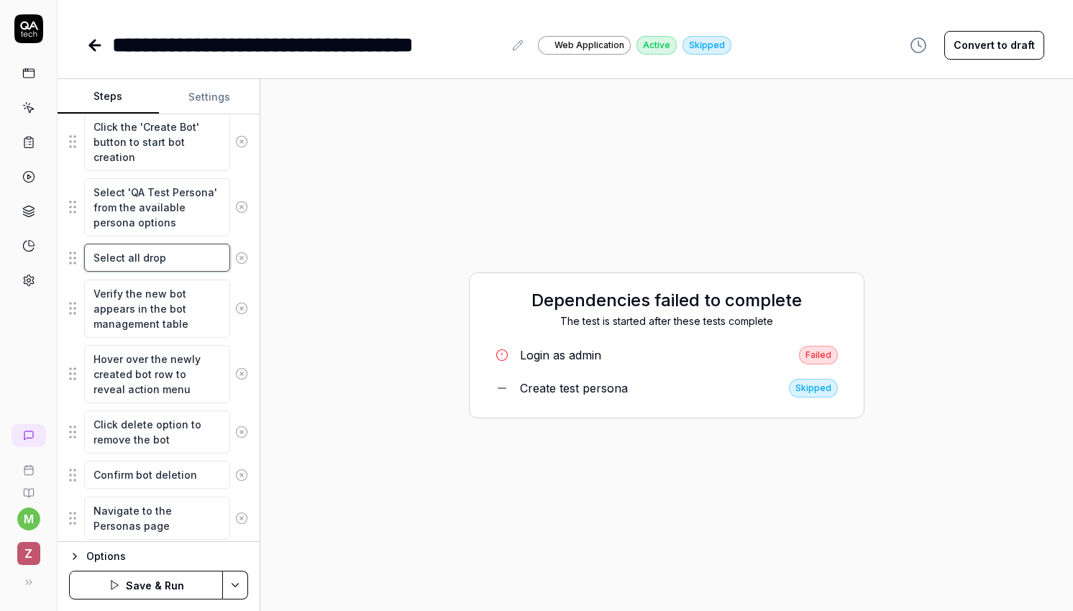
type textarea "Select all dropd"
type textarea "*"
type textarea "Select all dropdo"
type textarea "*"
type textarea "Select all dropdow"
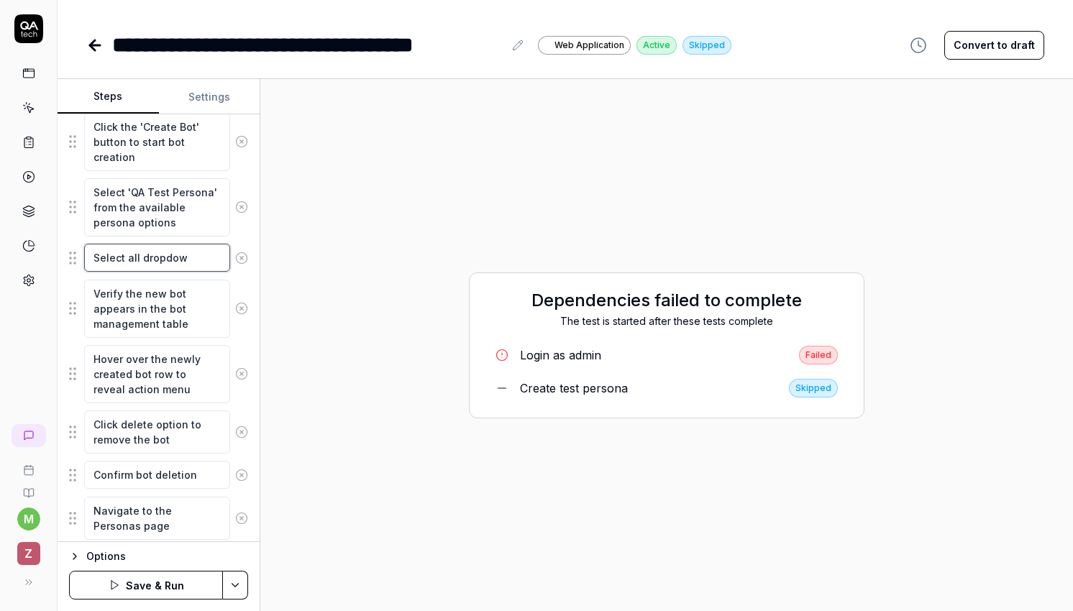
type textarea "*"
type textarea "Select all dropdown"
type textarea "*"
type textarea "Select all dropdowns"
type textarea "*"
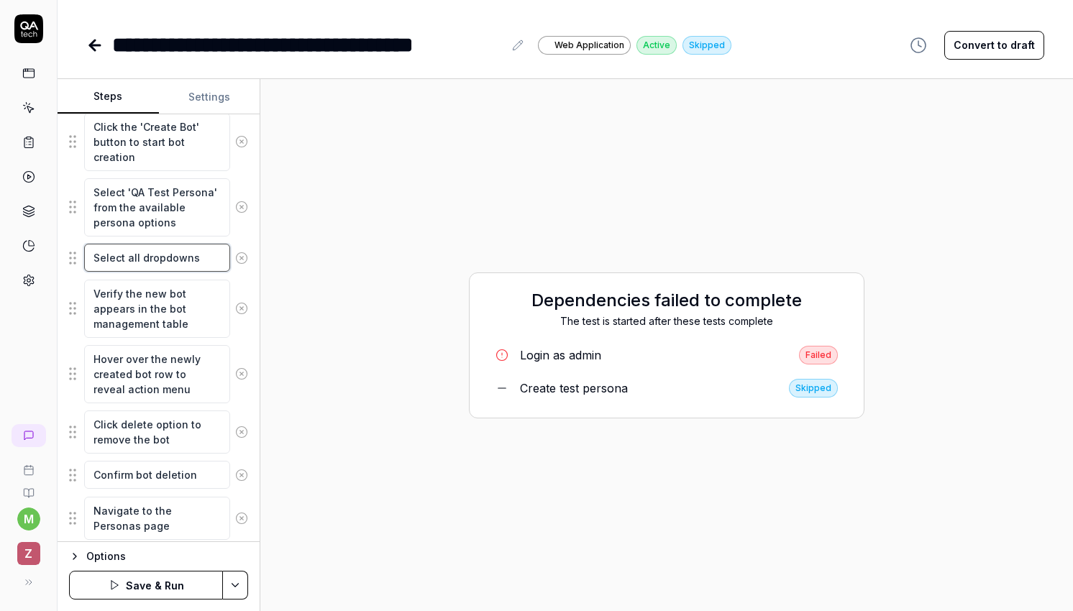
type textarea "Select all dropdowns"
type textarea "*"
type textarea "Select all dropdowns w"
type textarea "*"
type textarea "Select all dropdowns wh"
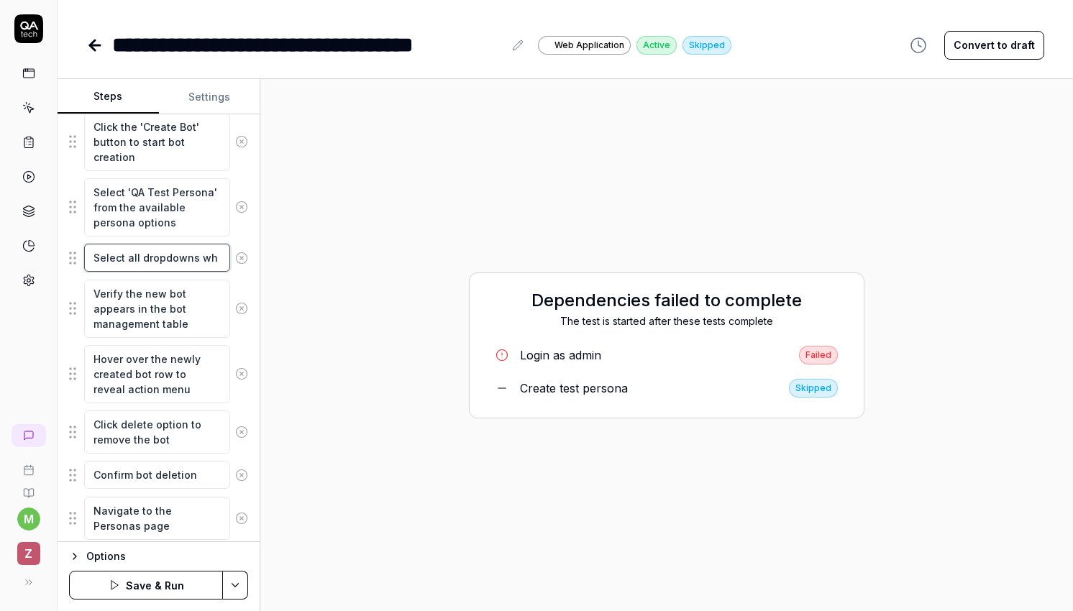
type textarea "*"
type textarea "Select all dropdowns whic"
type textarea "*"
type textarea "Select all dropdowns which"
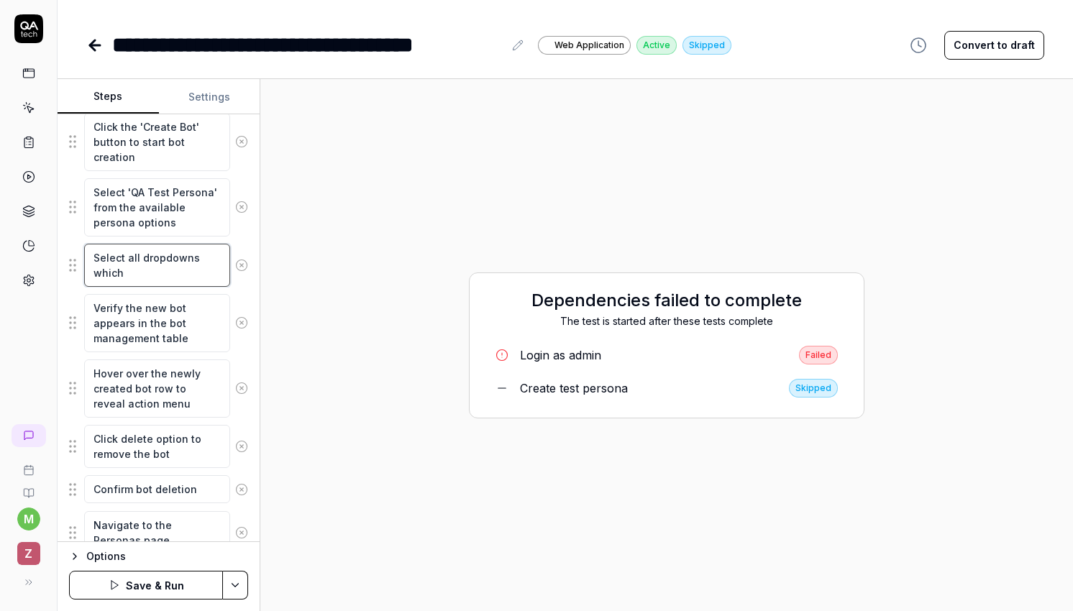
type textarea "*"
type textarea "Select all dropdowns which a"
type textarea "*"
type textarea "Select all dropdowns which ar"
type textarea "*"
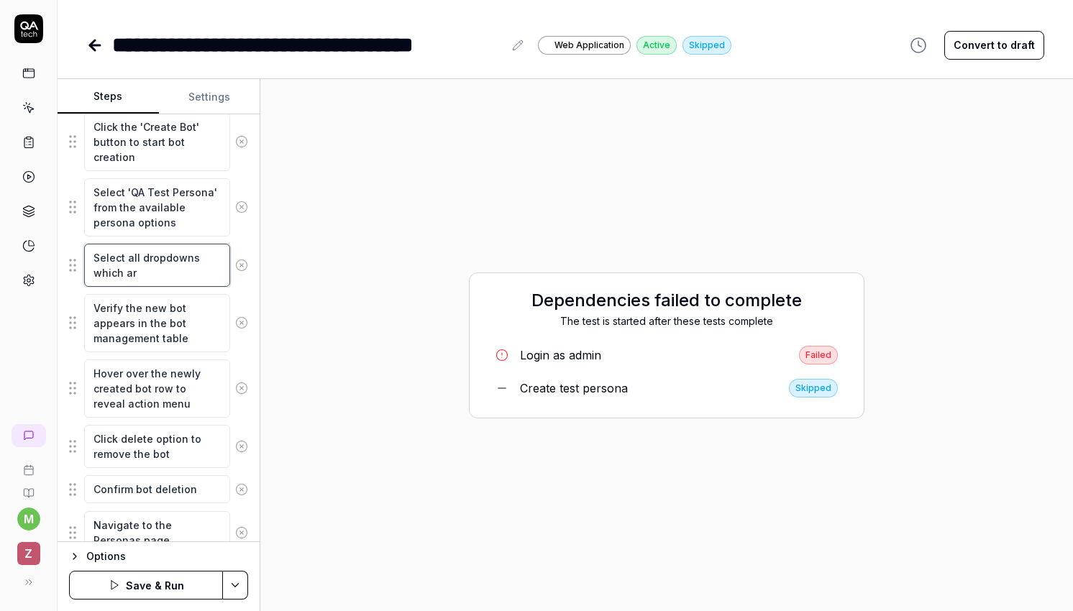
type textarea "Select all dropdowns which are"
type textarea "*"
type textarea "Select all dropdowns which are"
type textarea "*"
type textarea "Select all dropdowns which are v"
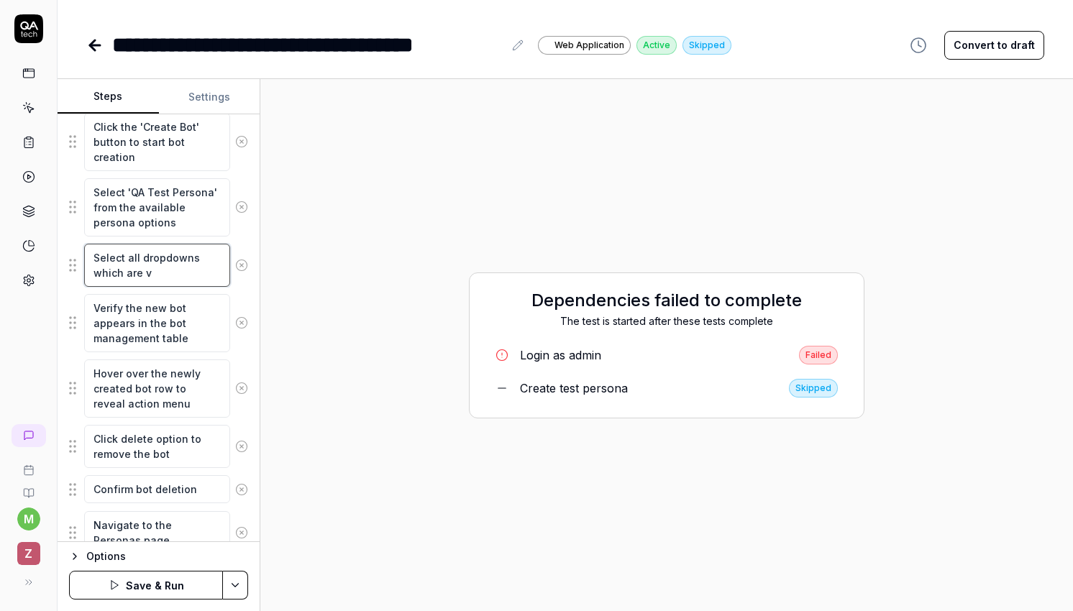
type textarea "*"
type textarea "Select all dropdowns which are"
type textarea "*"
type textarea "Select all dropdowns which are a"
type textarea "*"
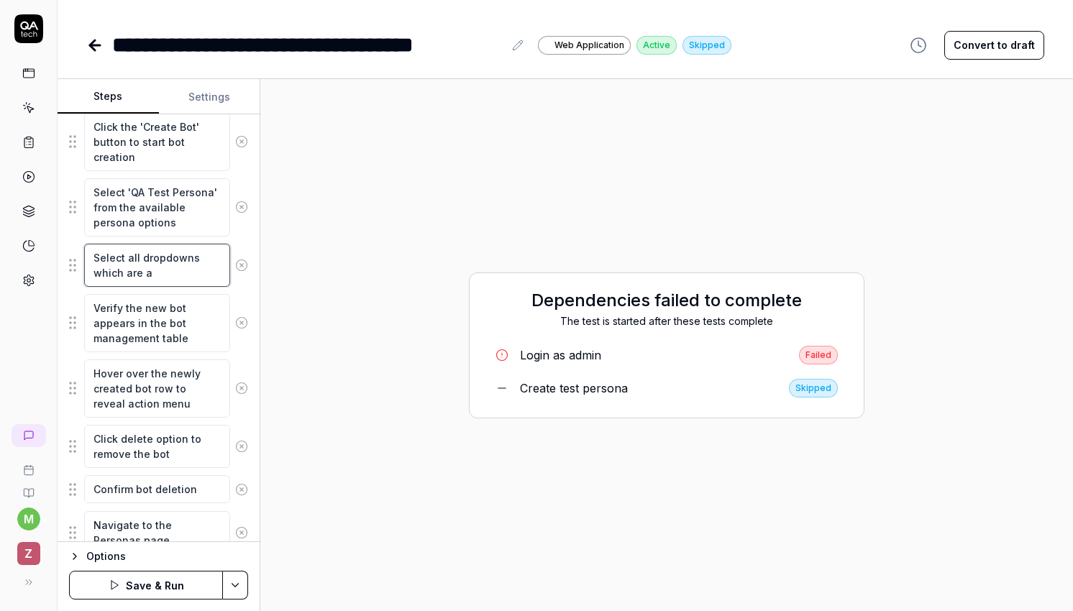
type textarea "Select all dropdowns which are av"
type textarea "*"
type textarea "Select all dropdowns which are ava"
type textarea "*"
type textarea "Select all dropdowns which are avai"
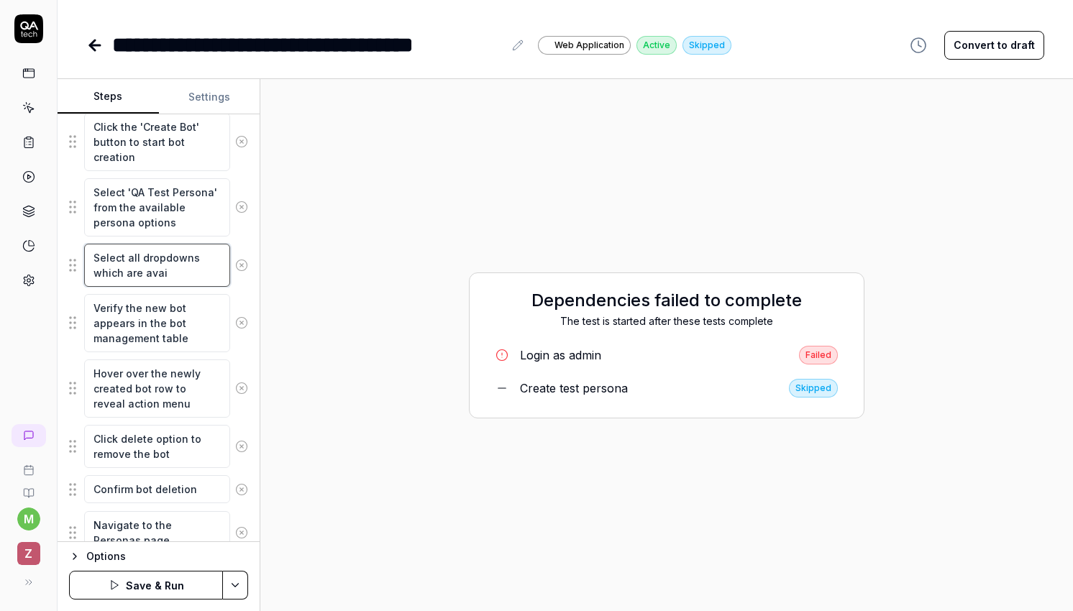
type textarea "*"
type textarea "Select all dropdowns which are avail"
type textarea "*"
type textarea "Select all dropdowns which are availa"
type textarea "*"
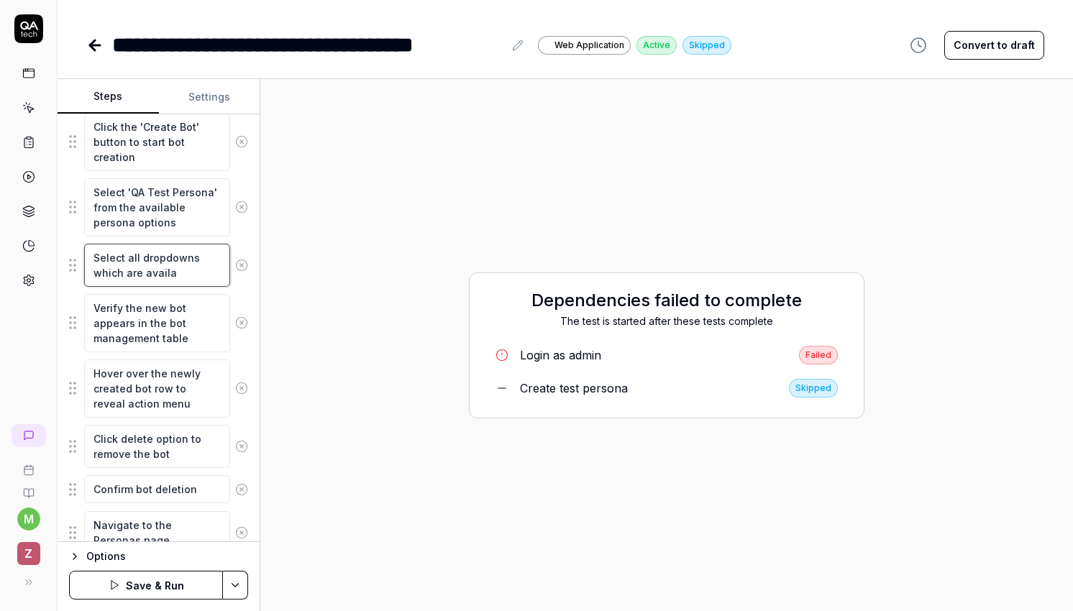
type textarea "Select all dropdowns which are availab"
type textarea "*"
type textarea "Select all dropdowns which are availabl"
type textarea "*"
type textarea "Select all dropdowns which are available"
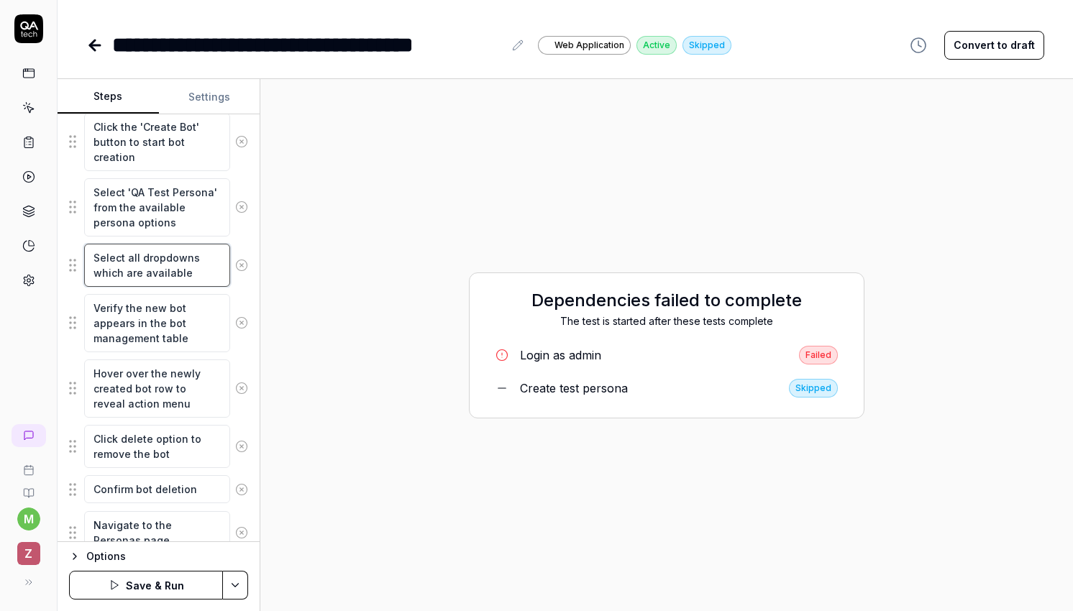
click at [168, 253] on textarea "Select all dropdowns which are available" at bounding box center [157, 265] width 146 height 43
click at [199, 260] on textarea "Select all dropdowns which are available" at bounding box center [157, 265] width 146 height 43
click at [202, 280] on textarea "Select all dropdowns which are available" at bounding box center [157, 265] width 146 height 43
type textarea "*"
type textarea "Select all dropdowns which are available."
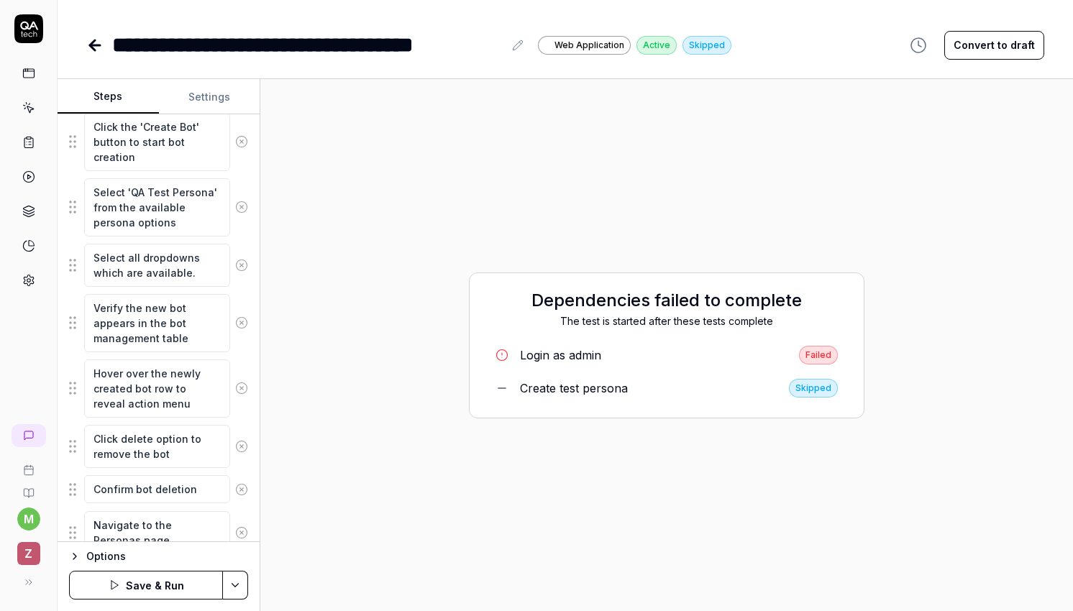
click at [268, 281] on div "Dependencies failed to complete The test is started after these tests complete …" at bounding box center [666, 345] width 813 height 532
click at [236, 586] on html "**********" at bounding box center [536, 305] width 1073 height 611
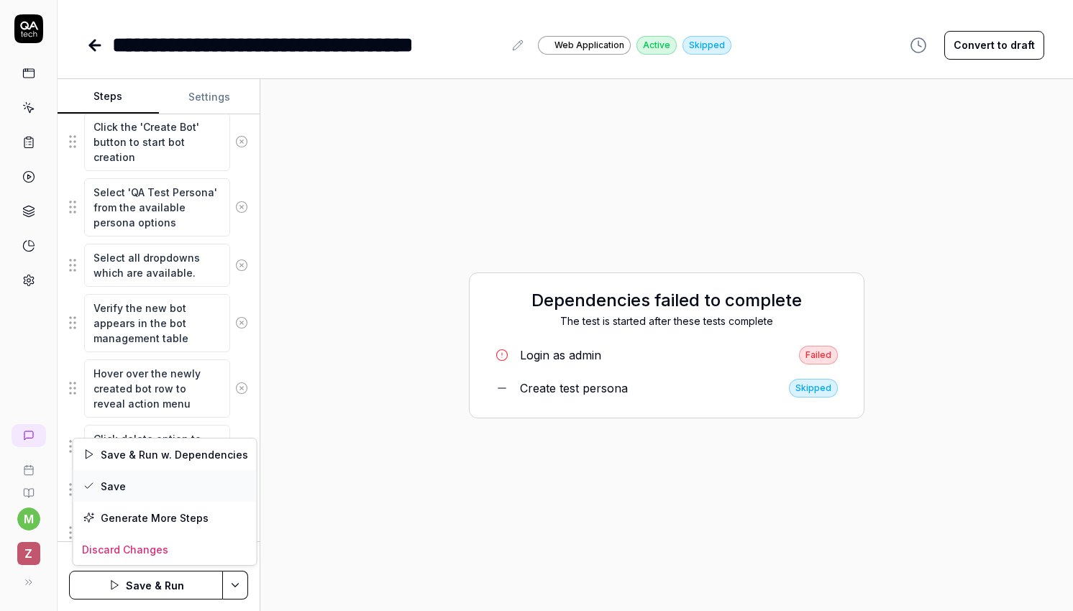
click at [199, 493] on div "Save" at bounding box center [164, 486] width 183 height 32
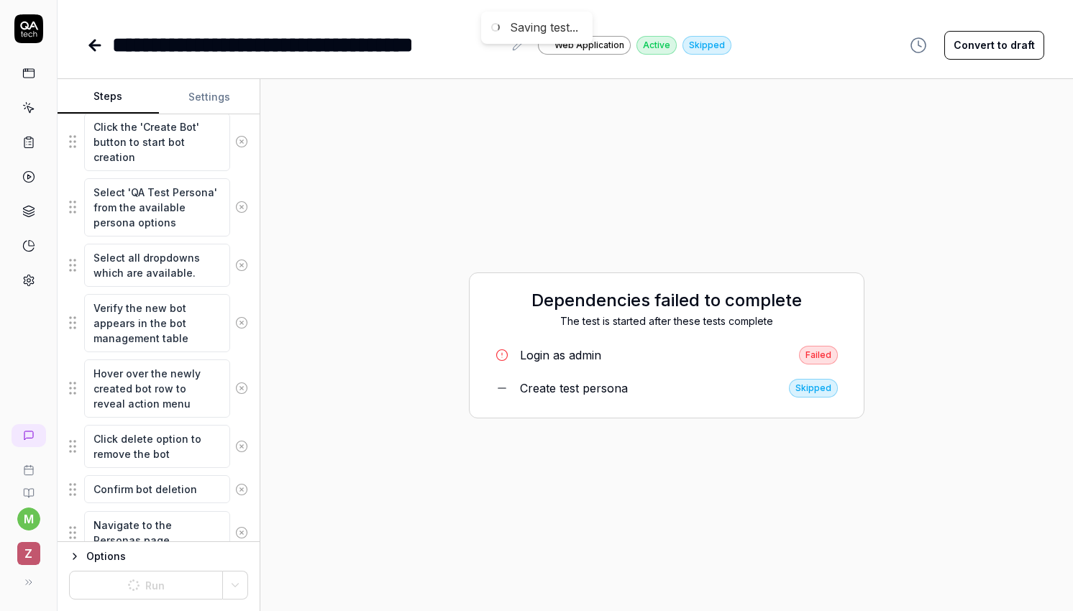
click at [105, 53] on link at bounding box center [96, 45] width 20 height 29
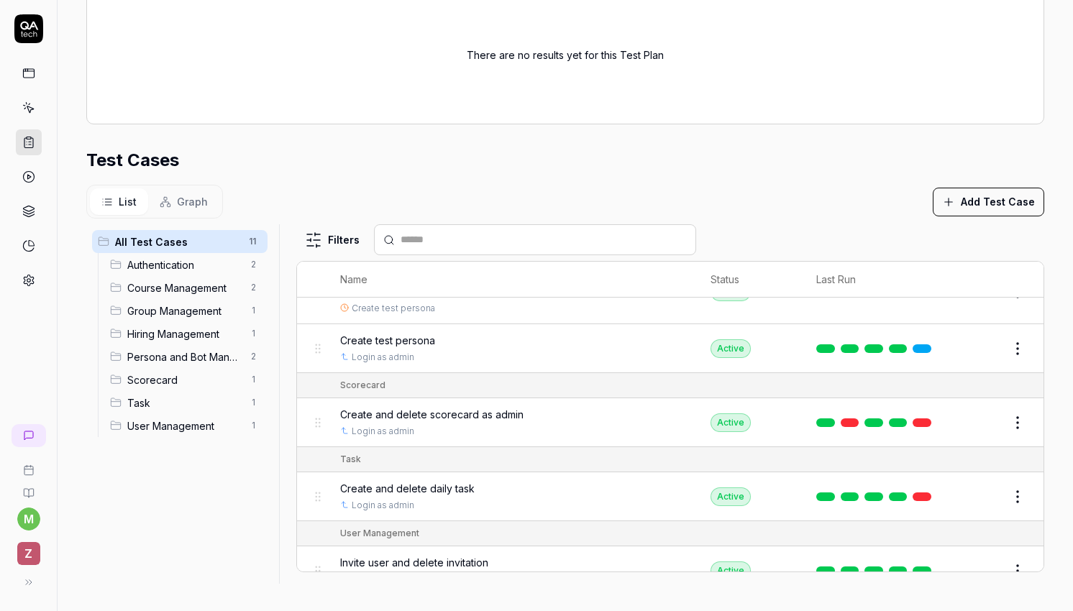
scroll to position [488, 0]
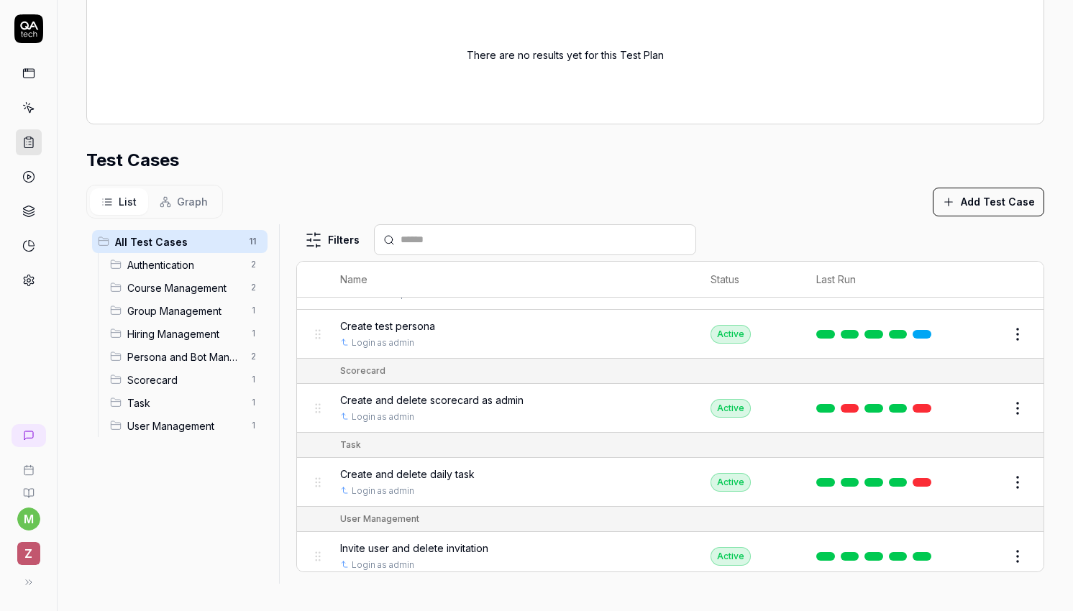
click at [977, 471] on button "Edit" at bounding box center [983, 482] width 35 height 23
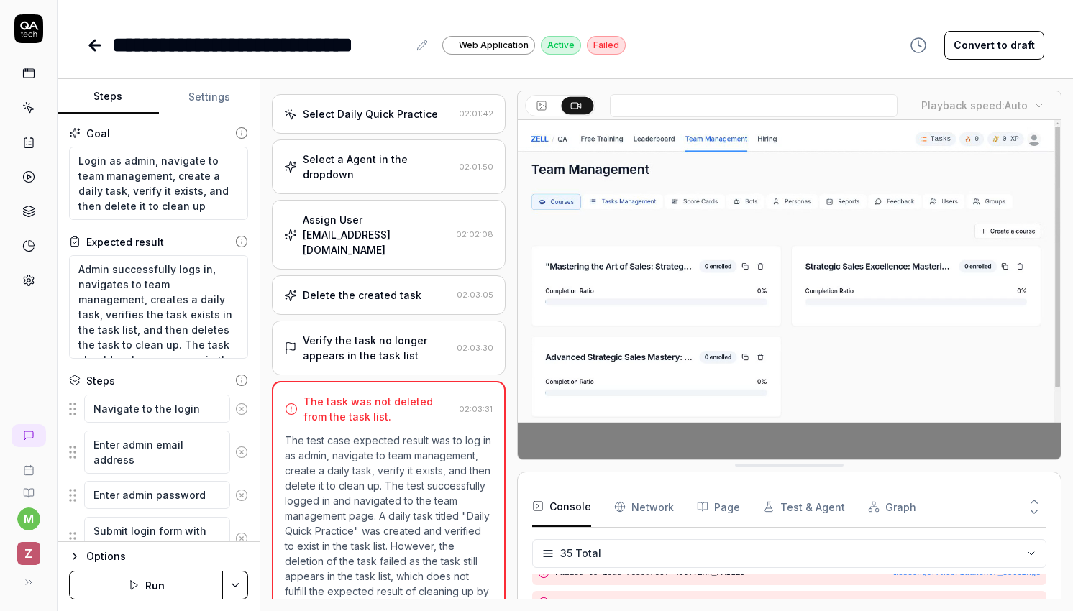
scroll to position [1068, 0]
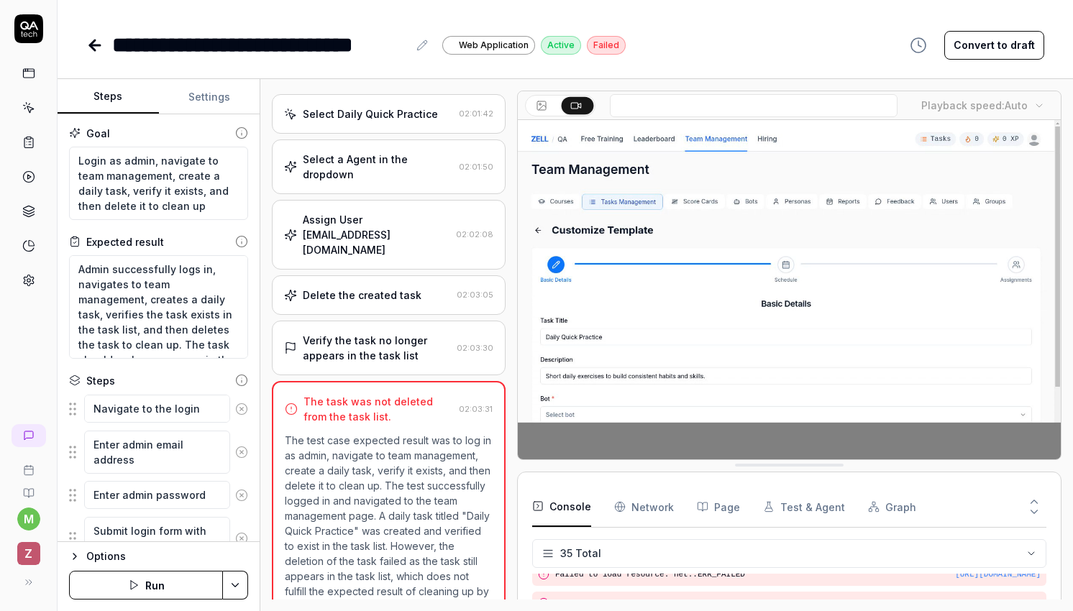
click at [25, 151] on link at bounding box center [29, 142] width 26 height 26
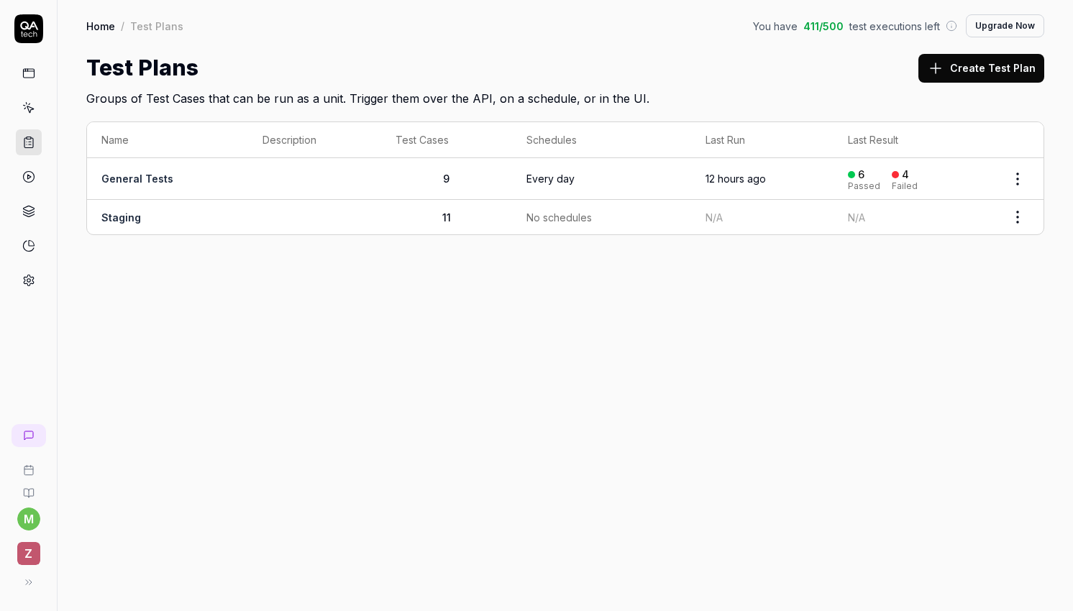
click at [122, 214] on link "Staging" at bounding box center [121, 217] width 40 height 12
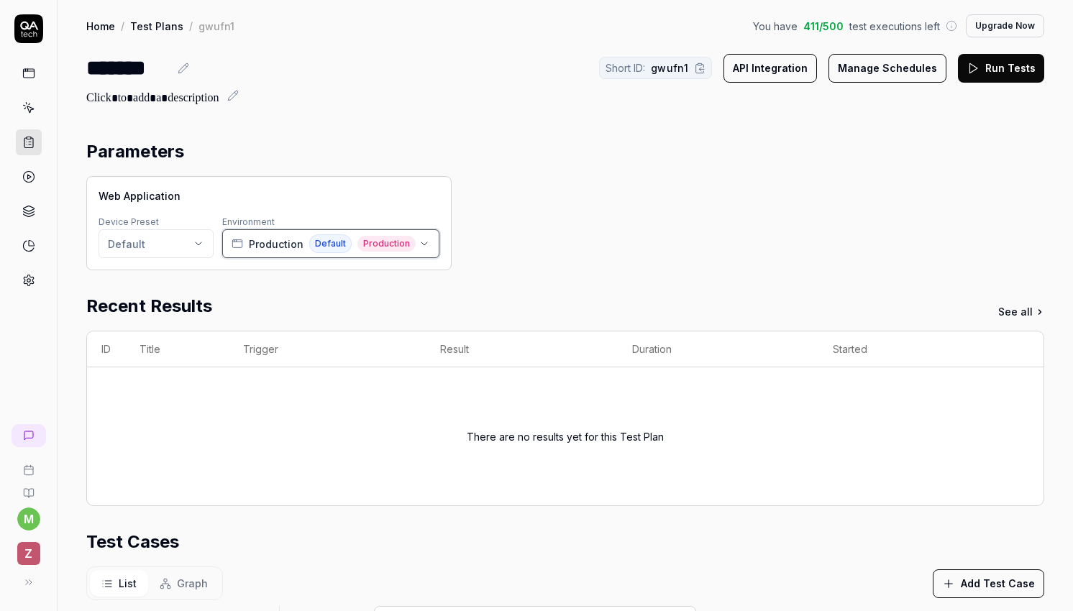
click at [381, 240] on span "Production" at bounding box center [386, 244] width 58 height 16
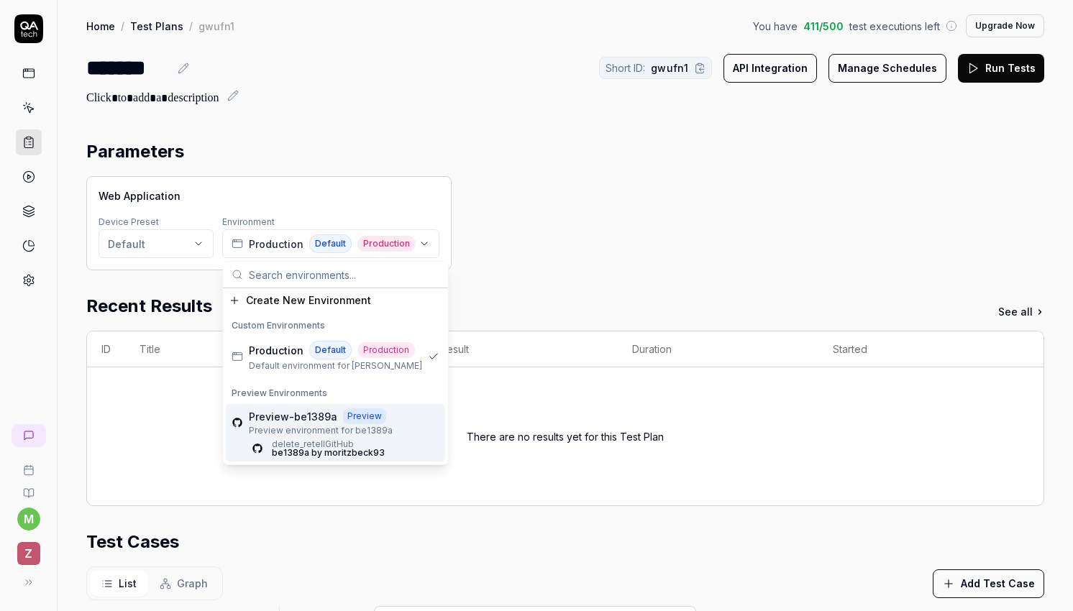
click at [29, 277] on icon at bounding box center [29, 280] width 10 height 11
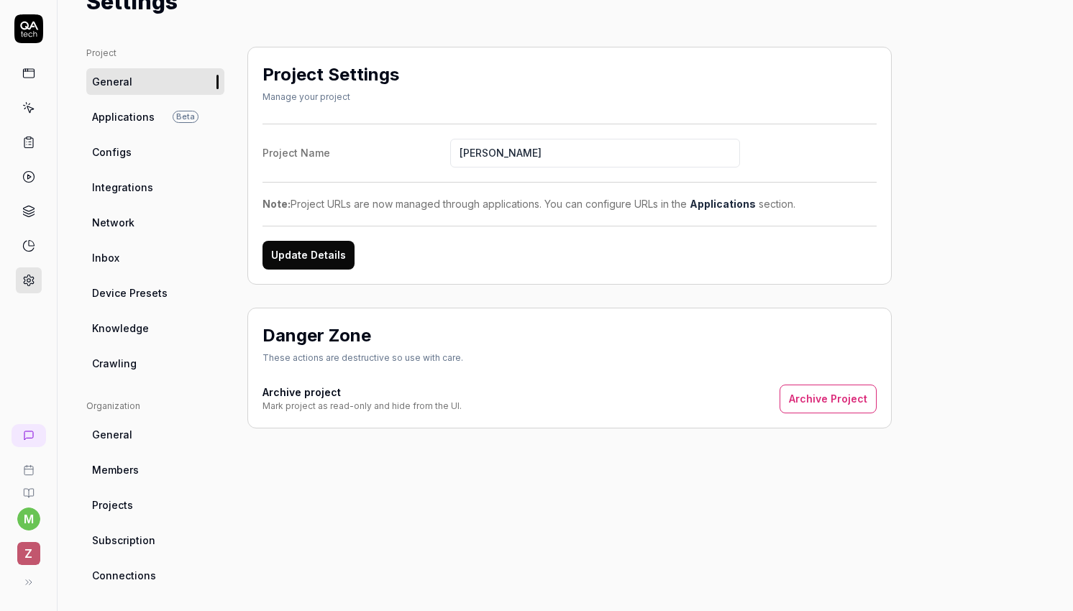
scroll to position [89, 0]
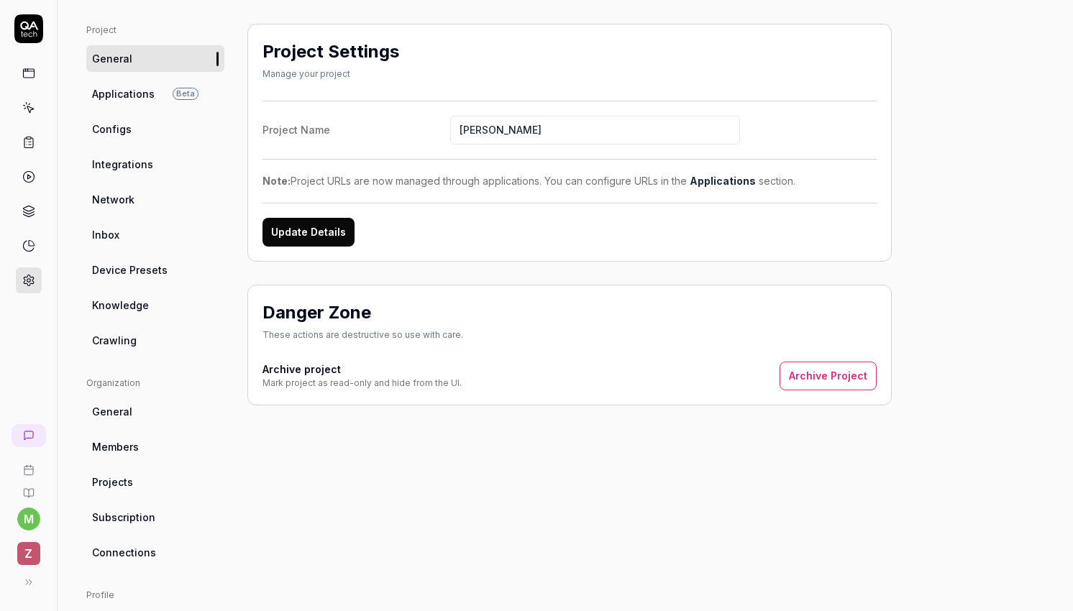
click at [427, 185] on div "Note: Project URLs are now managed through applications. You can configure URLs…" at bounding box center [570, 180] width 614 height 15
click at [126, 101] on link "Applications Beta" at bounding box center [155, 94] width 138 height 27
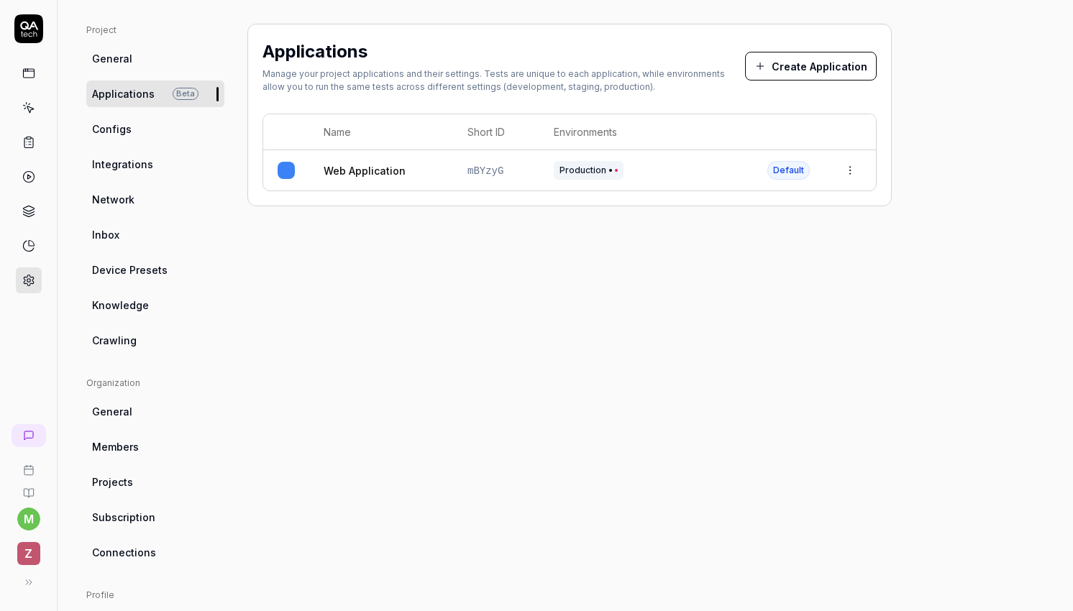
click at [127, 136] on span "Configs" at bounding box center [112, 129] width 40 height 15
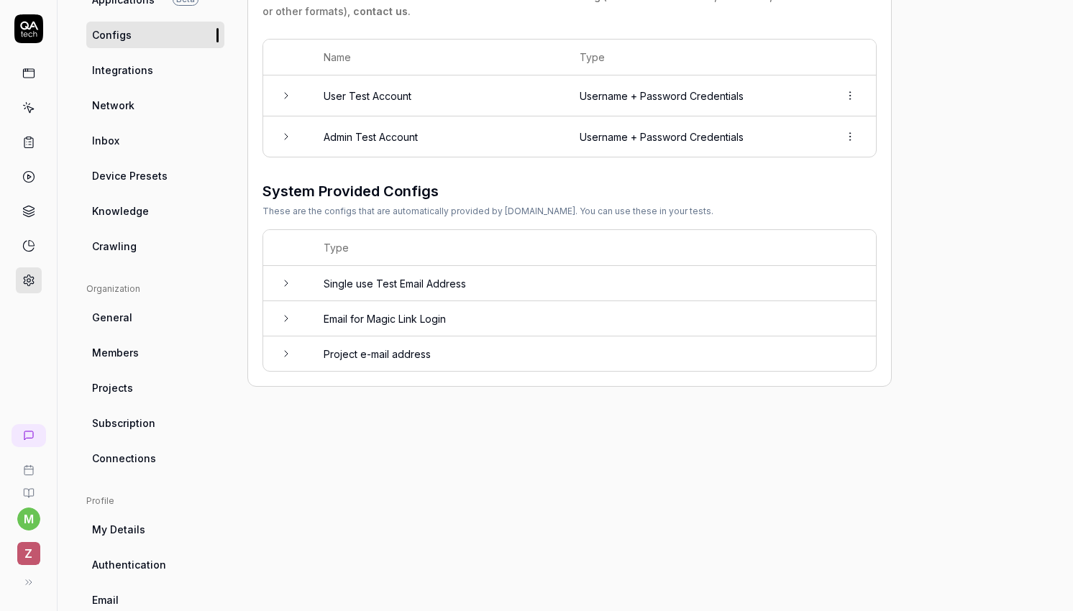
scroll to position [194, 0]
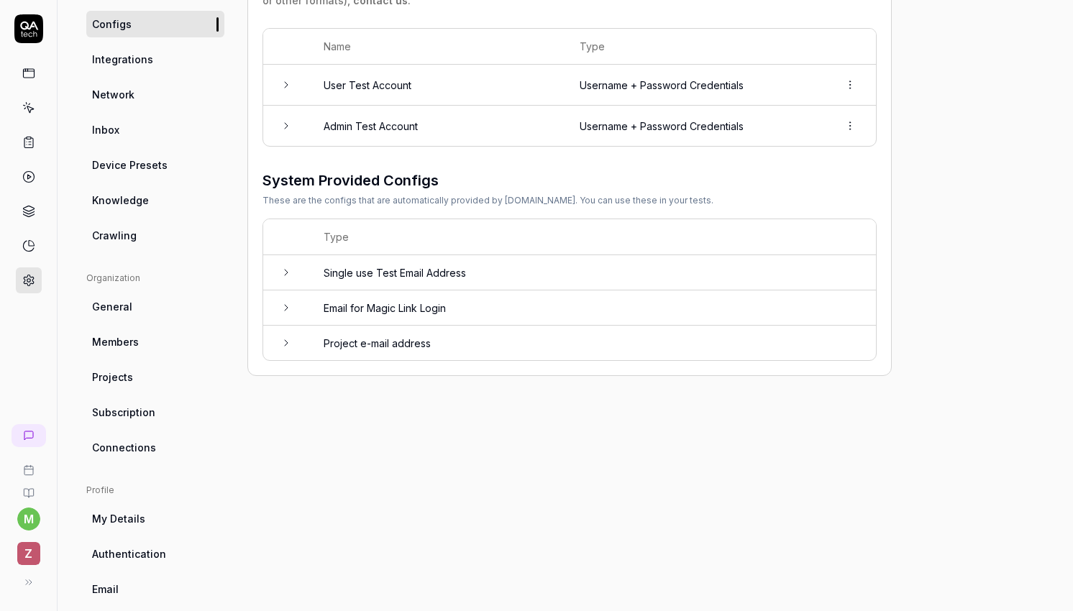
click at [130, 301] on link "General" at bounding box center [155, 306] width 138 height 27
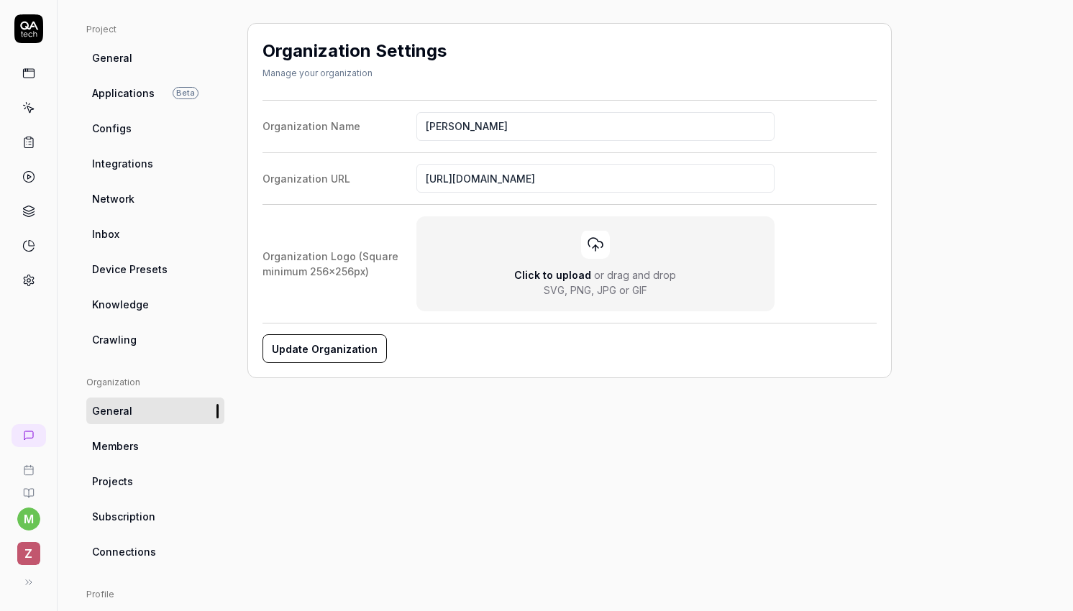
scroll to position [126, 0]
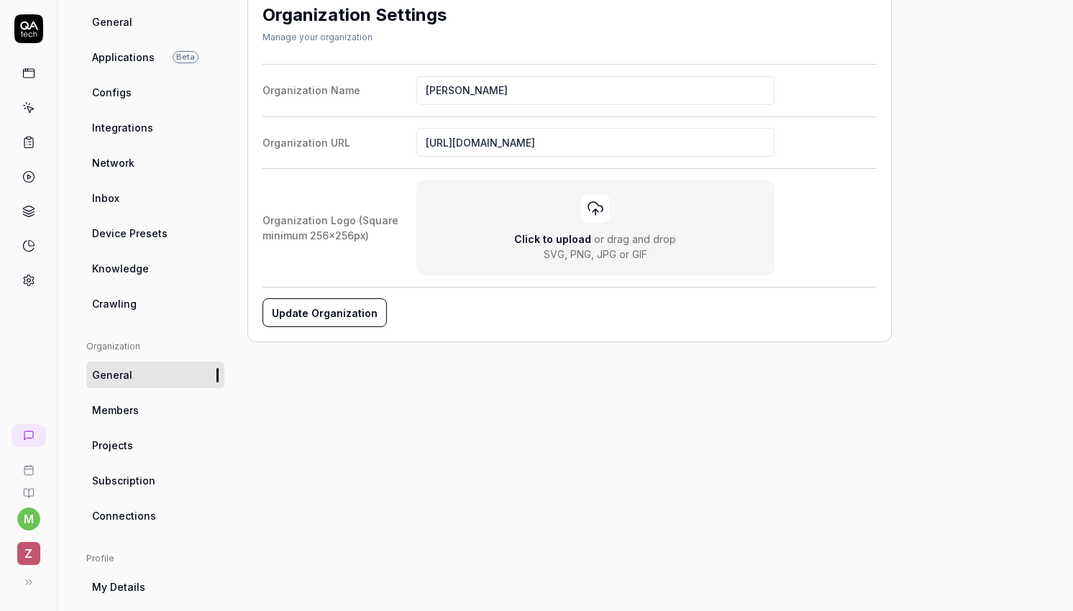
click at [142, 415] on link "Members" at bounding box center [155, 410] width 138 height 27
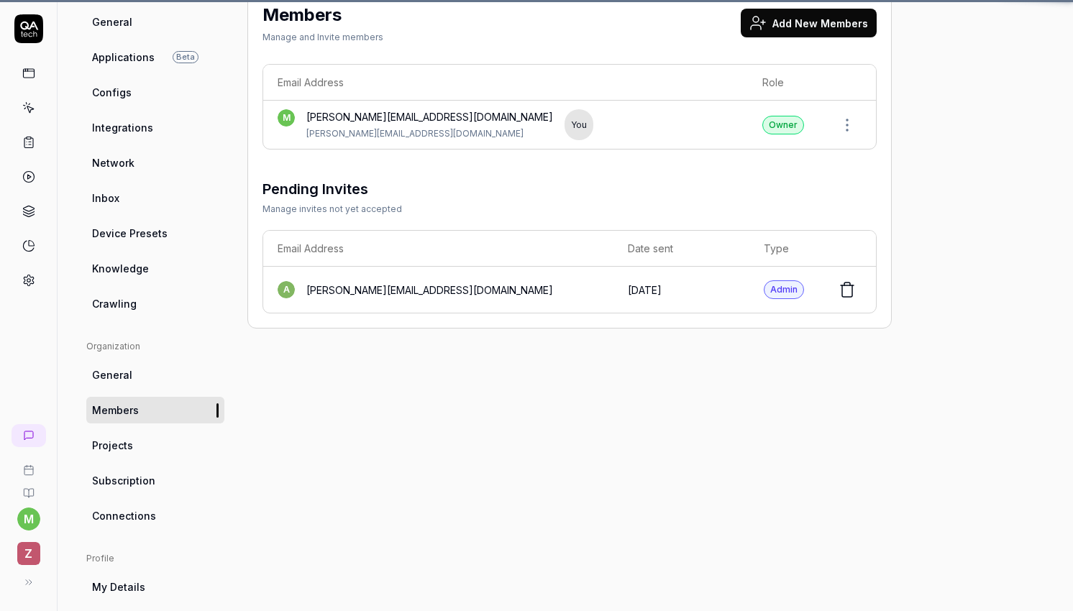
scroll to position [113, 0]
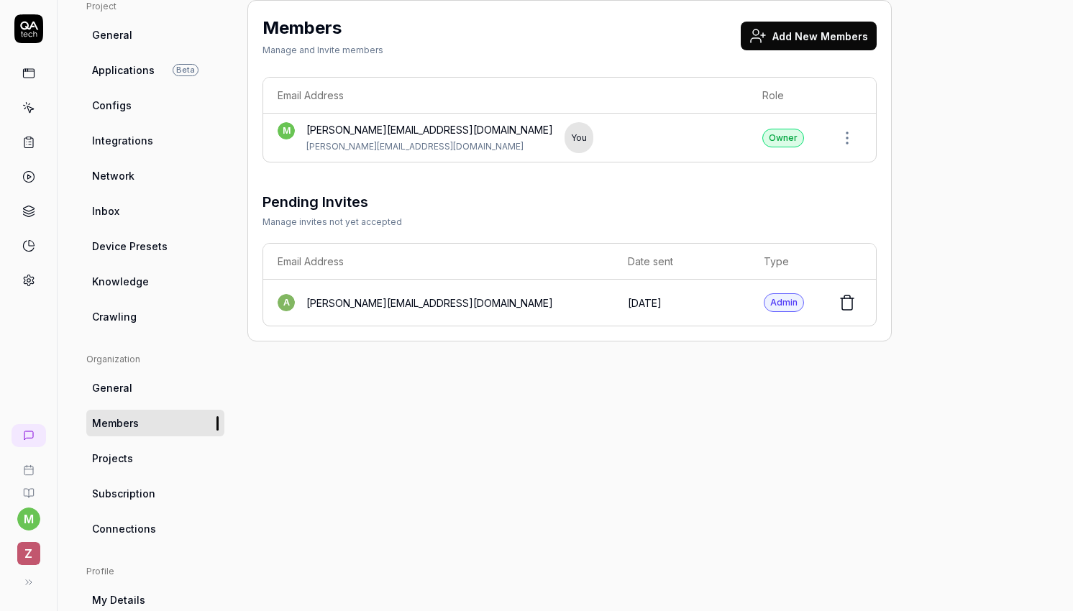
click at [138, 478] on ul "Organization General Members Projects Subscription Connections" at bounding box center [155, 447] width 138 height 189
click at [129, 467] on link "Projects" at bounding box center [155, 458] width 138 height 27
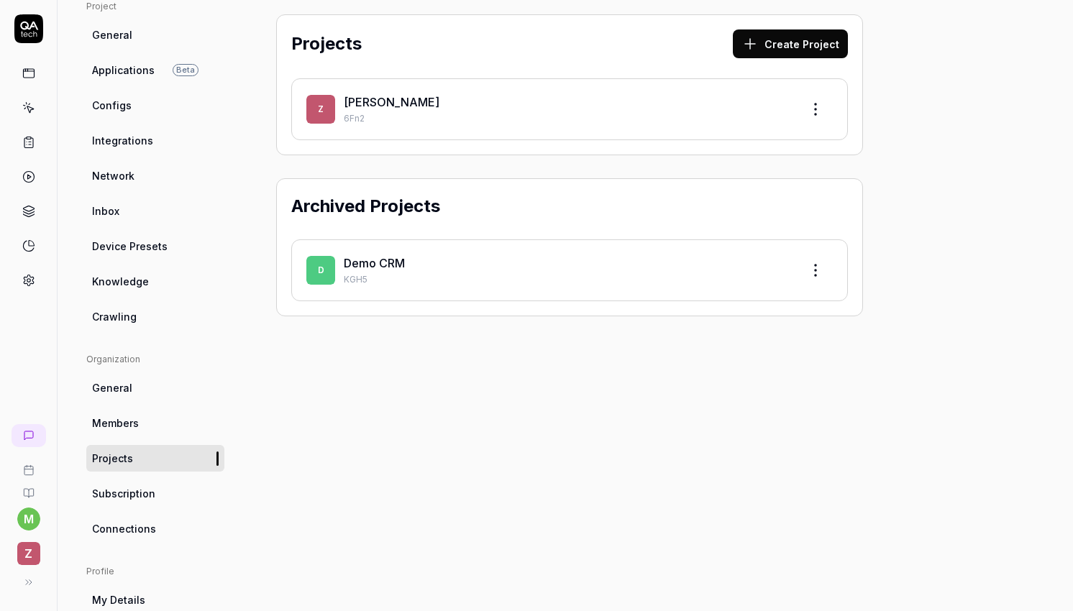
click at [135, 504] on link "Subscription" at bounding box center [155, 493] width 138 height 27
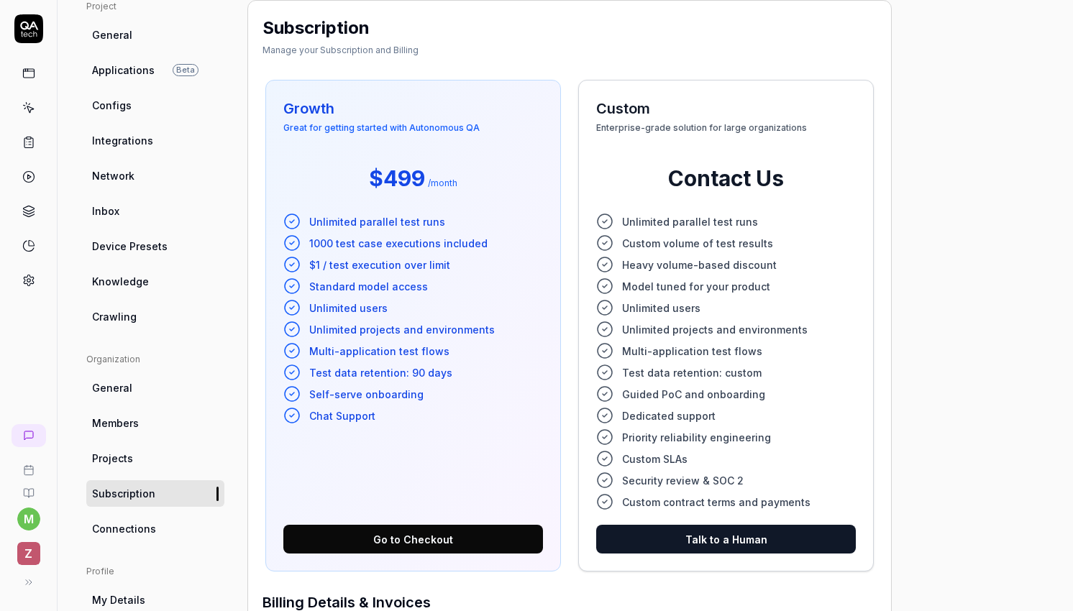
click at [140, 526] on span "Connections" at bounding box center [124, 528] width 64 height 15
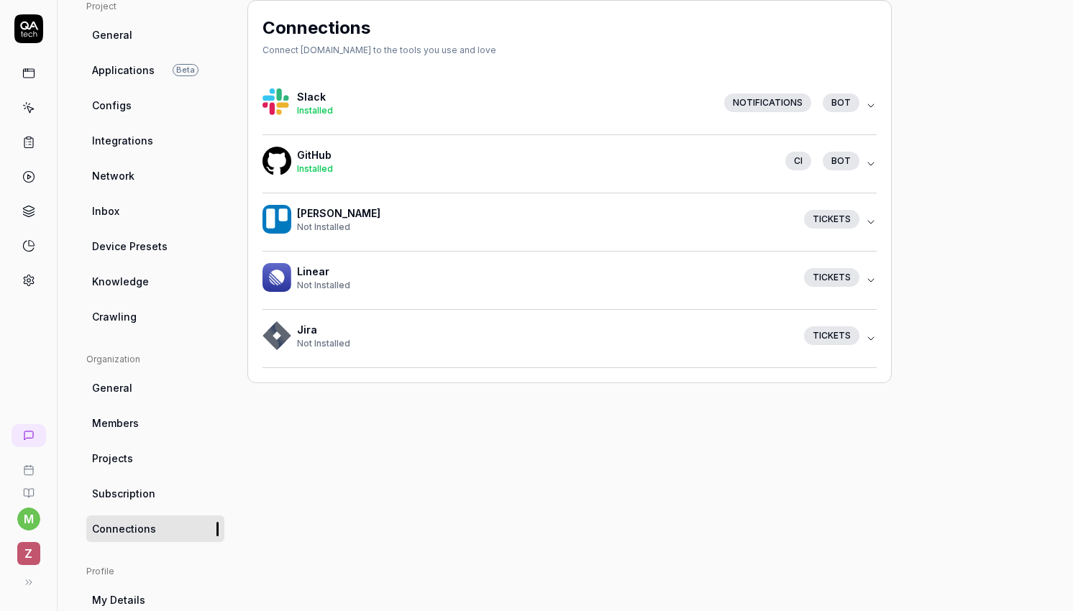
click at [141, 494] on span "Subscription" at bounding box center [123, 493] width 63 height 15
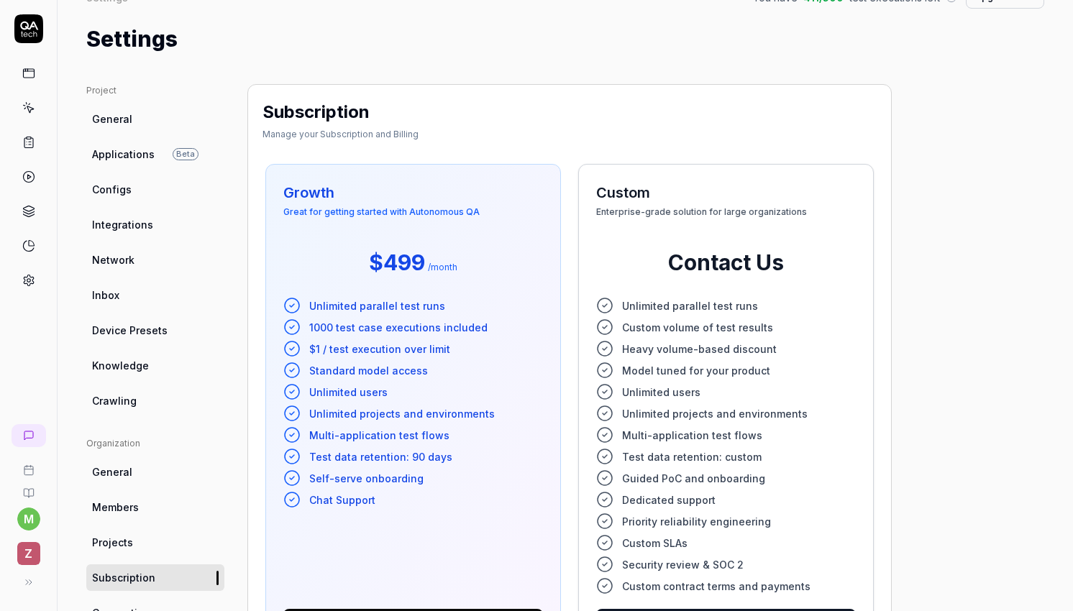
scroll to position [13, 0]
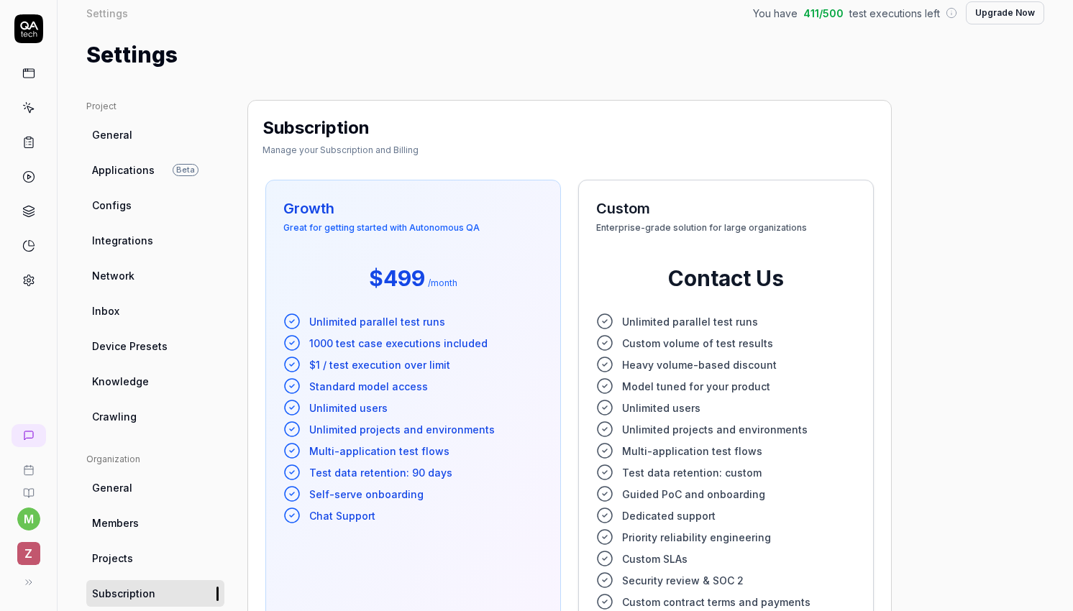
click at [129, 131] on span "General" at bounding box center [112, 134] width 40 height 15
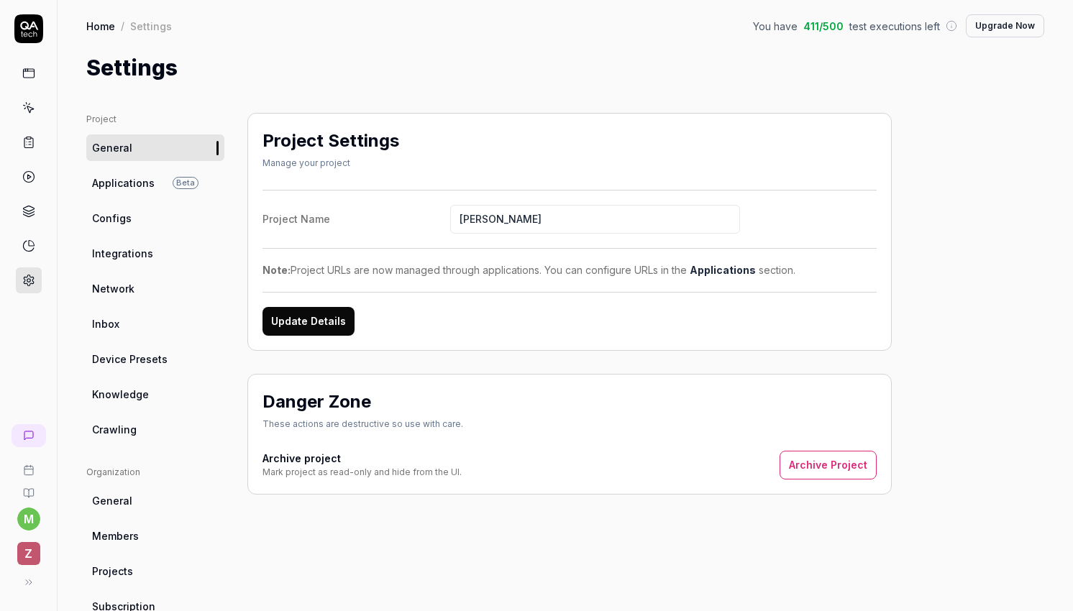
click at [143, 200] on ul "Project General Applications Beta Configs Integrations Network Inbox Device Pre…" at bounding box center [155, 278] width 138 height 330
click at [137, 190] on span "Applications" at bounding box center [123, 182] width 63 height 15
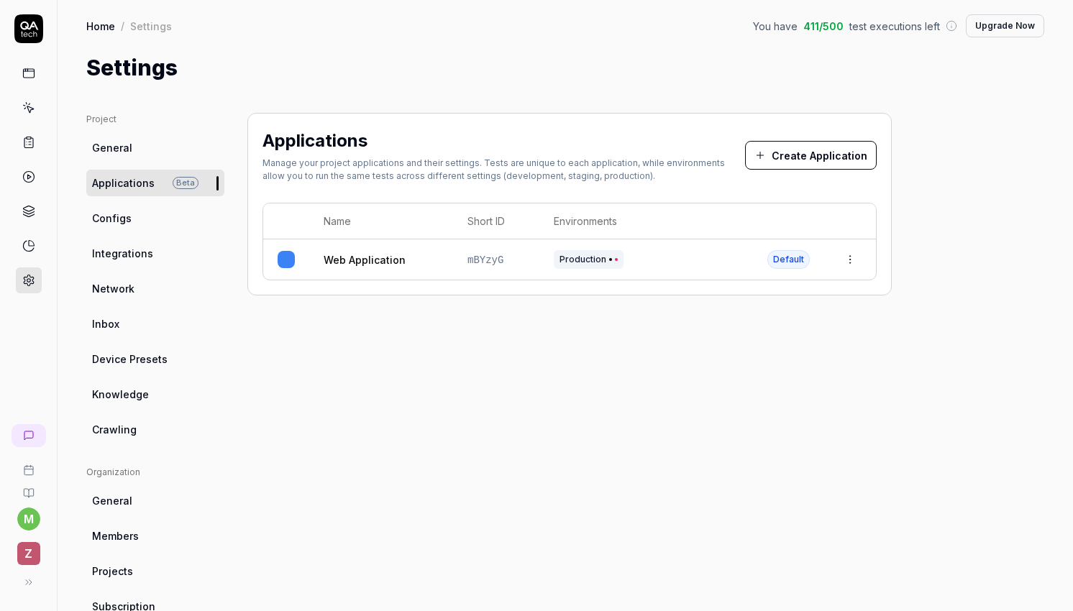
click at [140, 211] on link "Configs" at bounding box center [155, 218] width 138 height 27
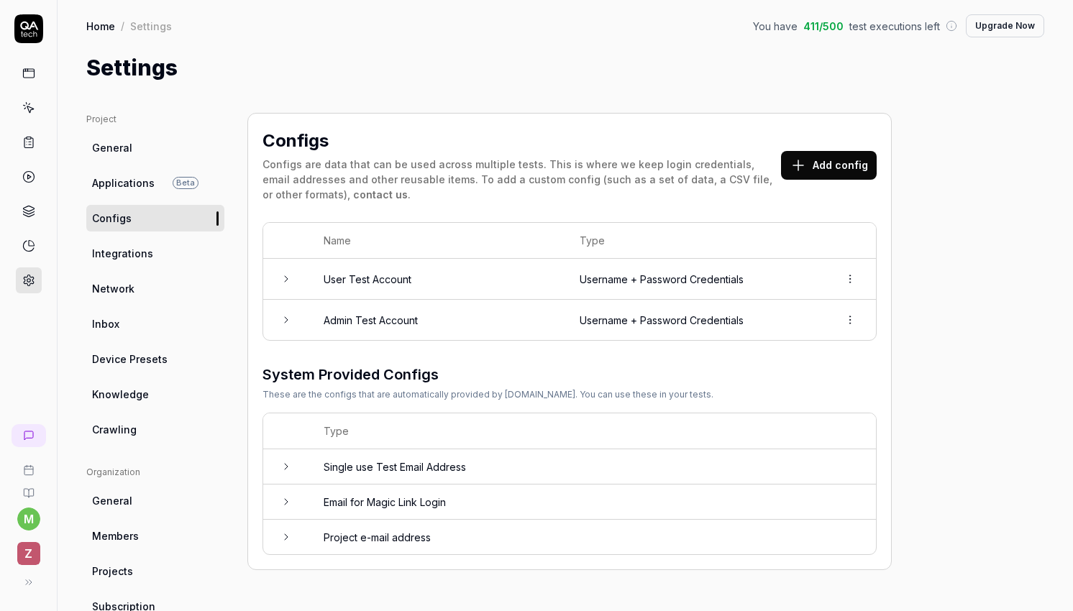
click at [140, 265] on link "Integrations" at bounding box center [155, 253] width 138 height 27
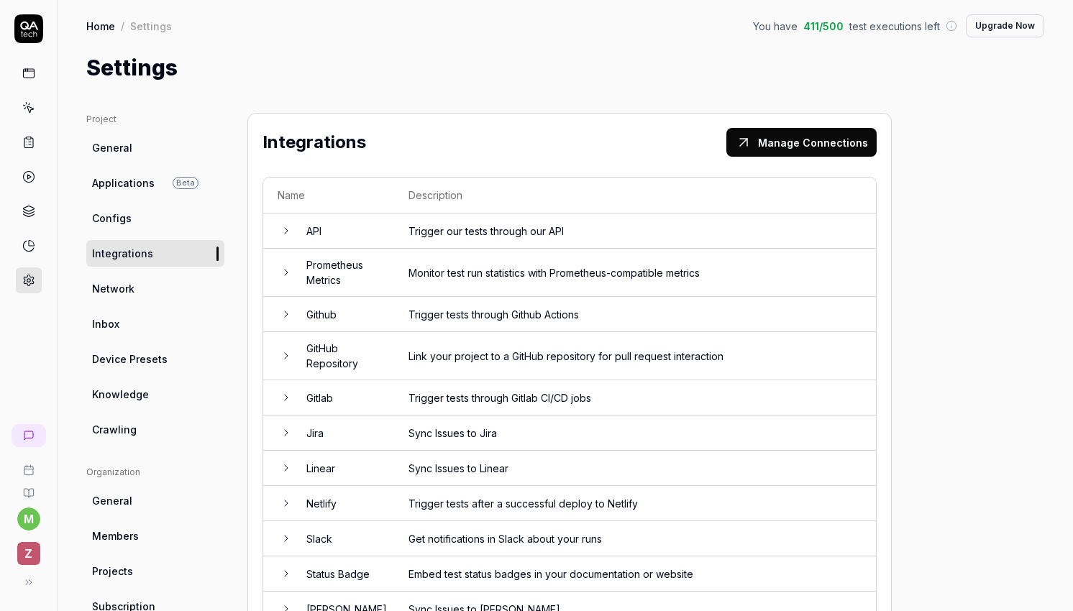
click at [148, 294] on link "Network" at bounding box center [155, 288] width 138 height 27
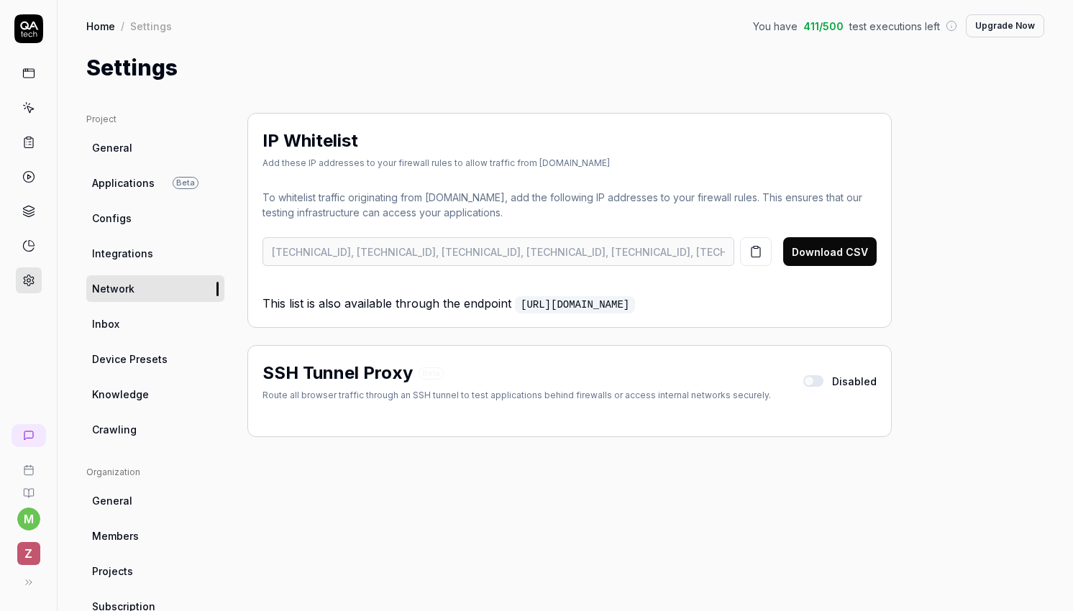
click at [152, 319] on link "Inbox" at bounding box center [155, 324] width 138 height 27
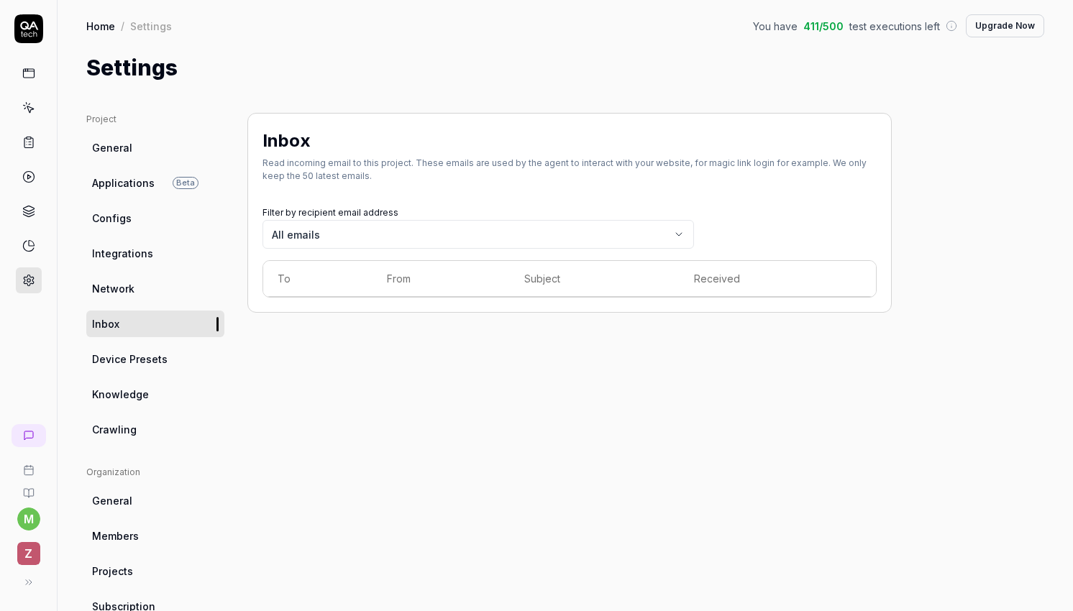
click at [156, 354] on span "Device Presets" at bounding box center [130, 359] width 76 height 15
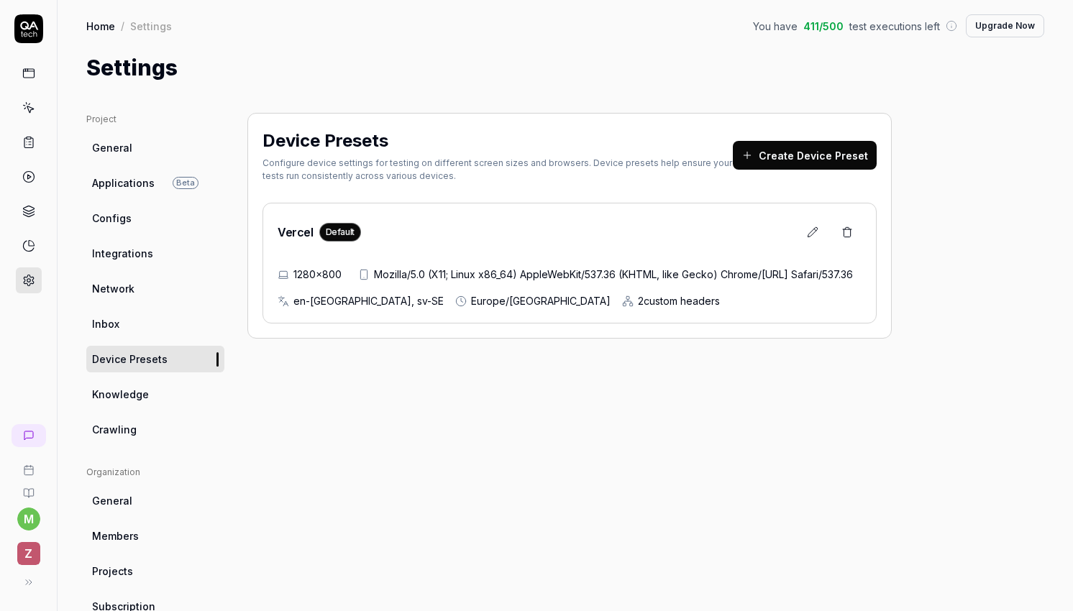
click at [159, 393] on link "Knowledge" at bounding box center [155, 394] width 138 height 27
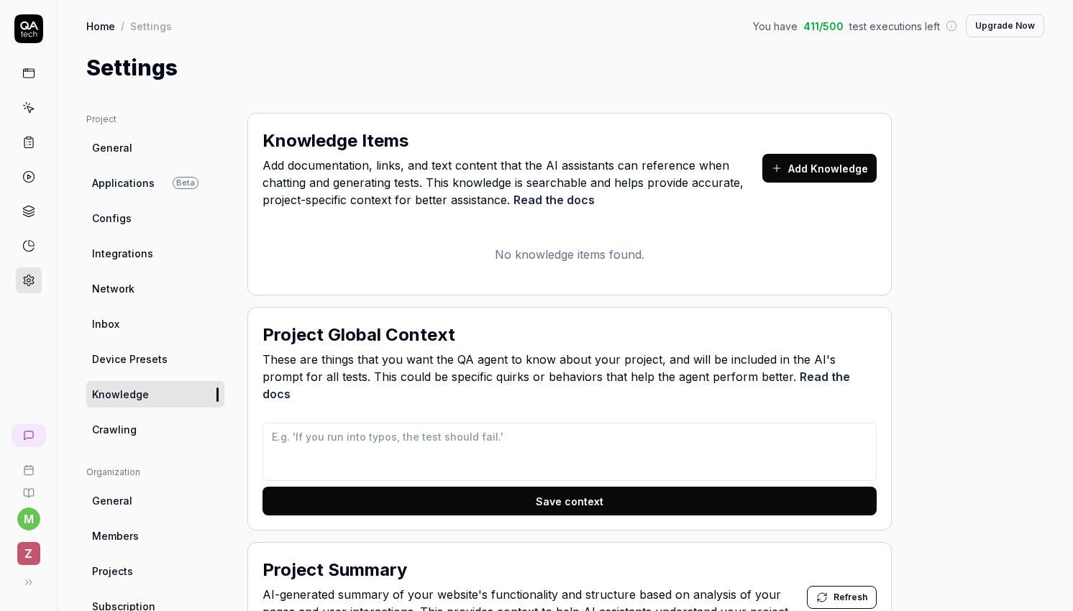
click at [160, 426] on link "Crawling" at bounding box center [155, 429] width 138 height 27
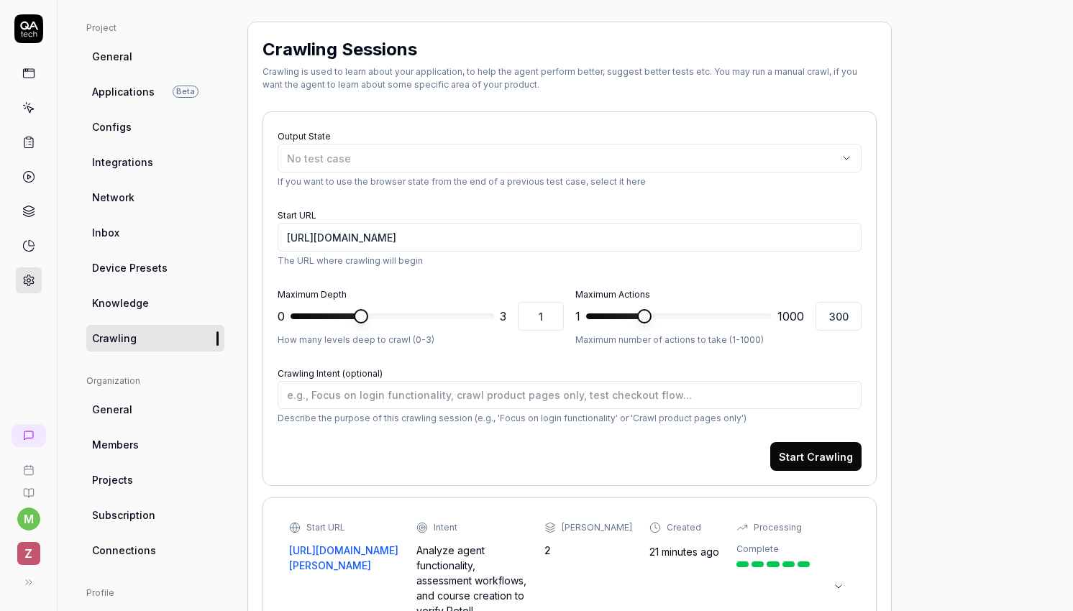
scroll to position [109, 0]
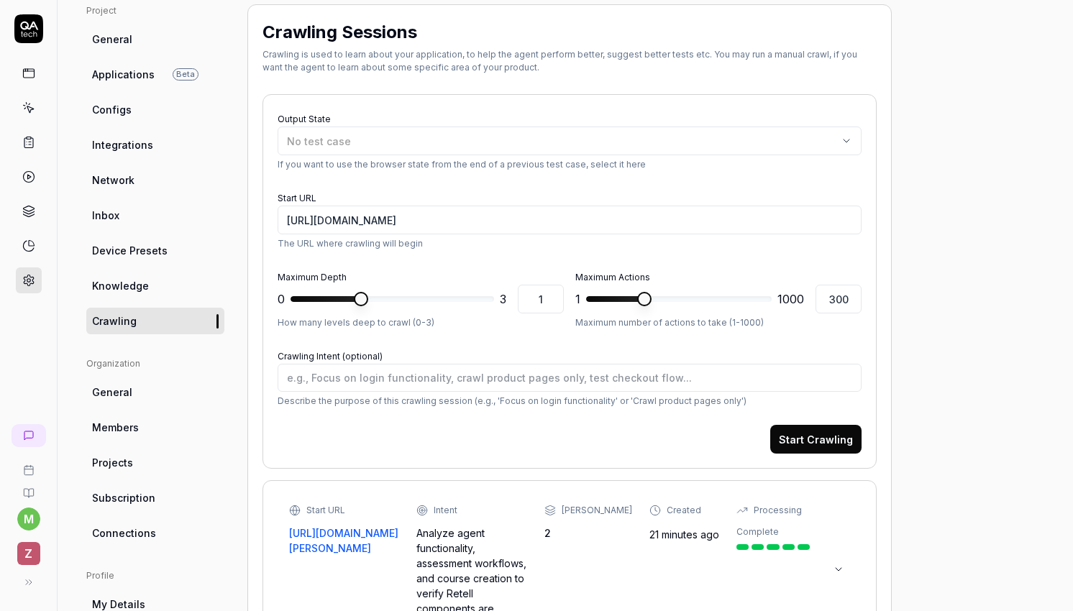
click at [160, 403] on link "General" at bounding box center [155, 392] width 138 height 27
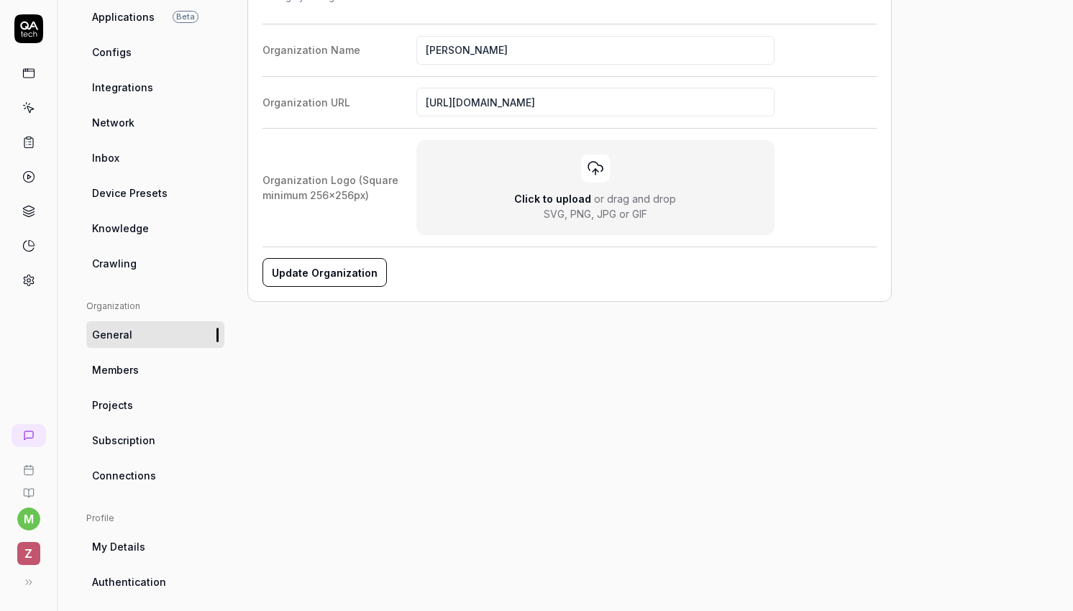
scroll to position [178, 0]
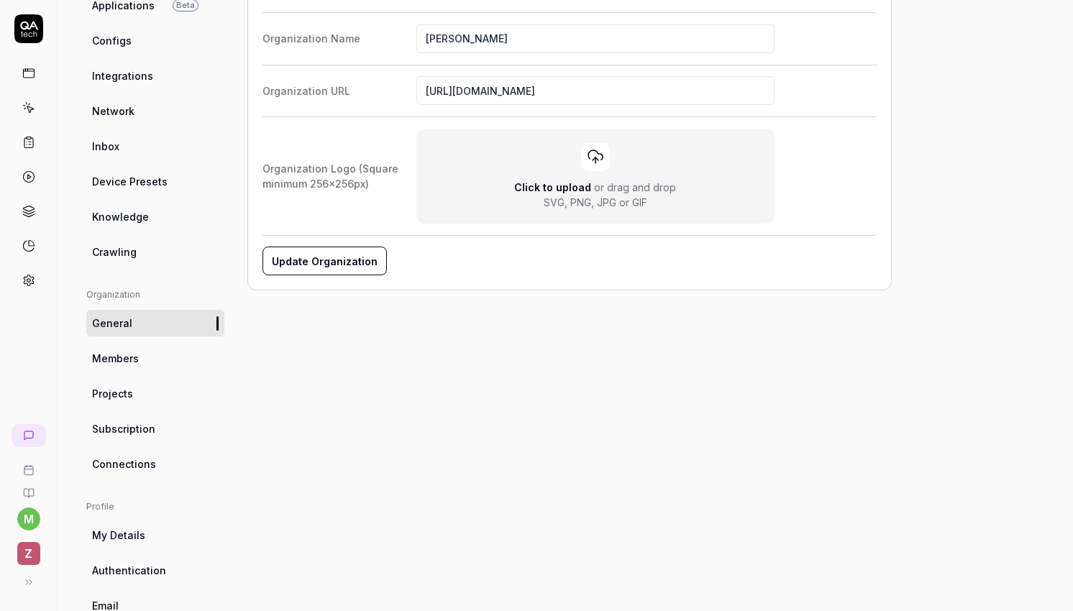
click at [155, 378] on ul "Organization General Members Projects Subscription Connections" at bounding box center [155, 382] width 138 height 189
click at [151, 368] on link "Members" at bounding box center [155, 358] width 138 height 27
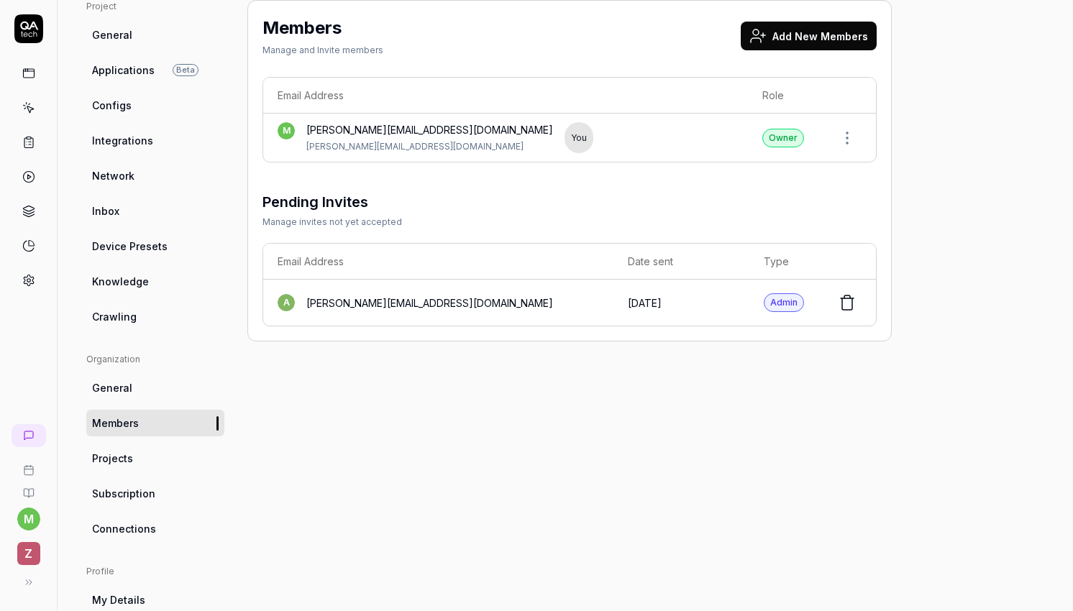
click at [145, 454] on link "Projects" at bounding box center [155, 458] width 138 height 27
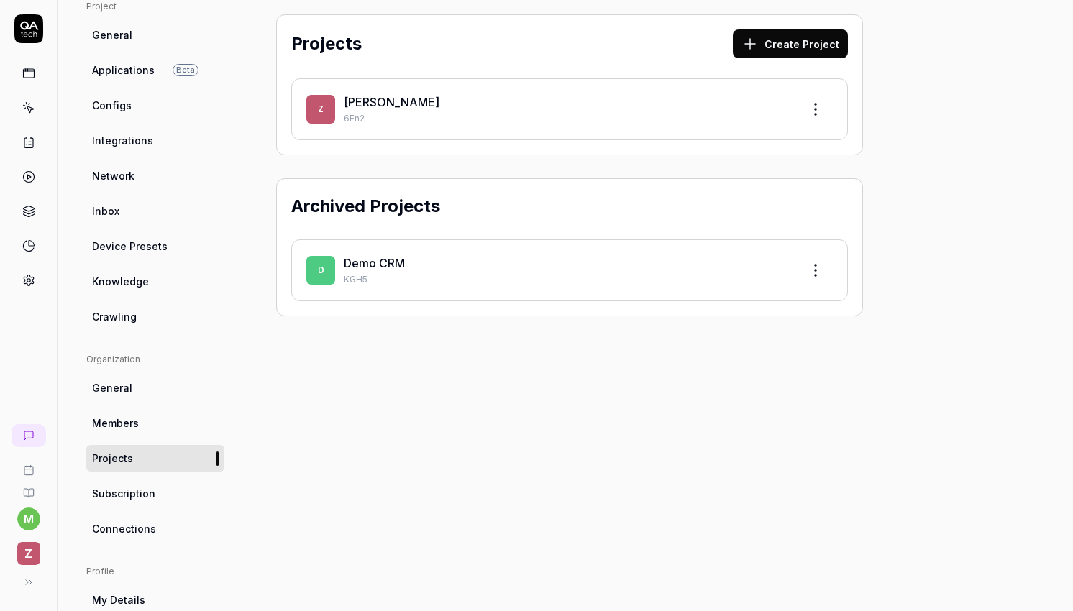
click at [146, 488] on span "Subscription" at bounding box center [123, 493] width 63 height 15
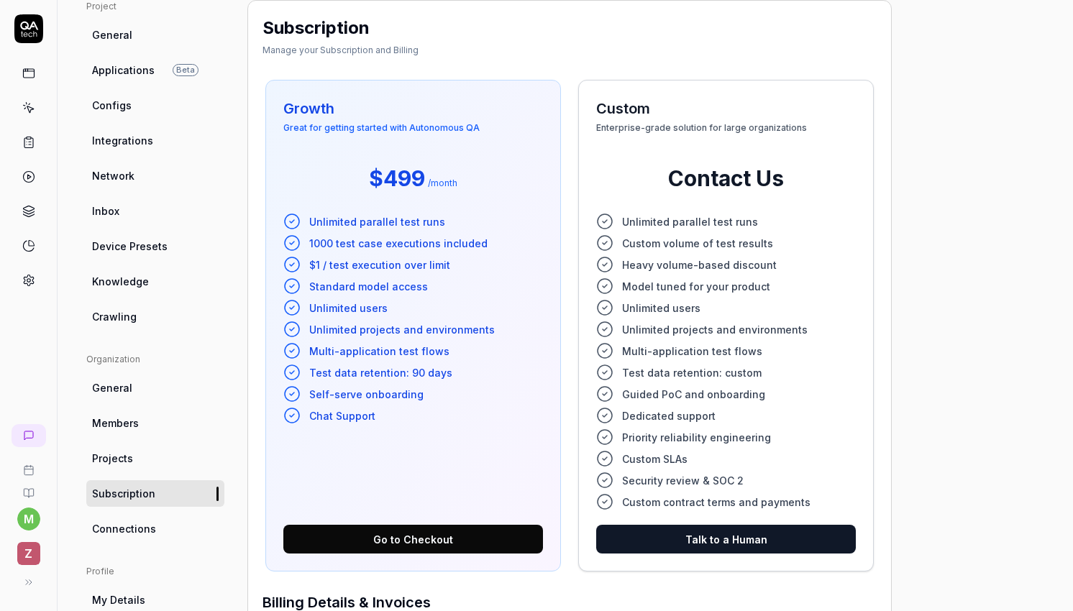
click at [151, 462] on link "Projects" at bounding box center [155, 458] width 138 height 27
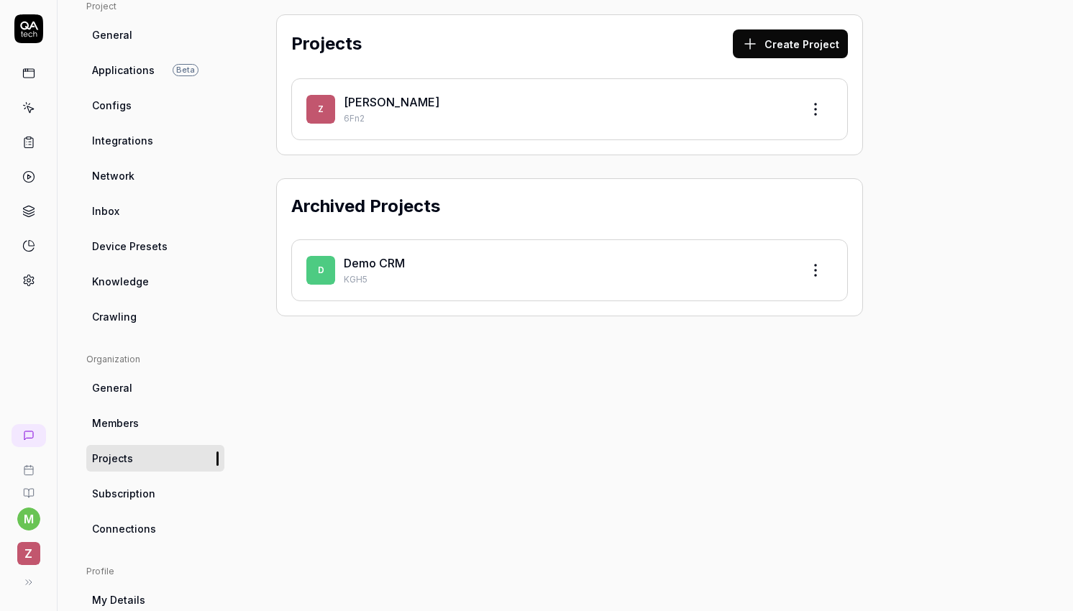
click at [355, 97] on link "[PERSON_NAME]" at bounding box center [392, 102] width 96 height 14
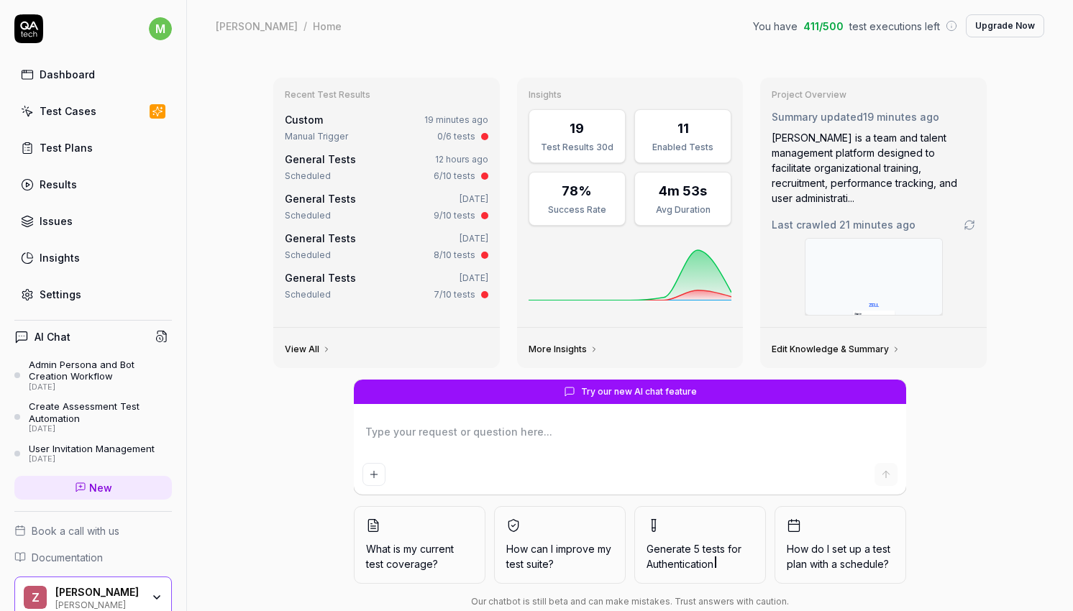
type textarea "*"
click at [119, 292] on link "Settings" at bounding box center [93, 295] width 158 height 28
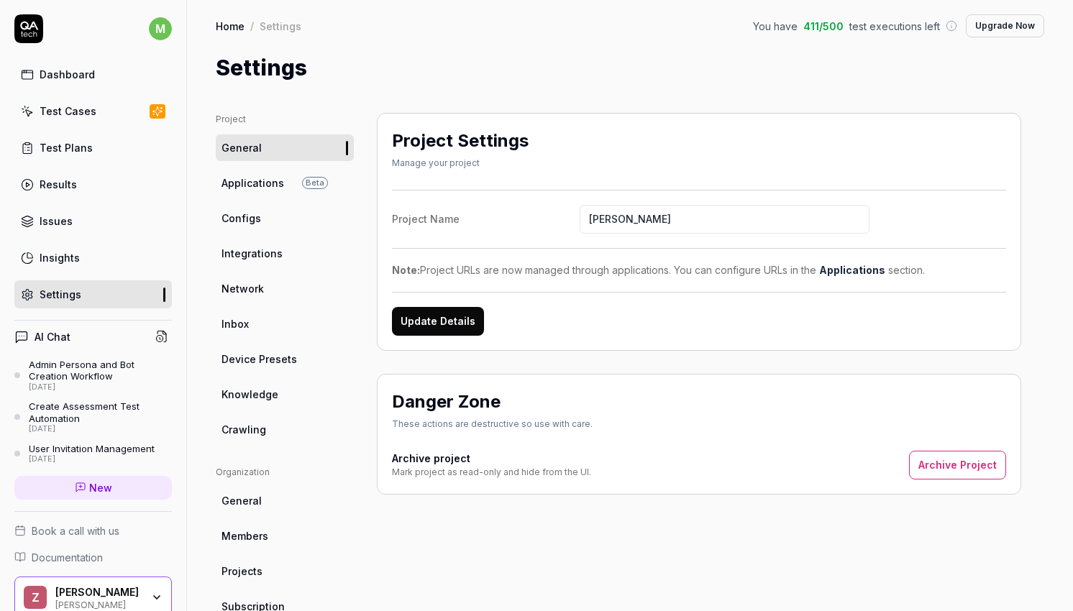
click at [302, 178] on link "Applications Beta" at bounding box center [285, 183] width 138 height 27
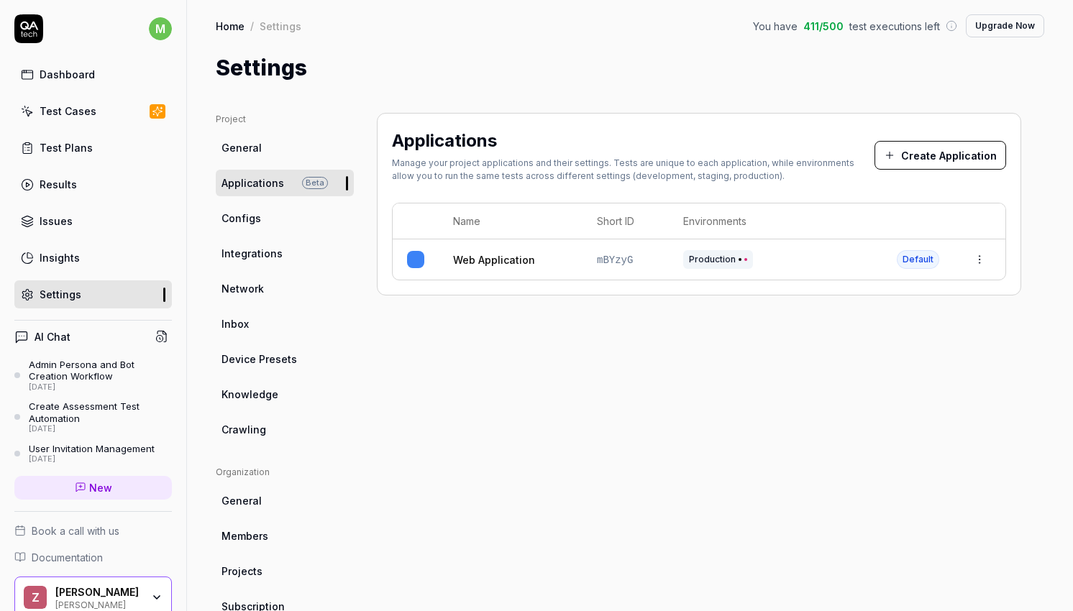
click at [520, 261] on link "Web Application" at bounding box center [494, 259] width 82 height 15
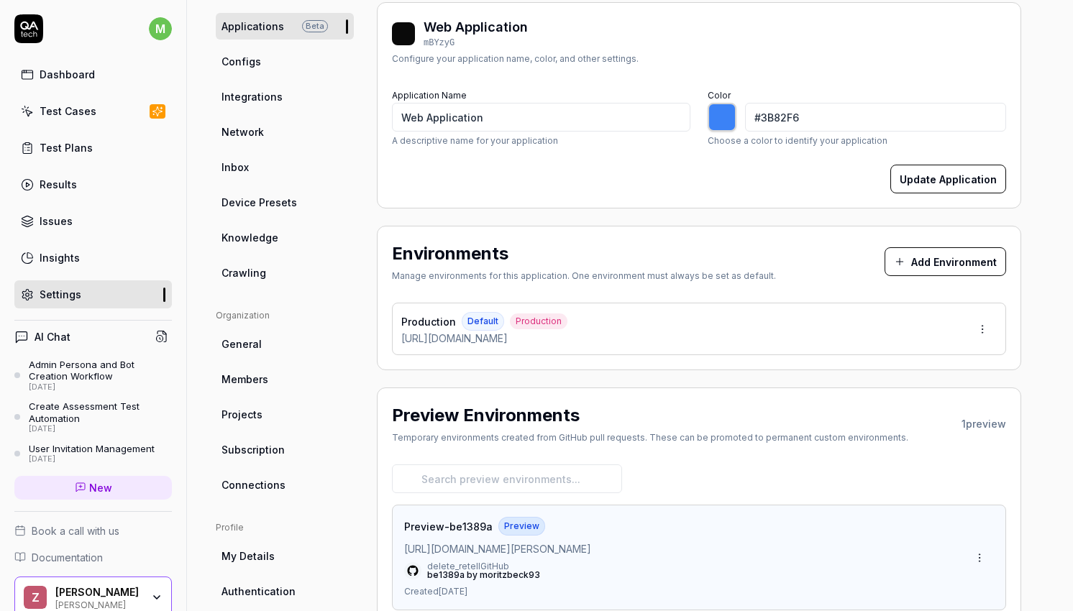
scroll to position [161, 0]
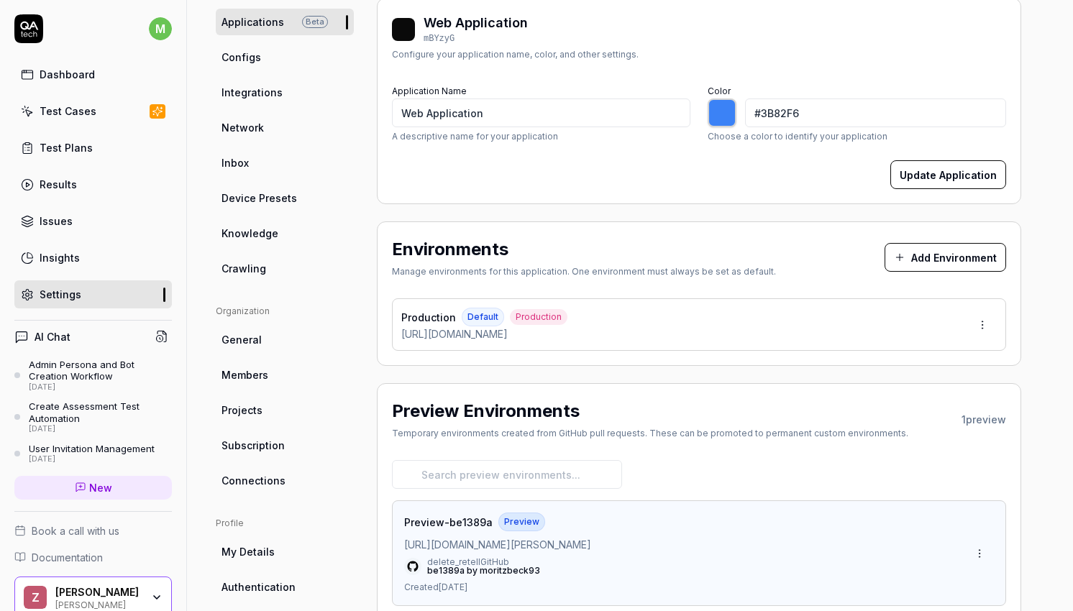
click at [939, 265] on button "Add Environment" at bounding box center [946, 257] width 122 height 29
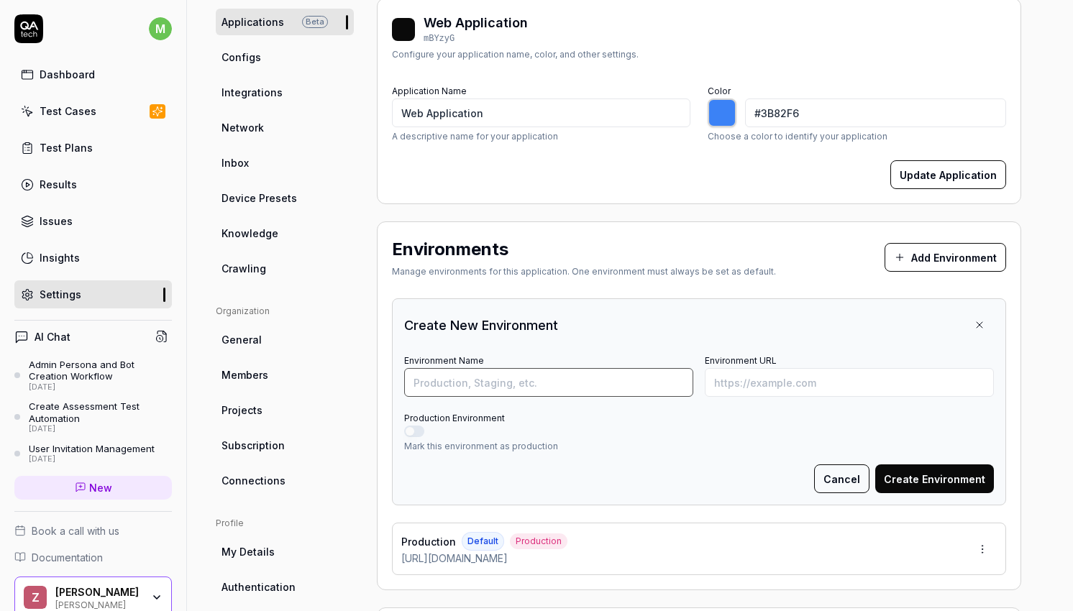
click at [559, 387] on input "Environment Name" at bounding box center [548, 382] width 289 height 29
type input "Staging"
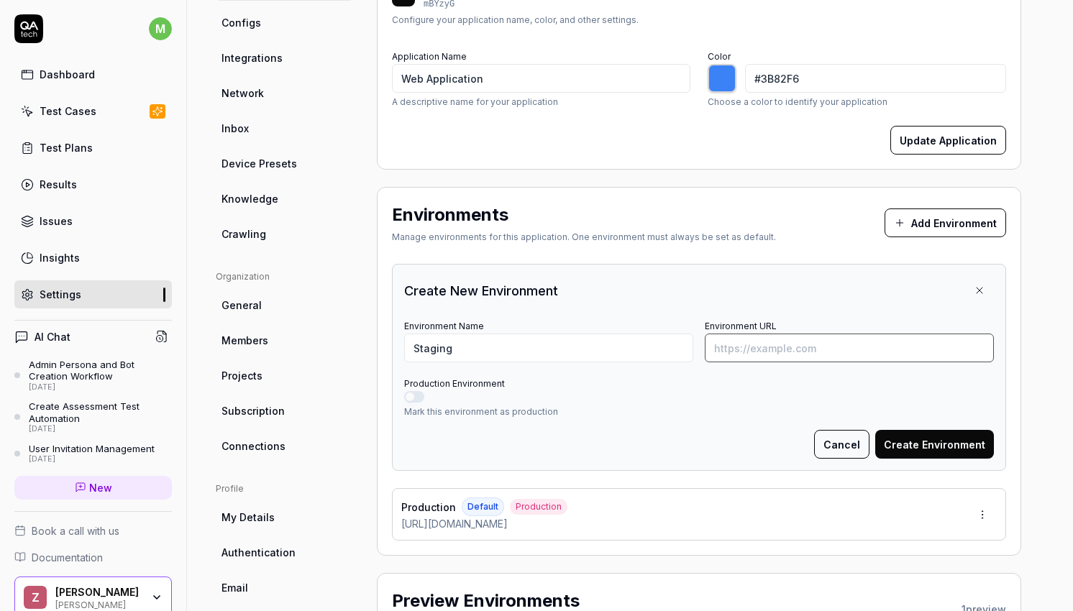
scroll to position [199, 0]
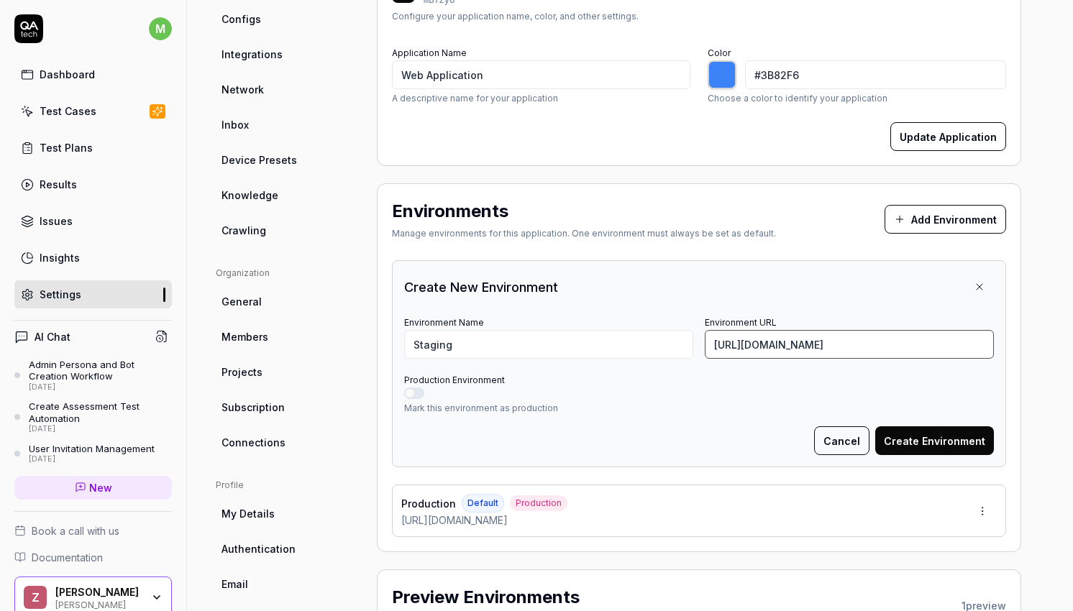
type input "https://app-test.getzell.com"
click at [734, 433] on div "Cancel Create Environment" at bounding box center [699, 441] width 590 height 29
click at [975, 437] on button "Create Environment" at bounding box center [934, 441] width 119 height 29
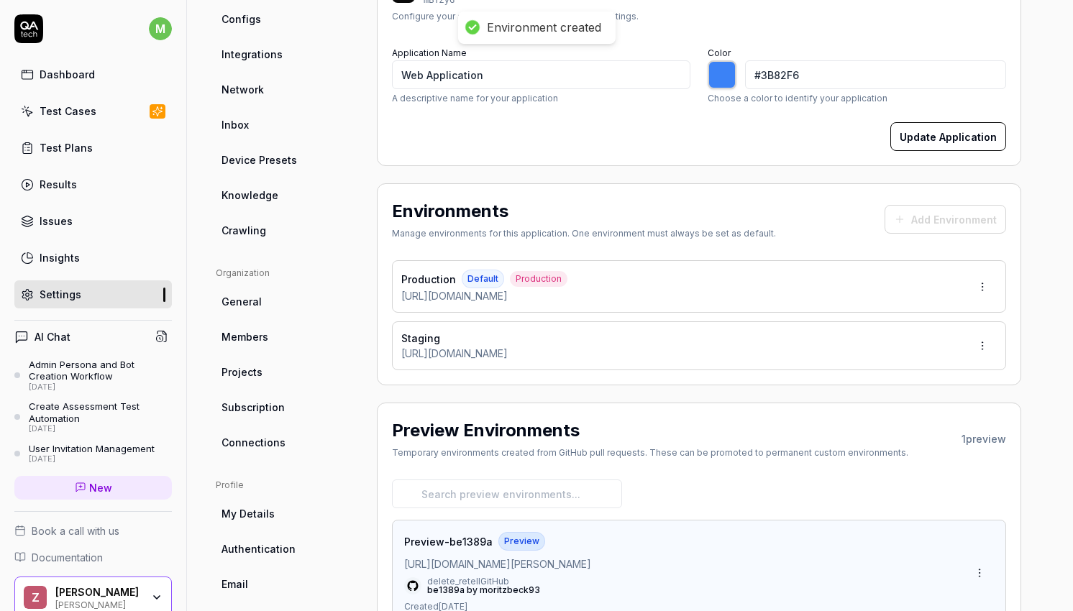
type input "*******"
click at [117, 145] on link "Test Plans" at bounding box center [93, 148] width 158 height 28
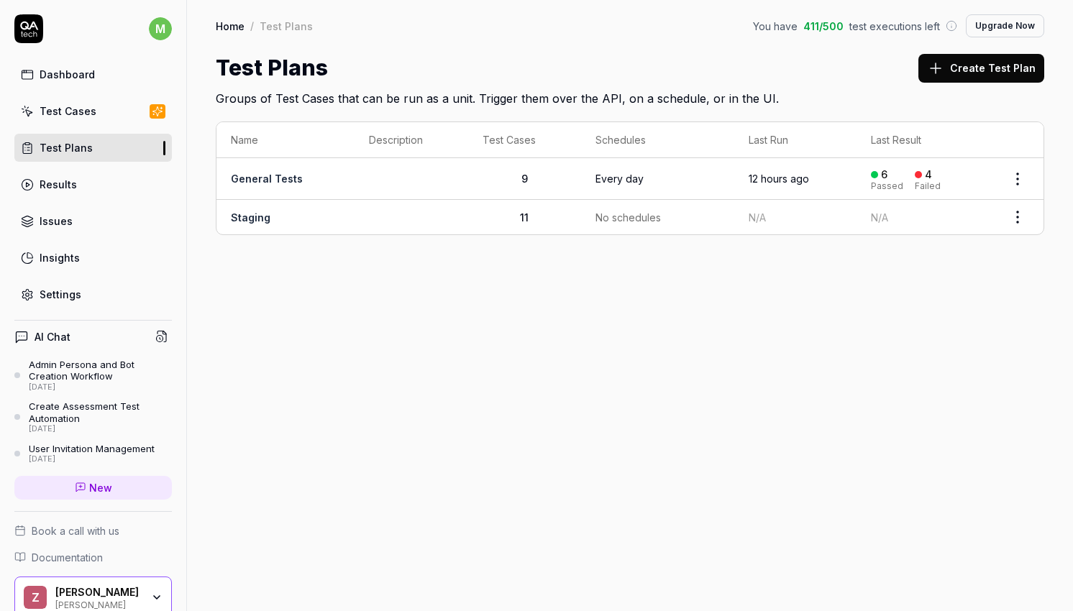
click at [1011, 217] on html "m Dashboard Test Cases Test Plans Results Issues Insights Settings AI Chat Admi…" at bounding box center [536, 305] width 1073 height 611
click at [931, 376] on div "Edit" at bounding box center [958, 373] width 137 height 32
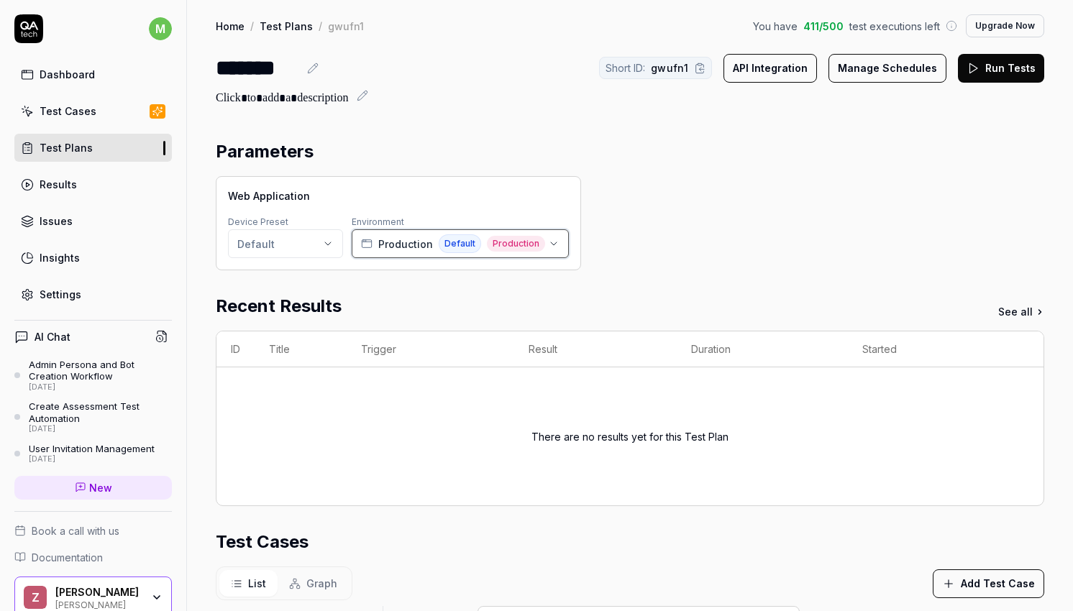
click at [544, 235] on button "Production Default Production" at bounding box center [460, 243] width 217 height 29
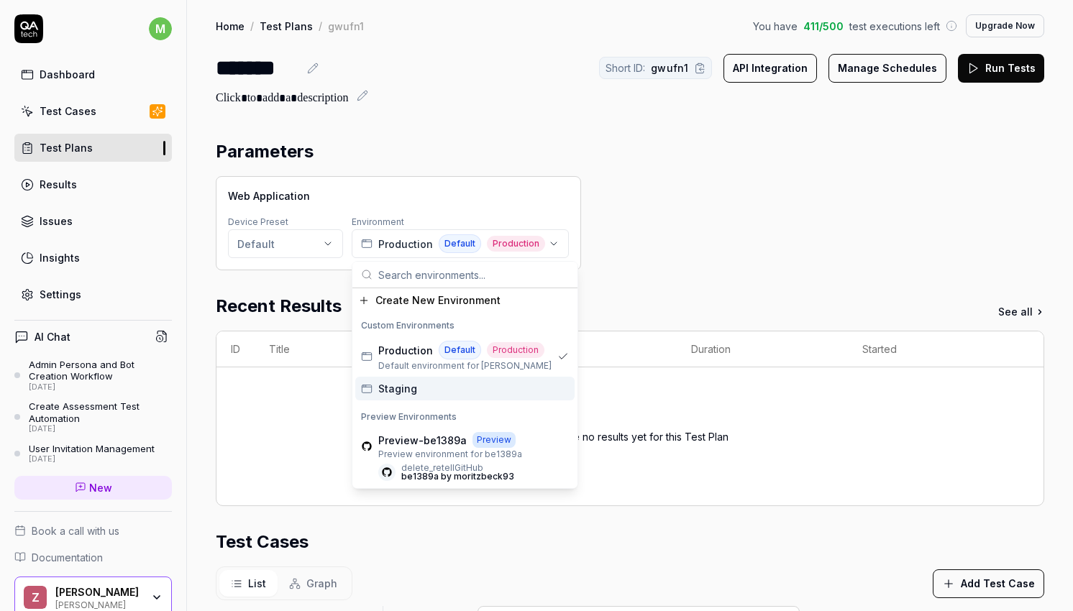
click at [424, 388] on div "Staging" at bounding box center [464, 389] width 219 height 24
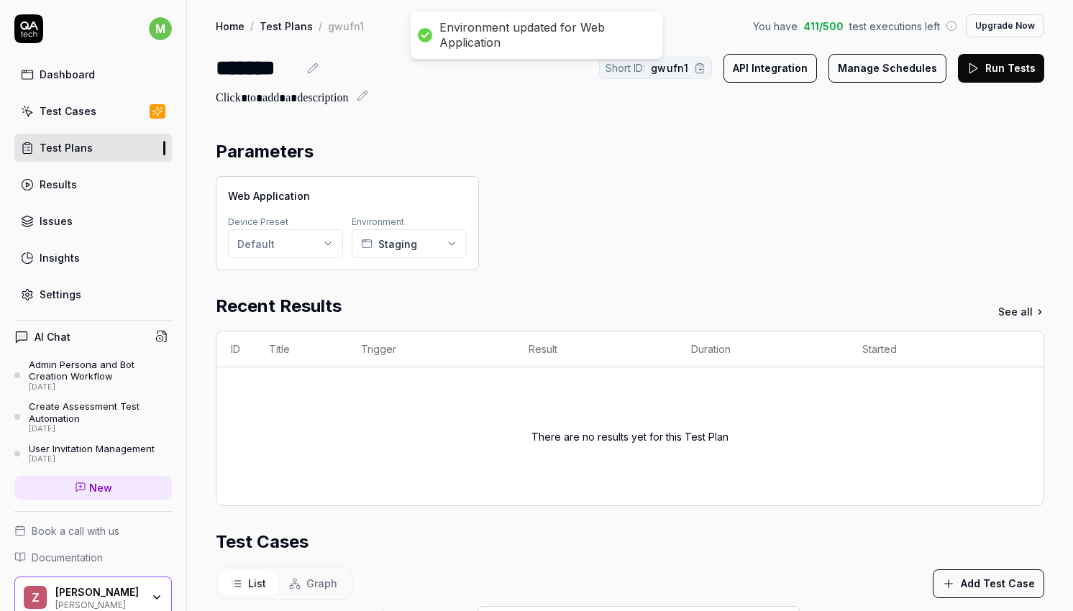
click at [860, 143] on div "Parameters" at bounding box center [630, 152] width 829 height 26
click at [1020, 81] on button "Run Tests" at bounding box center [1001, 68] width 86 height 29
click at [118, 148] on link "Test Plans" at bounding box center [93, 148] width 158 height 28
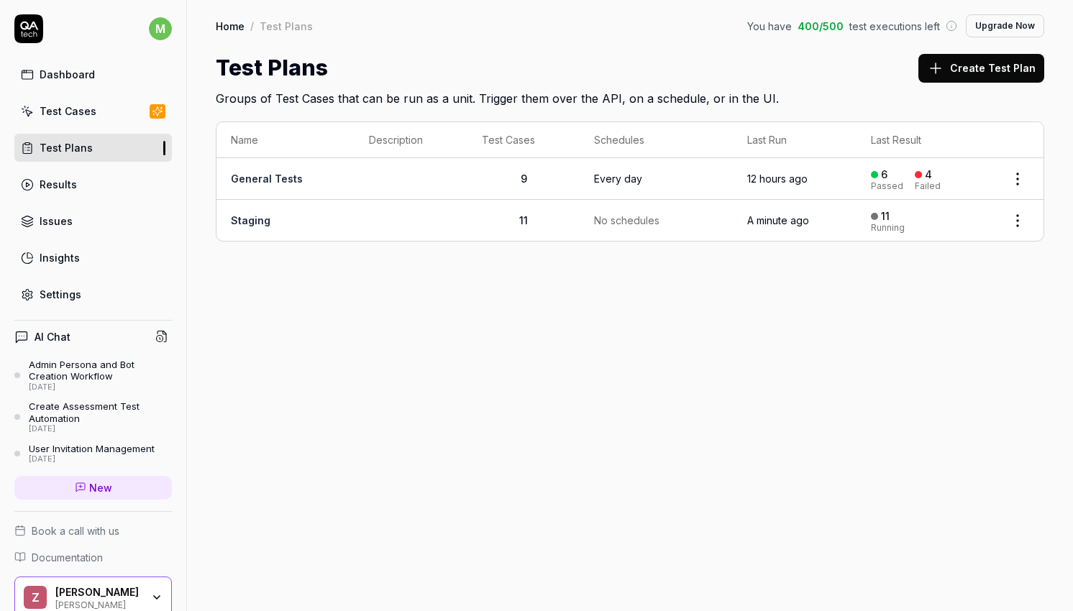
click at [254, 224] on link "Staging" at bounding box center [251, 220] width 40 height 12
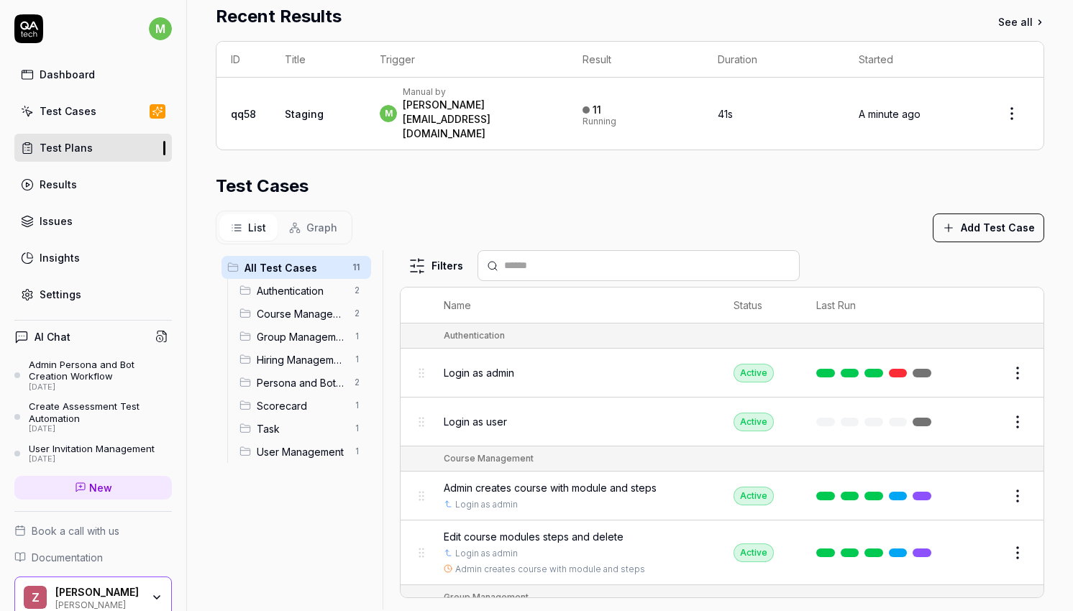
click at [483, 365] on span "Login as admin" at bounding box center [479, 372] width 70 height 15
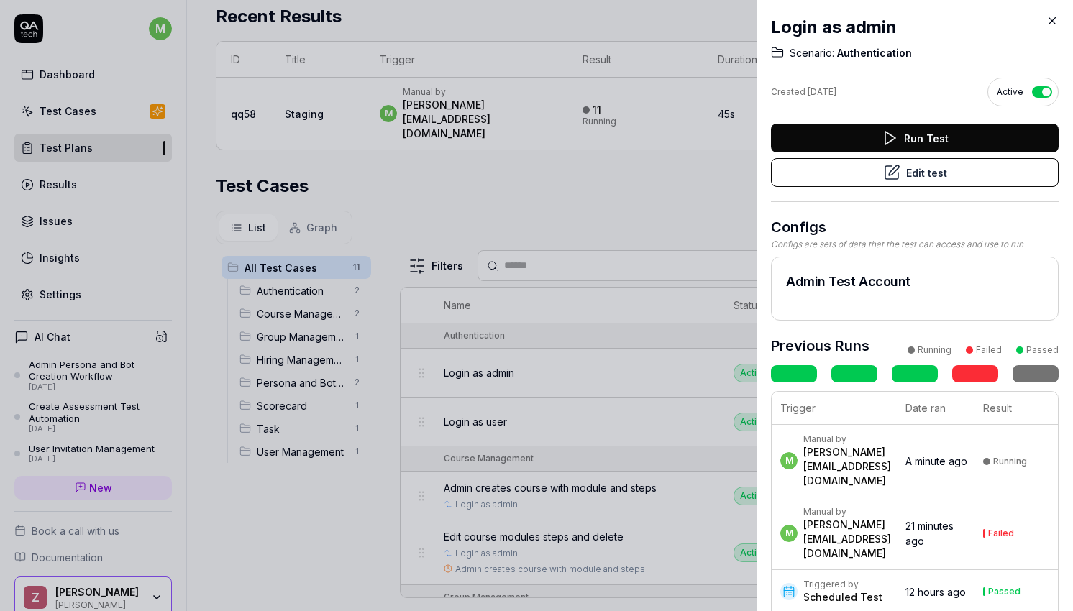
click at [1013, 439] on td "Running" at bounding box center [1016, 461] width 83 height 73
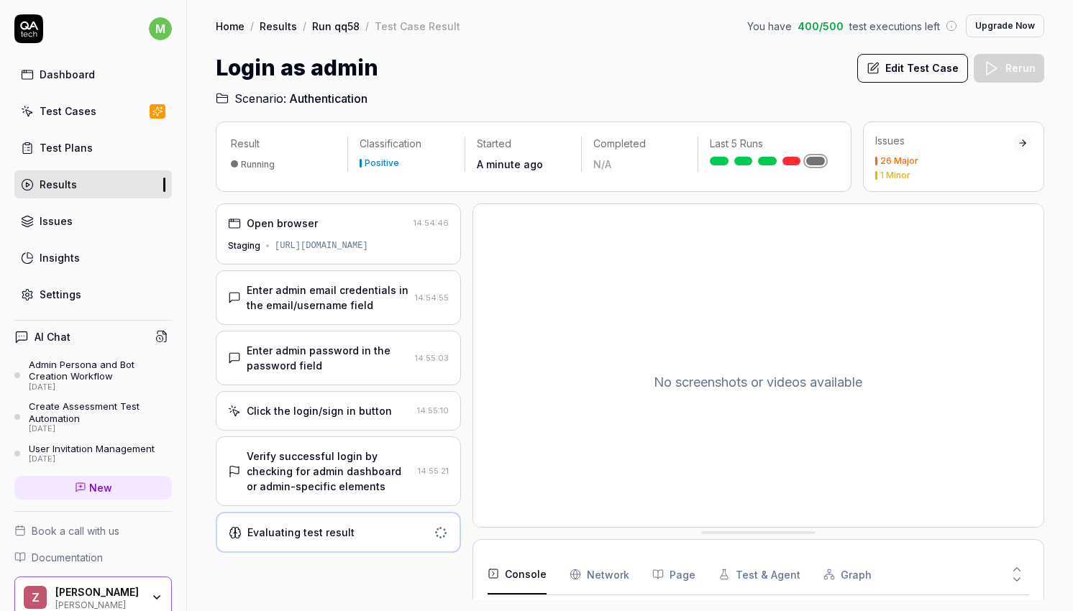
scroll to position [1232, 0]
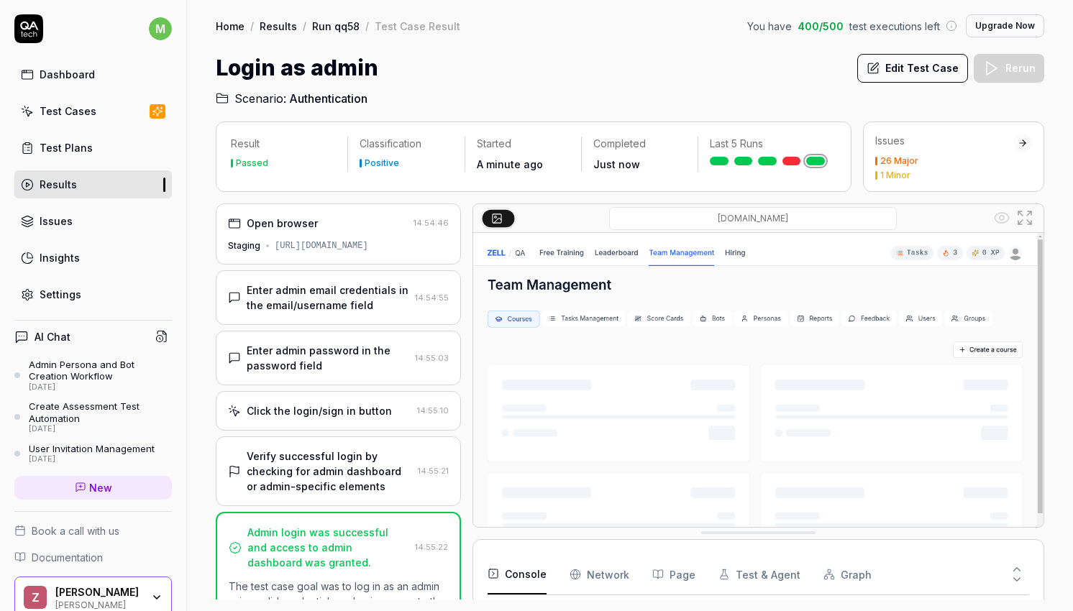
click at [329, 22] on link "Run qq58" at bounding box center [335, 26] width 47 height 14
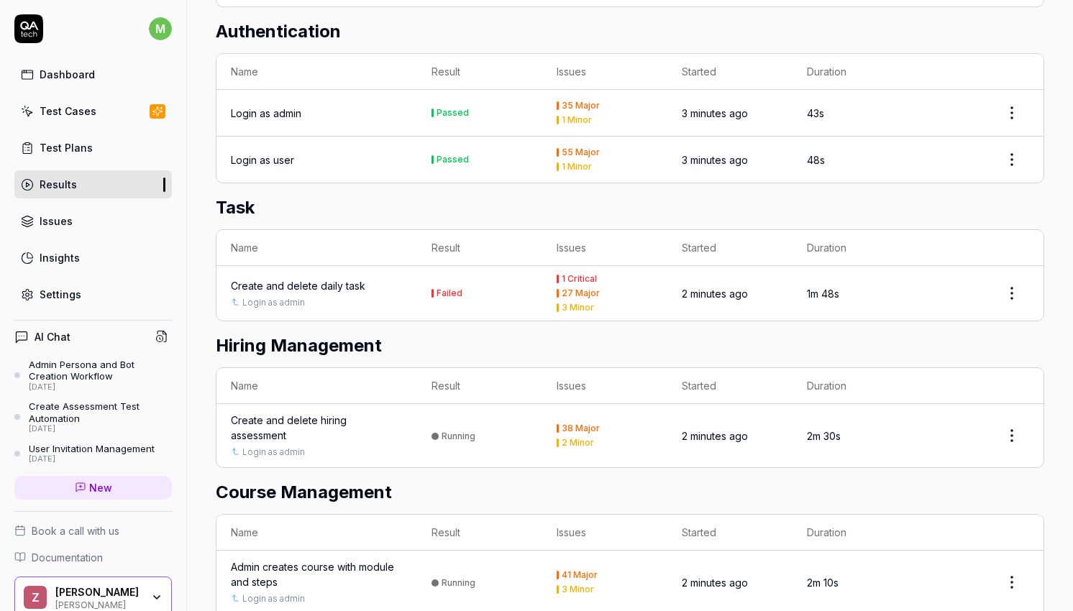
scroll to position [1034, 0]
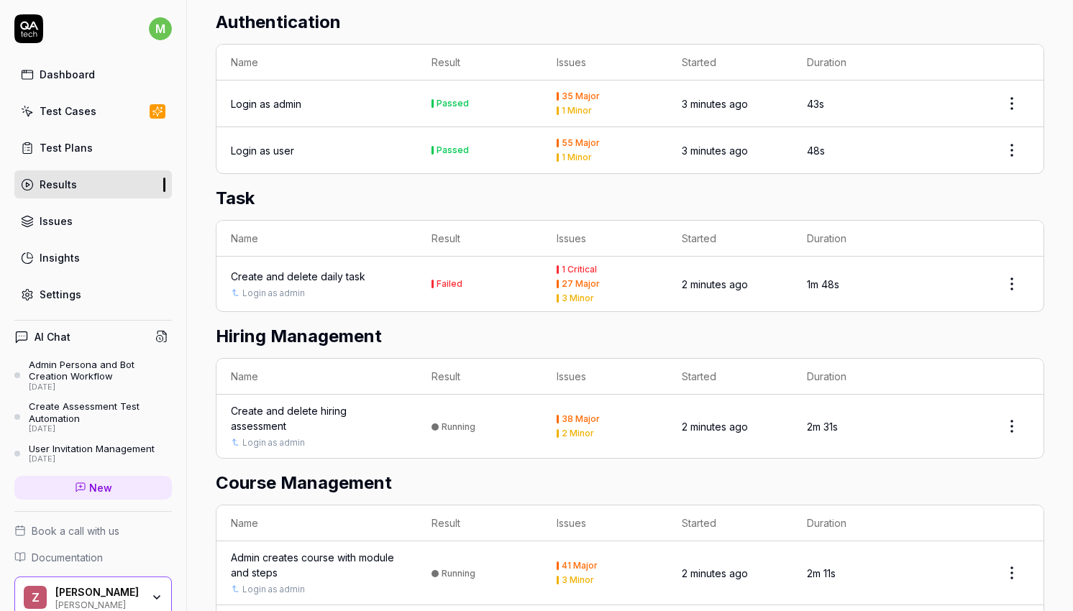
click at [413, 260] on td "Create and delete daily task Login as admin" at bounding box center [316, 284] width 201 height 55
click at [356, 269] on div "Create and delete daily task" at bounding box center [298, 276] width 134 height 15
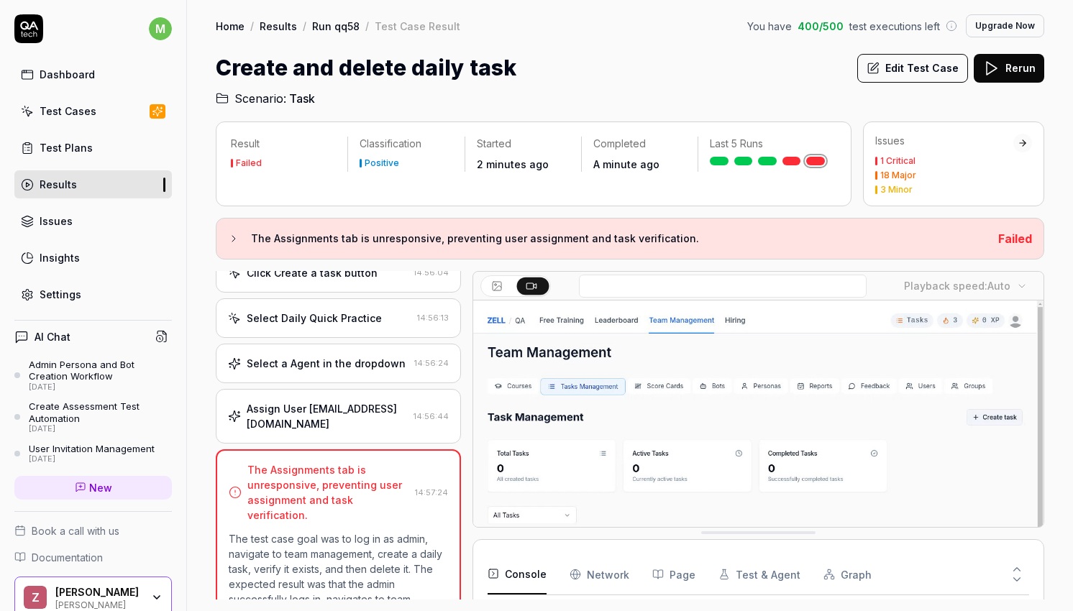
scroll to position [119, 0]
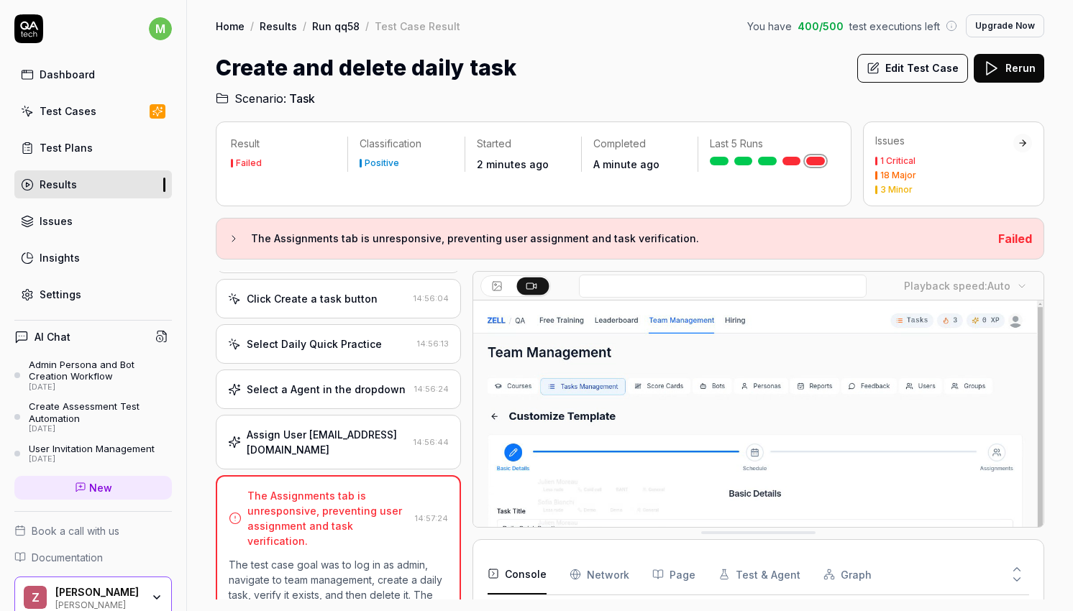
click at [379, 449] on div "Assign User test@qa.com 14:56:44" at bounding box center [338, 442] width 245 height 55
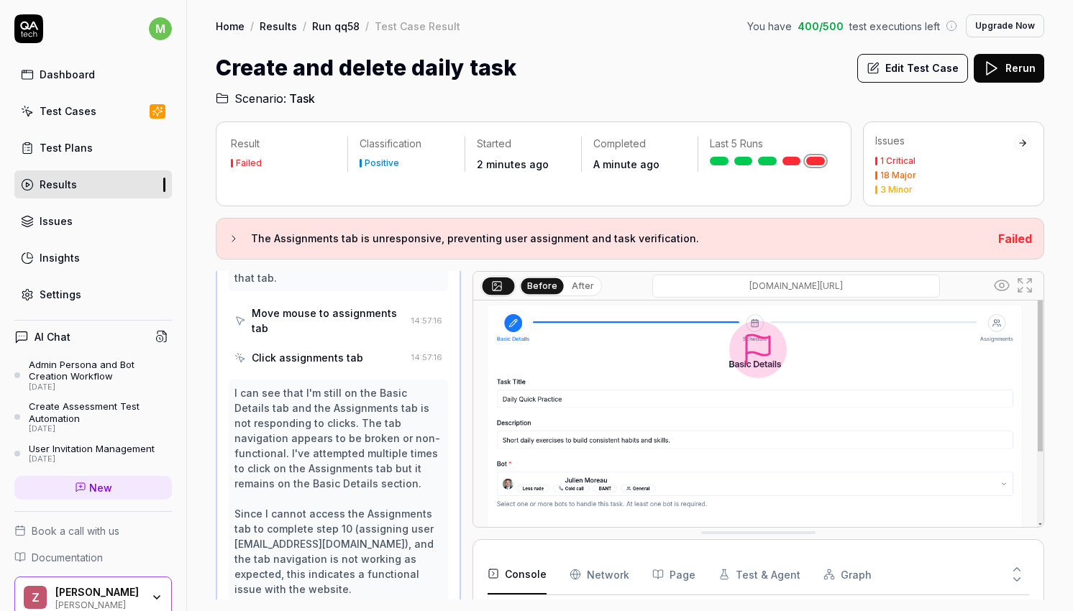
scroll to position [1437, 0]
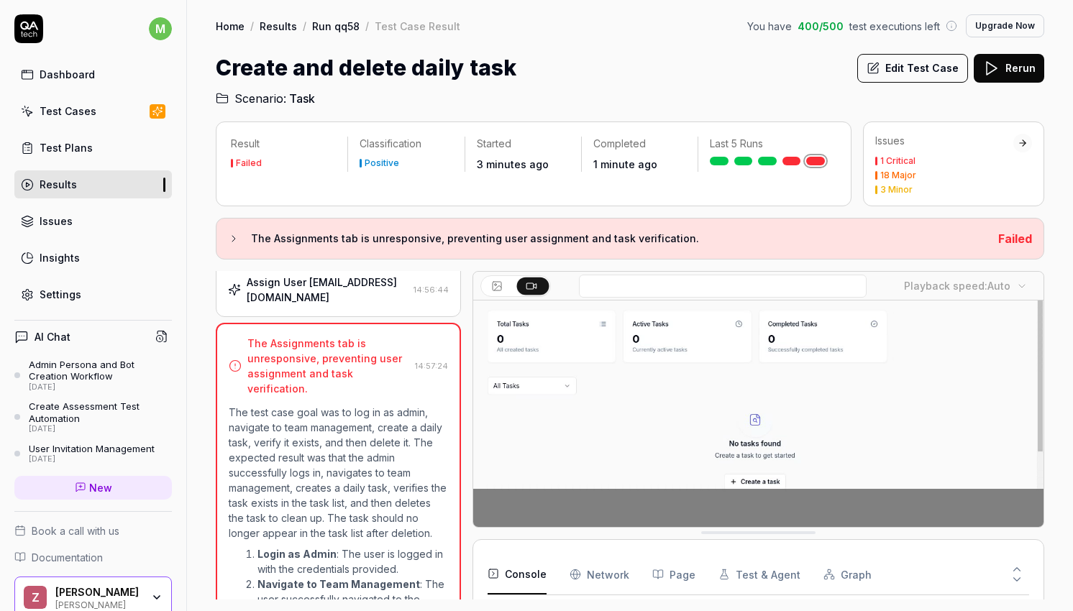
scroll to position [273, 0]
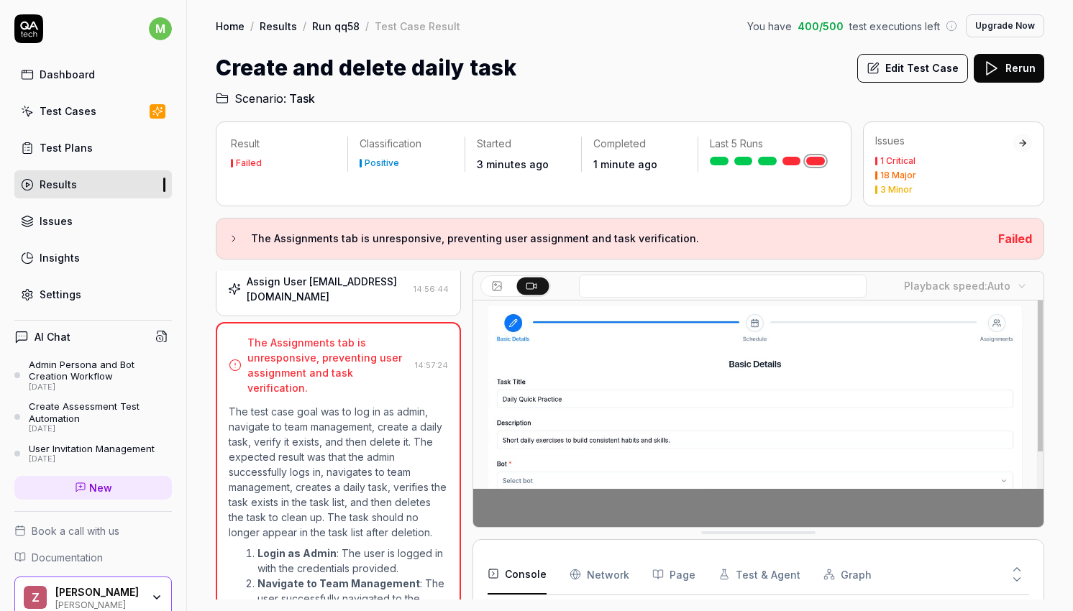
click at [350, 28] on link "Run qq58" at bounding box center [335, 26] width 47 height 14
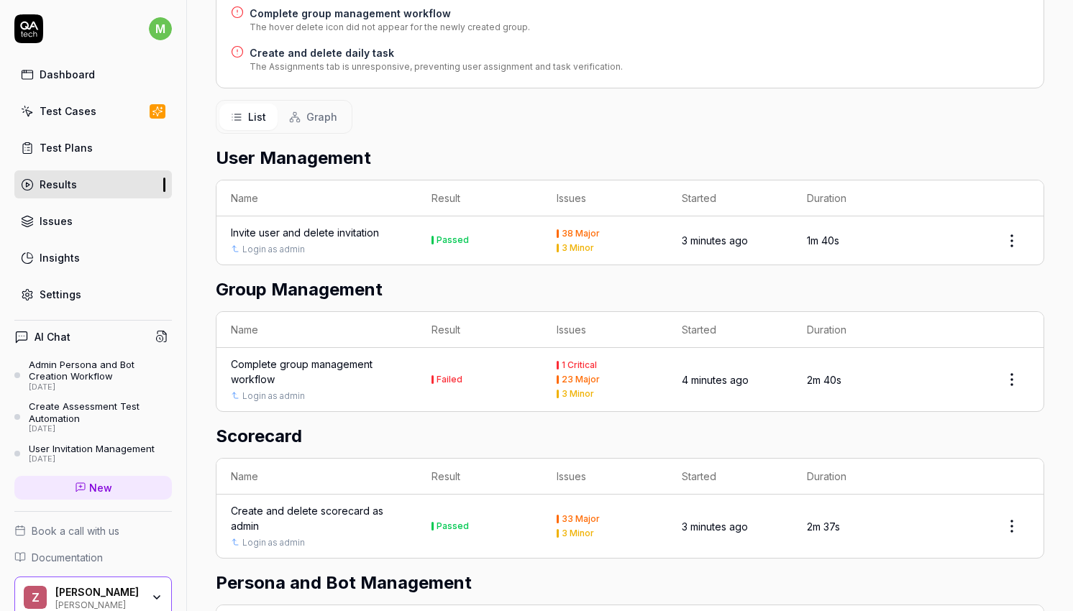
scroll to position [298, 0]
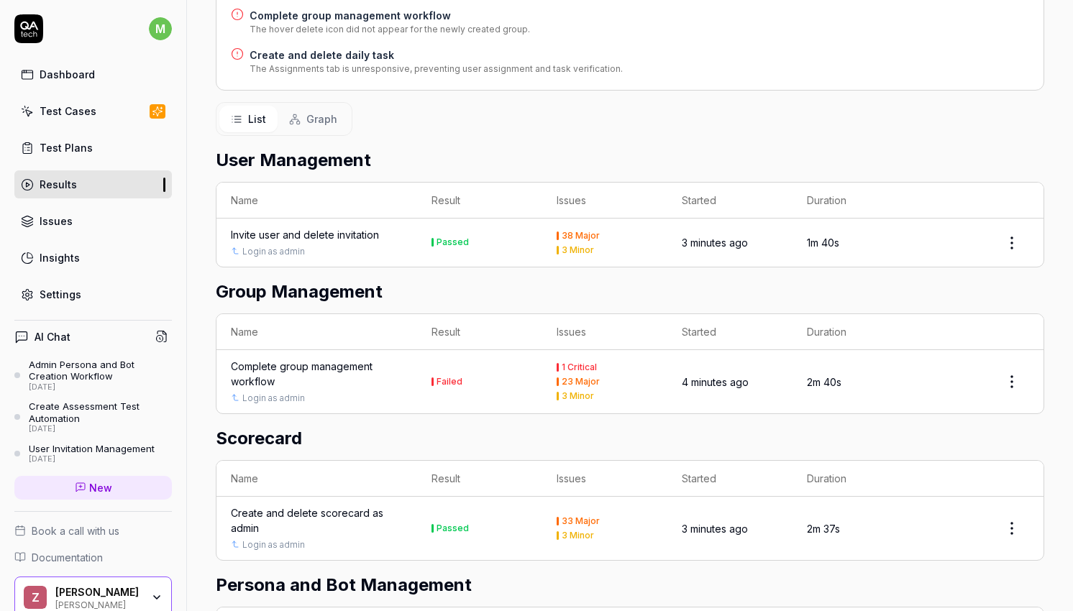
click at [392, 359] on div "Complete group management workflow" at bounding box center [317, 374] width 172 height 30
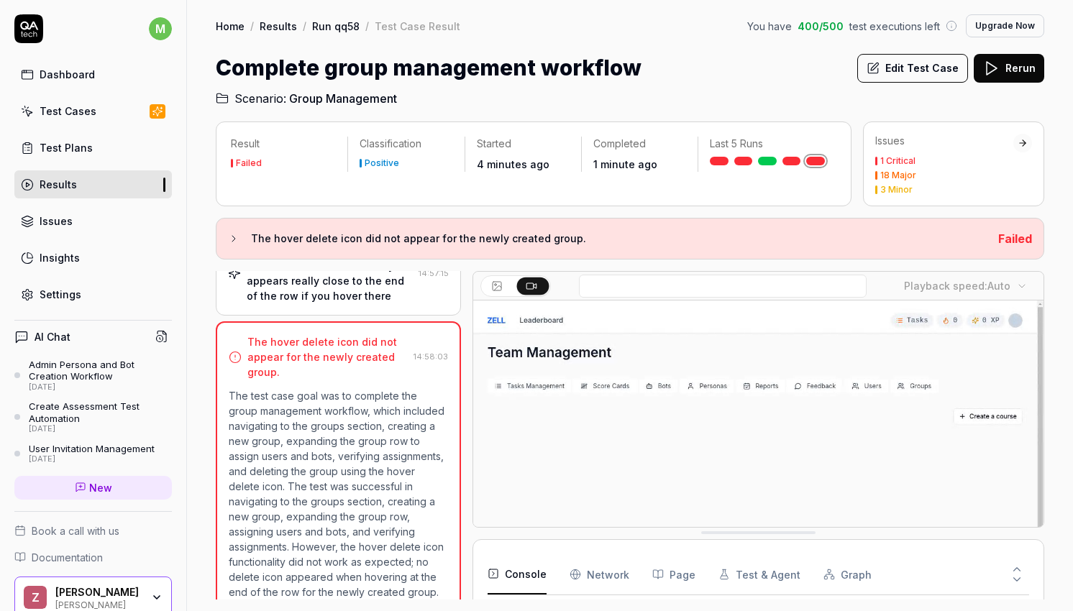
scroll to position [882, 0]
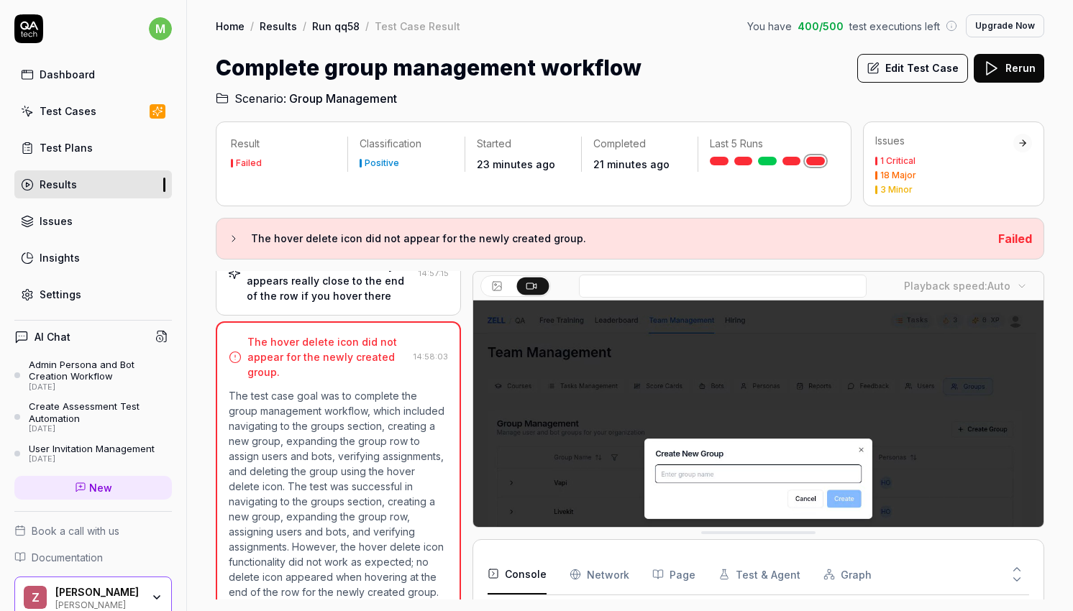
click at [343, 22] on link "Run qq58" at bounding box center [335, 26] width 47 height 14
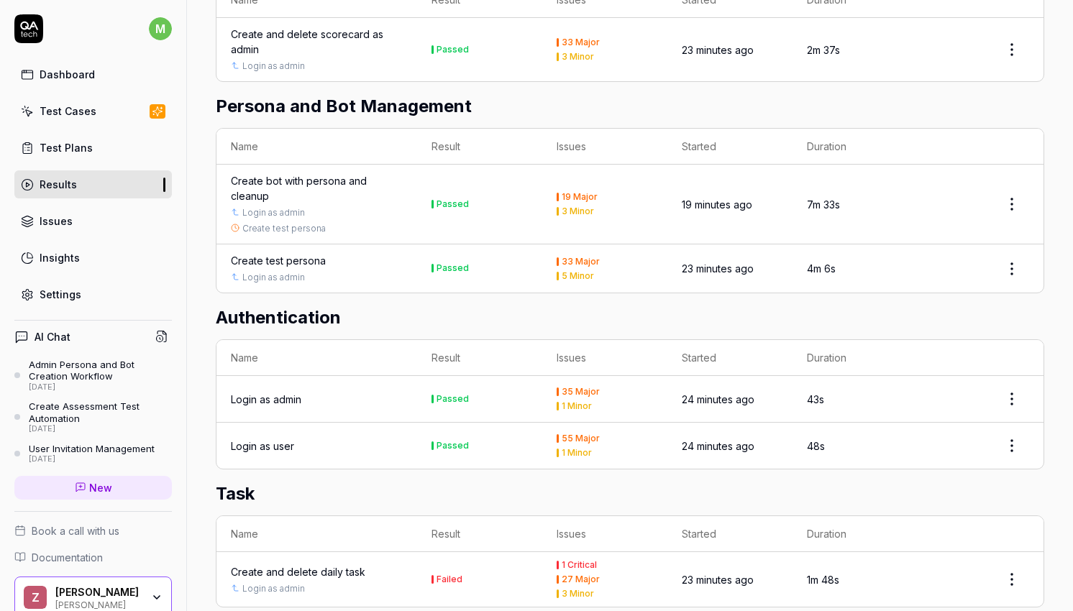
scroll to position [823, 0]
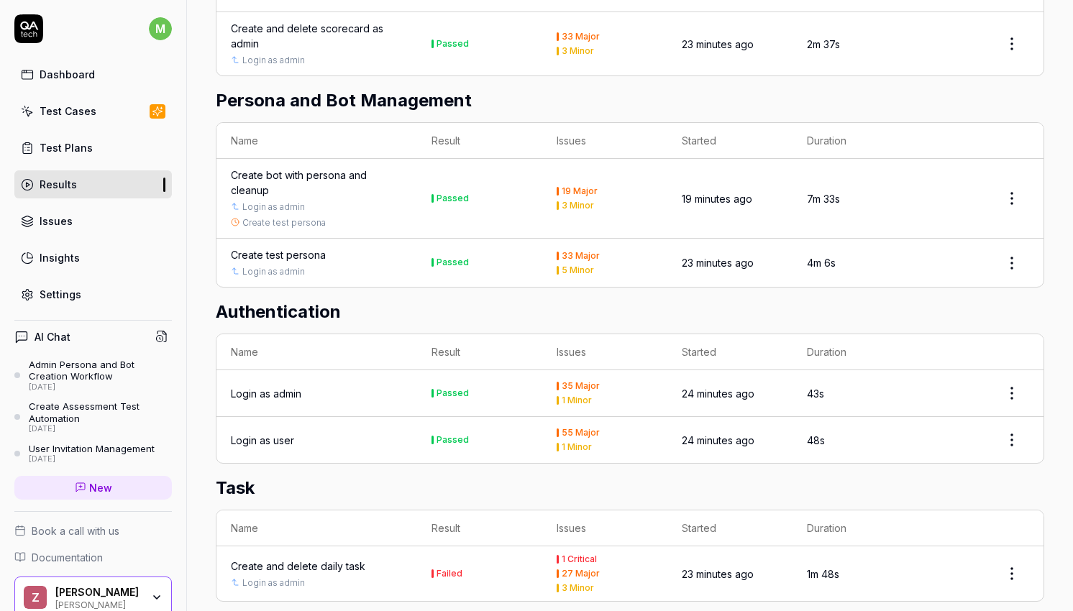
click at [94, 137] on link "Test Plans" at bounding box center [93, 148] width 158 height 28
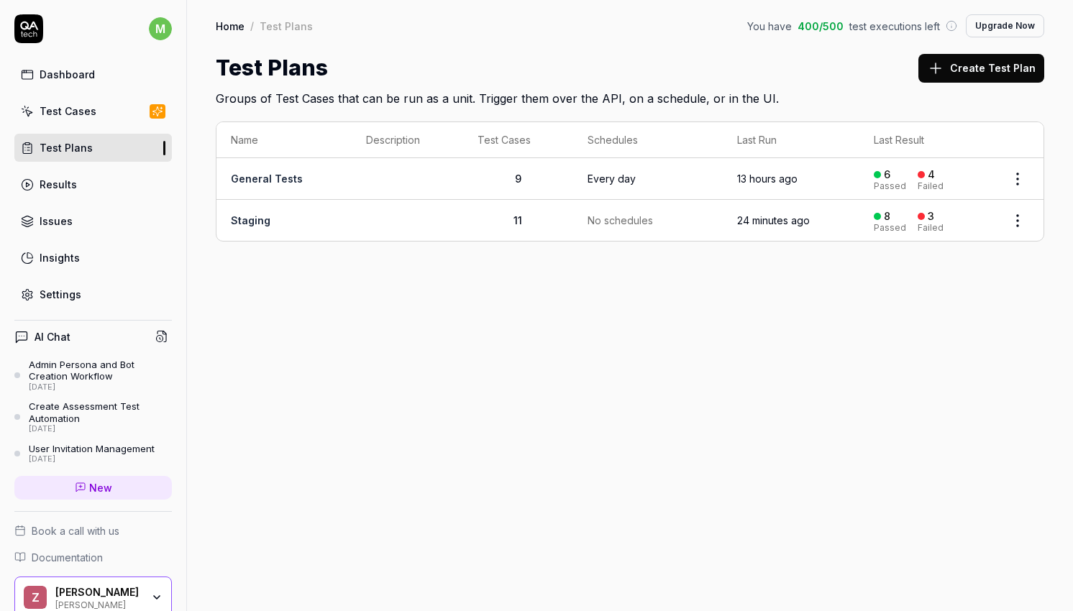
click at [278, 216] on td "Staging" at bounding box center [283, 220] width 135 height 41
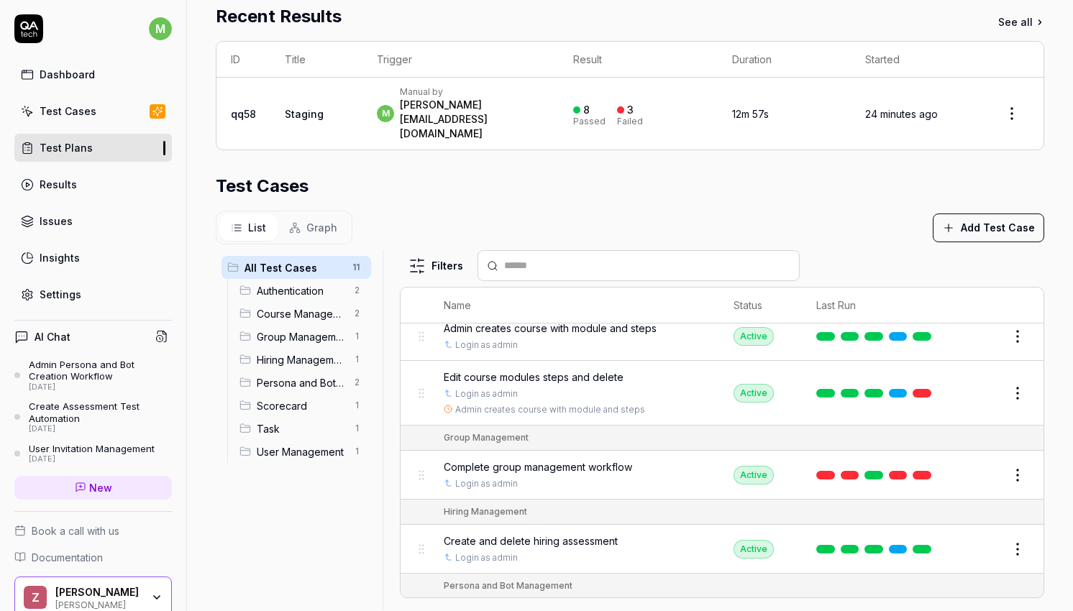
scroll to position [147, 0]
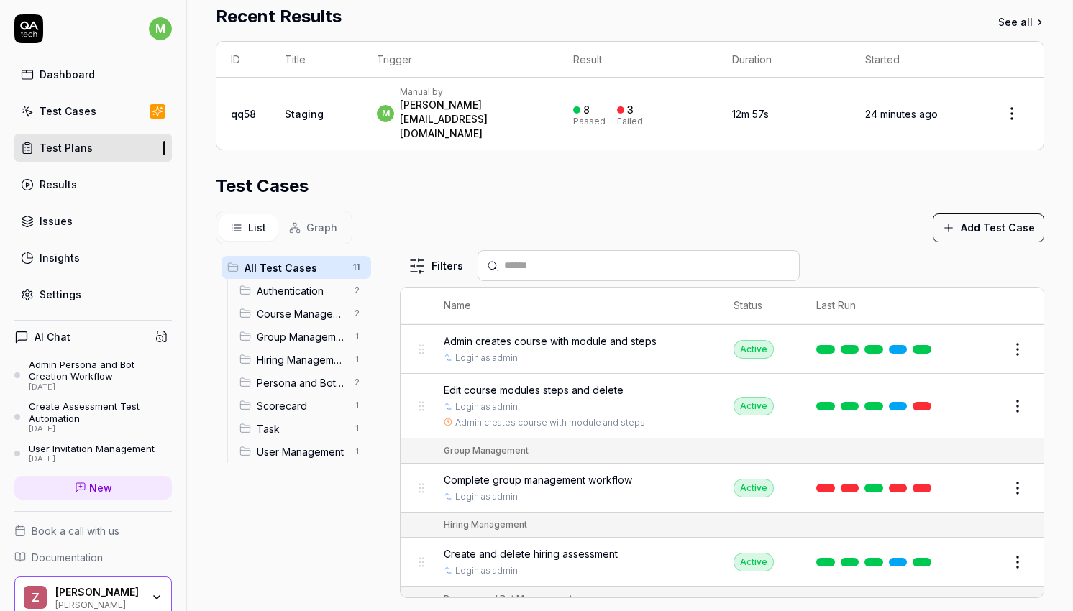
click at [553, 383] on span "Edit course modules steps and delete" at bounding box center [534, 390] width 180 height 15
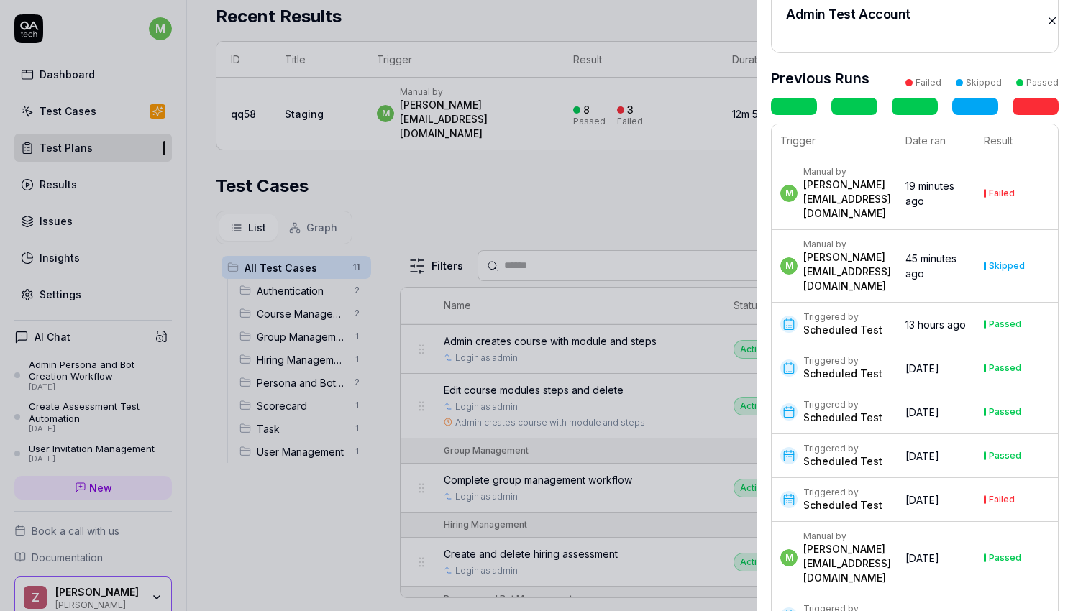
scroll to position [296, 0]
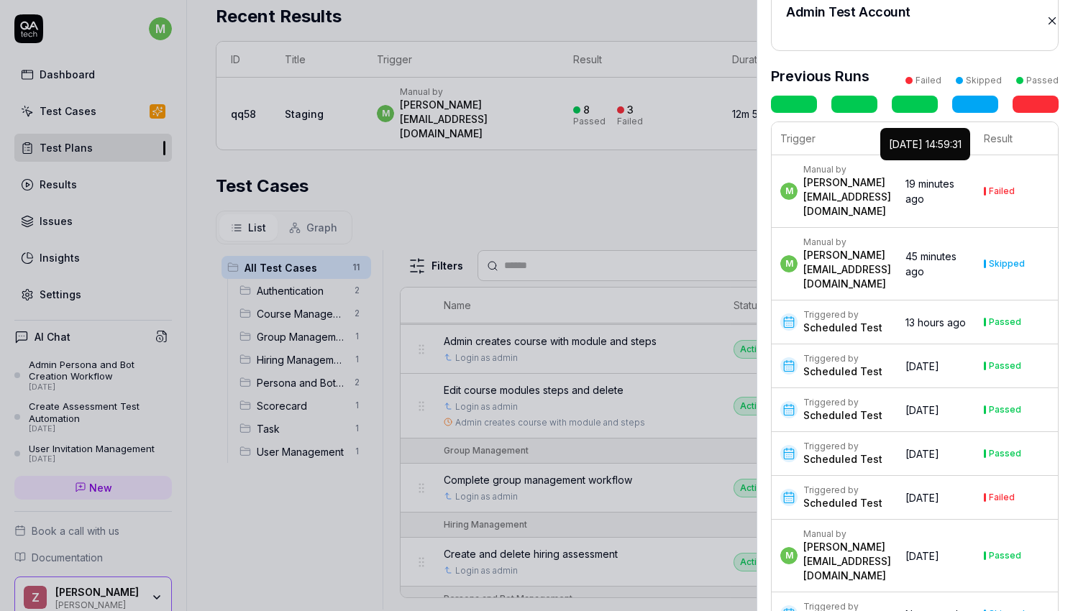
click at [935, 178] on time "19 minutes ago" at bounding box center [930, 191] width 49 height 27
click at [1007, 182] on td "Failed" at bounding box center [1016, 191] width 83 height 73
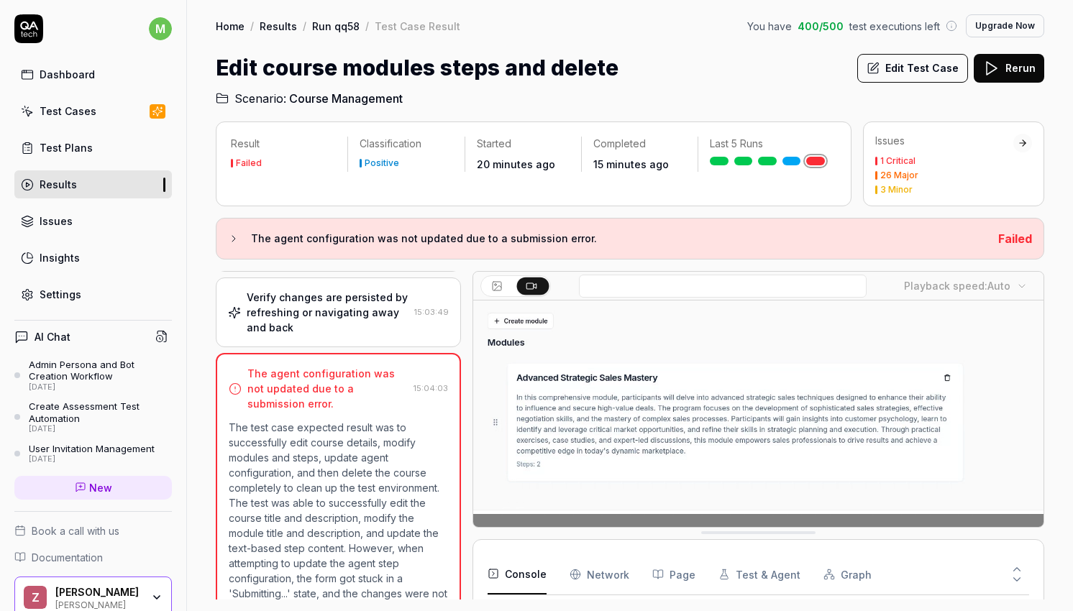
scroll to position [678, 0]
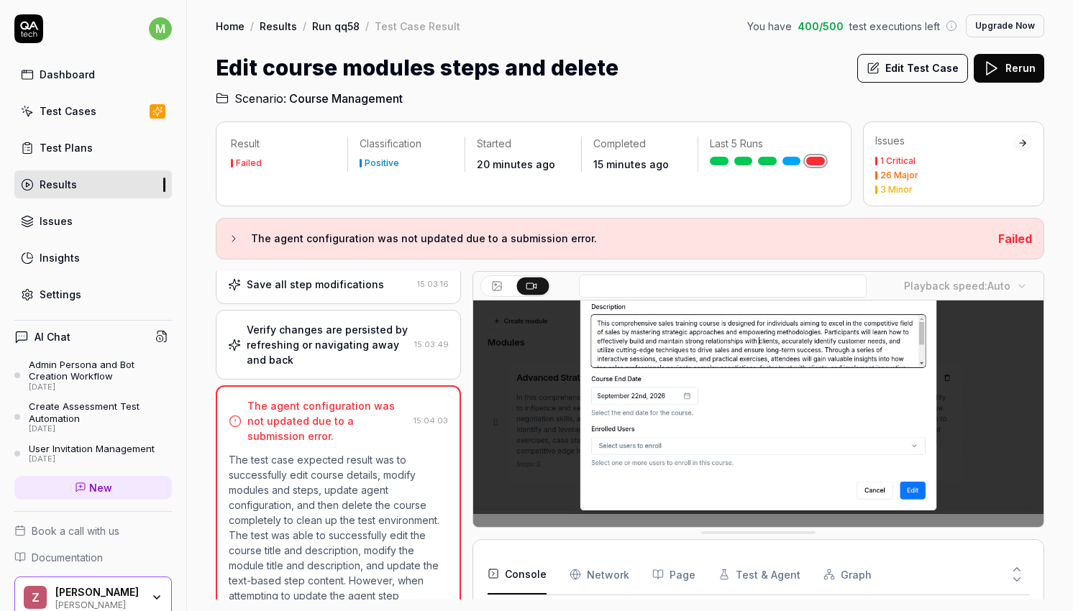
click at [376, 351] on div "Verify changes are persisted by refreshing or navigating away and back" at bounding box center [328, 344] width 162 height 45
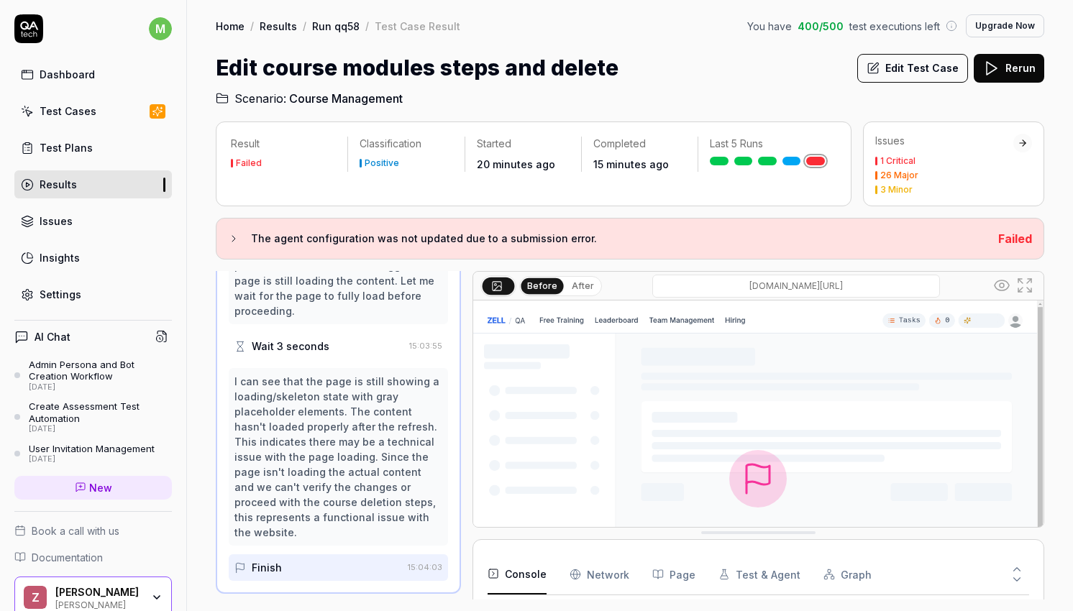
scroll to position [1259, 0]
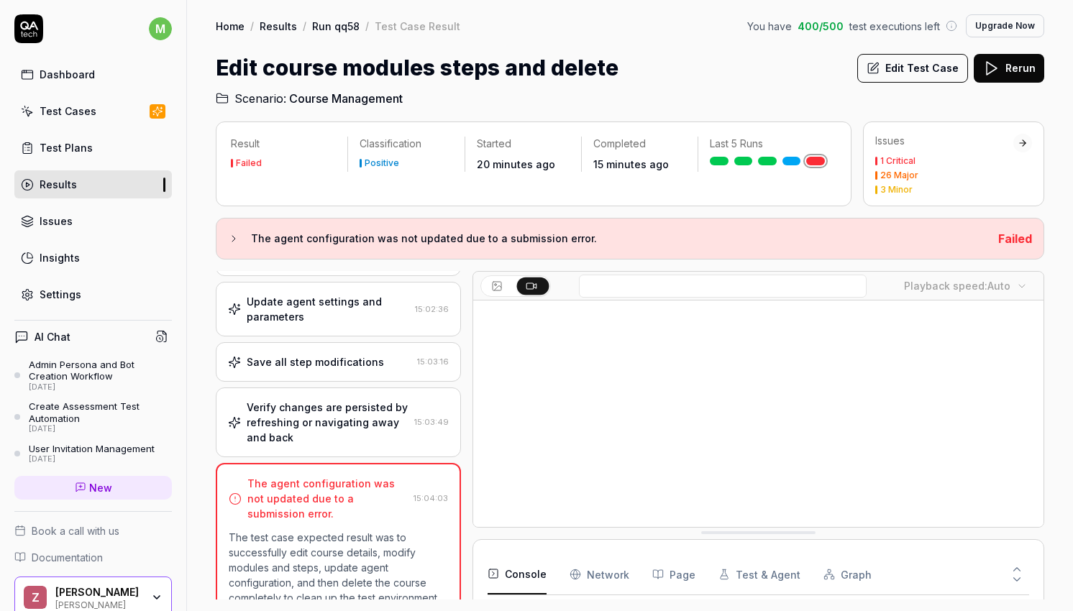
scroll to position [602, 0]
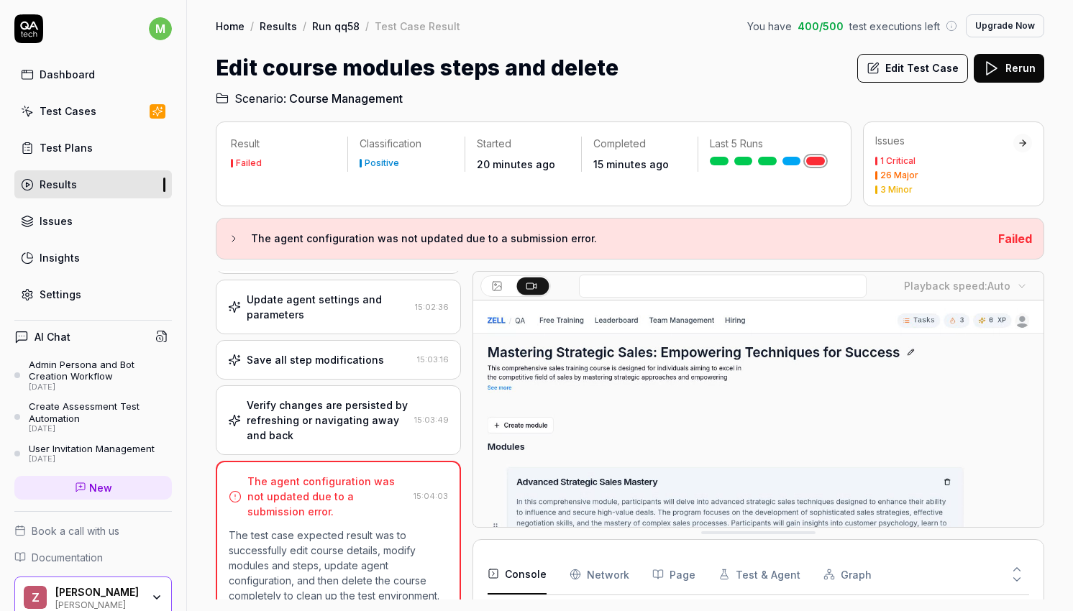
click at [369, 416] on div "Verify changes are persisted by refreshing or navigating away and back" at bounding box center [328, 420] width 162 height 45
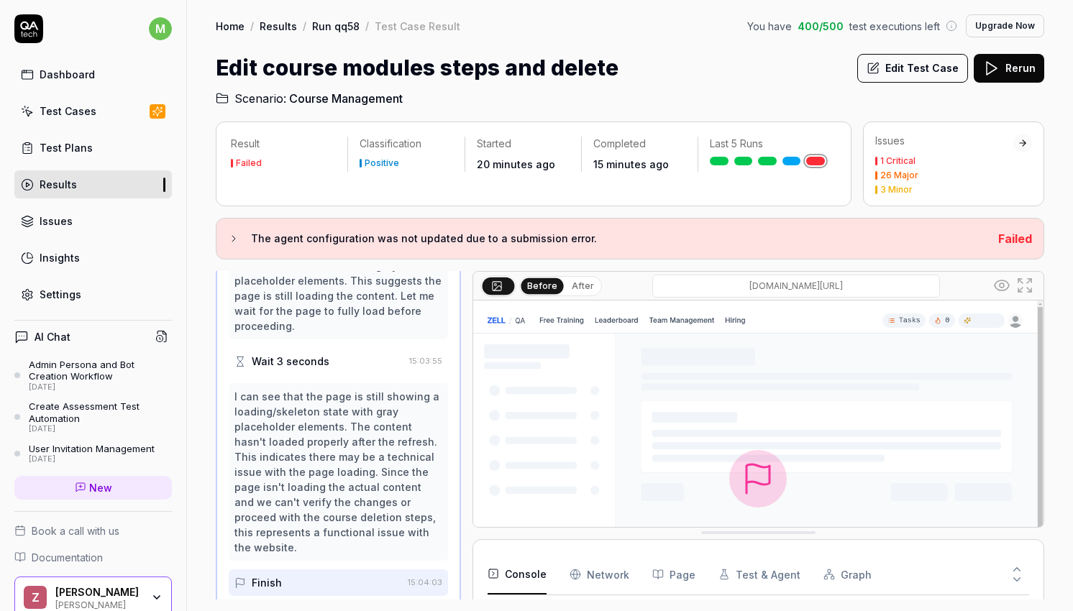
scroll to position [1259, 0]
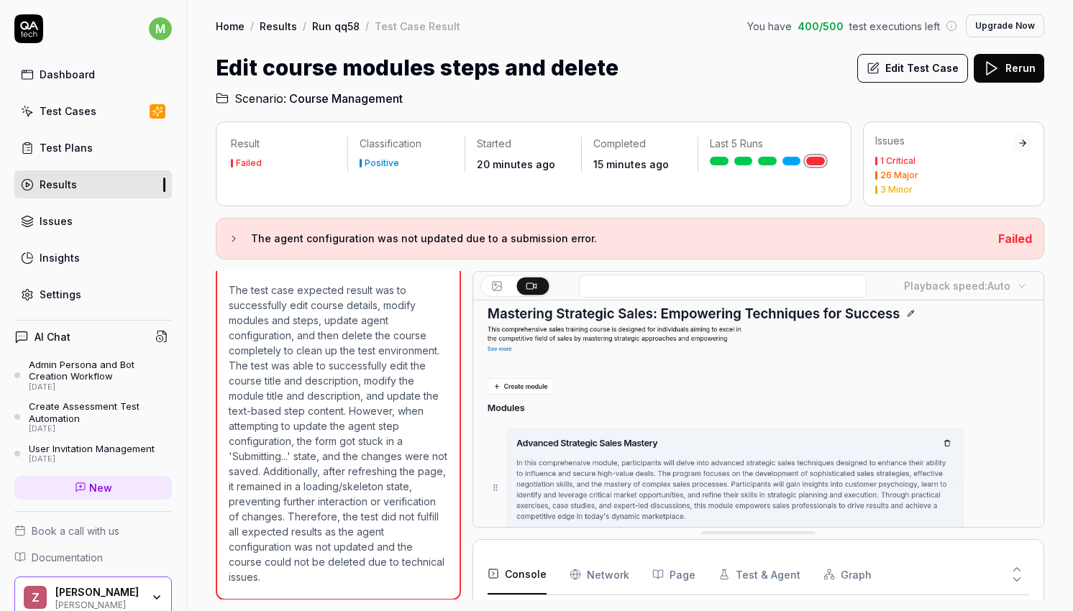
scroll to position [0, 0]
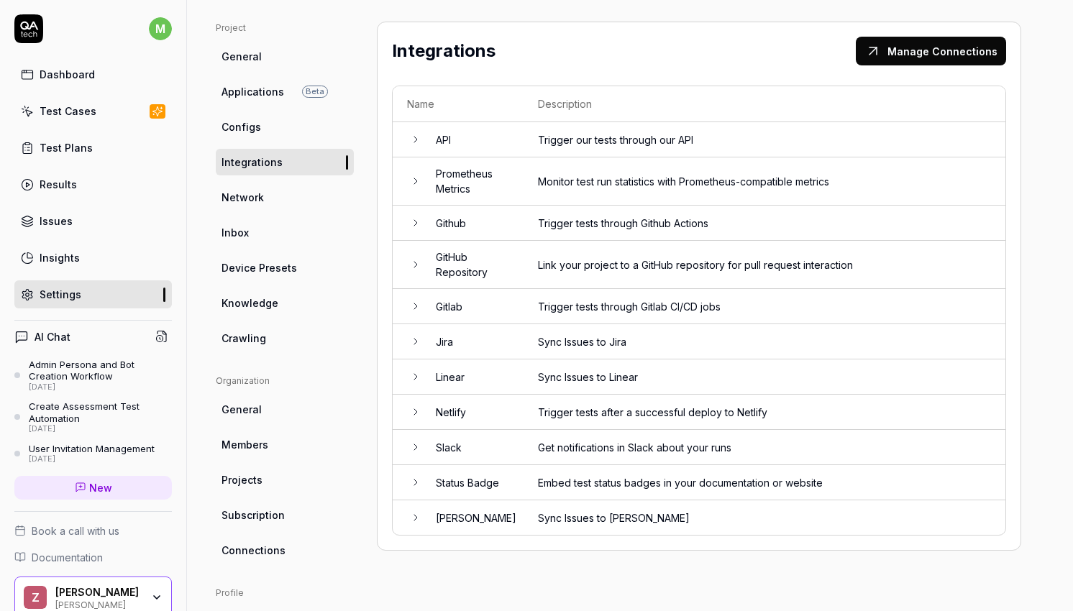
scroll to position [112, 0]
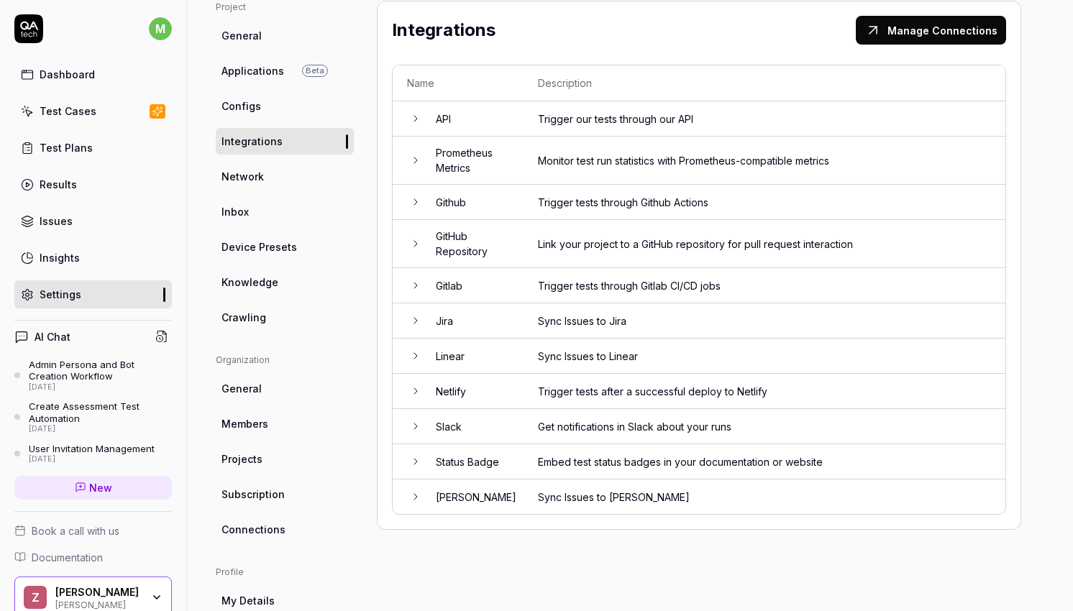
click at [454, 247] on td "GitHub Repository" at bounding box center [472, 244] width 102 height 48
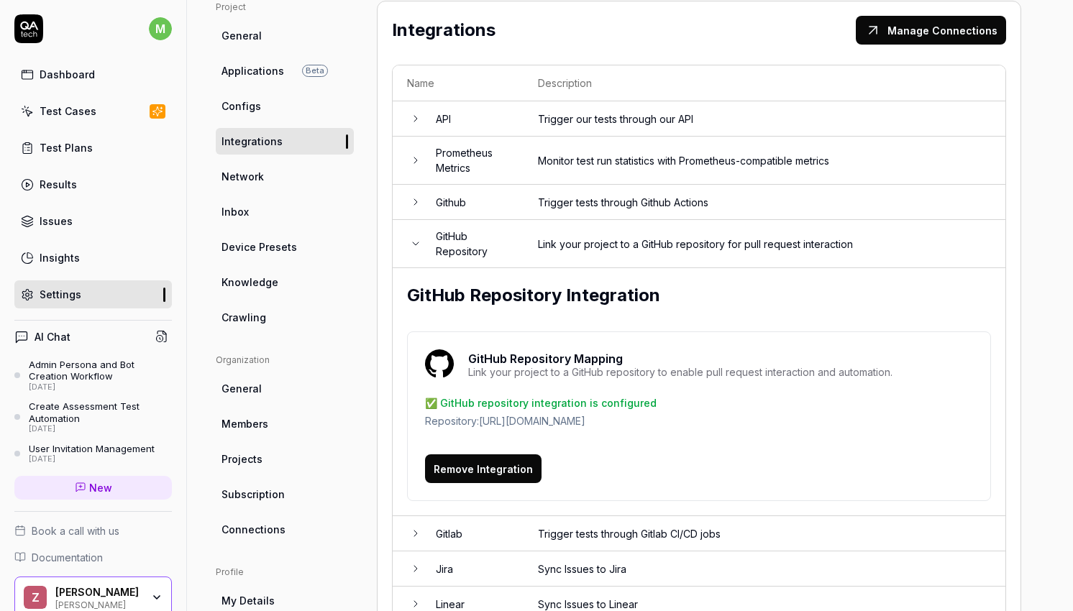
click at [660, 368] on div "Link your project to a GitHub repository to enable pull request interaction and…" at bounding box center [680, 373] width 424 height 10
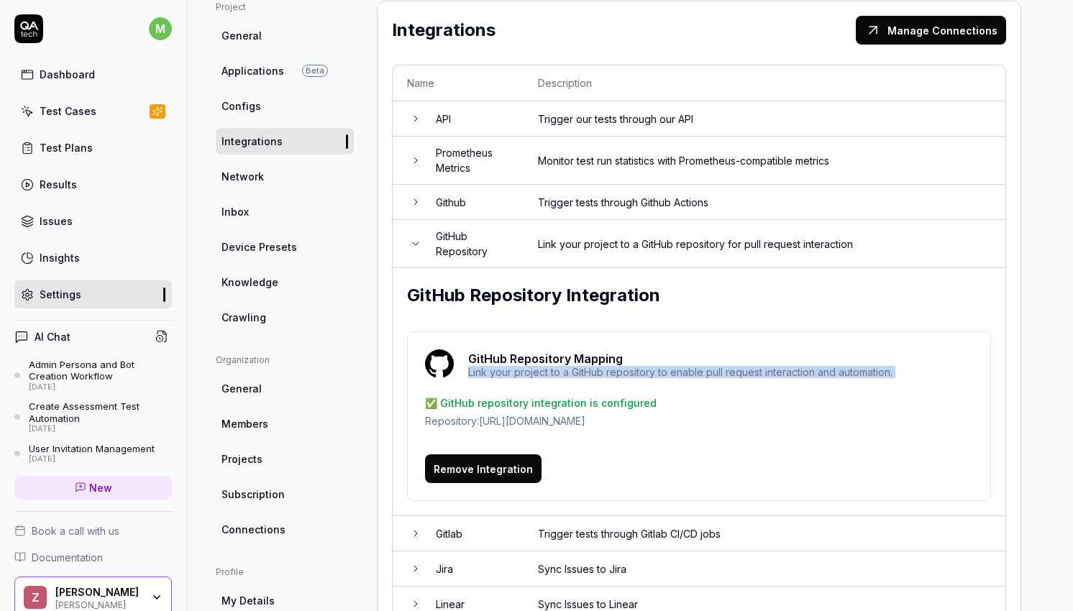
click at [660, 368] on div "Link your project to a GitHub repository to enable pull request interaction and…" at bounding box center [680, 373] width 424 height 10
click at [670, 370] on div "Link your project to a GitHub repository to enable pull request interaction and…" at bounding box center [680, 373] width 424 height 10
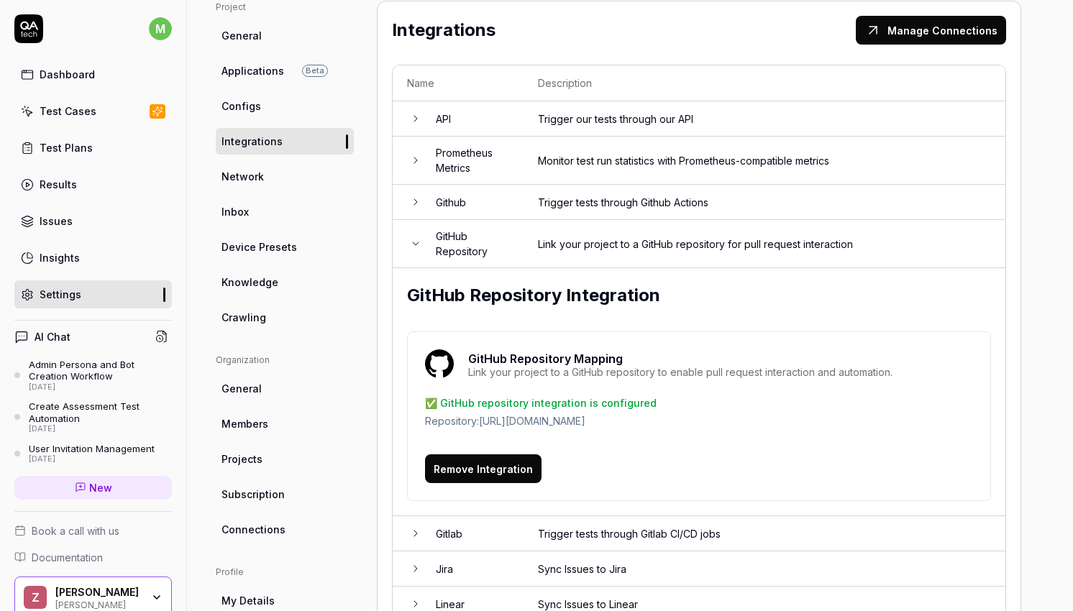
click at [659, 242] on td "Link your project to a GitHub repository for pull request interaction" at bounding box center [765, 244] width 482 height 48
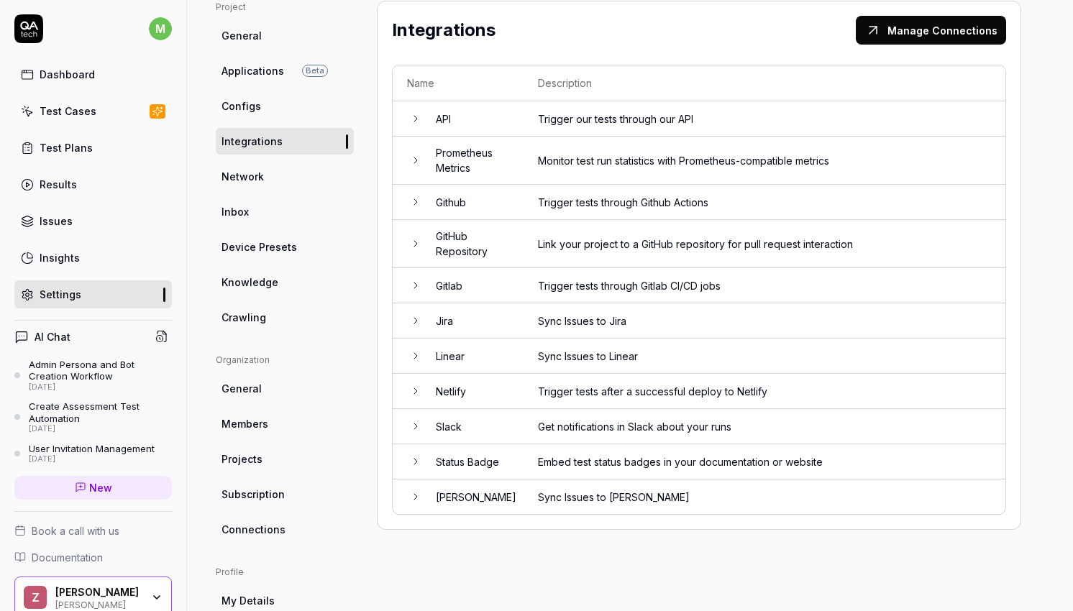
click at [623, 240] on td "Link your project to a GitHub repository for pull request interaction" at bounding box center [765, 244] width 482 height 48
